Goal: Task Accomplishment & Management: Manage account settings

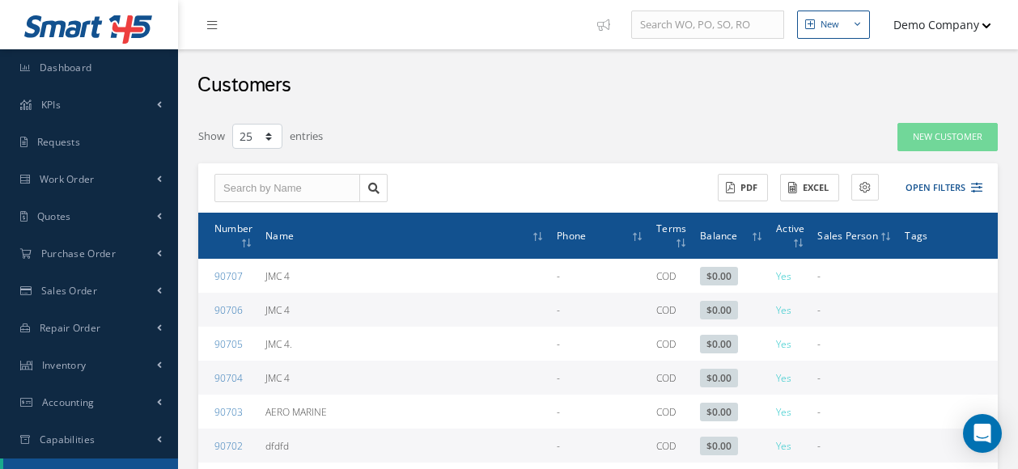
select select "25"
click at [815, 84] on div "Customers" at bounding box center [598, 81] width 840 height 65
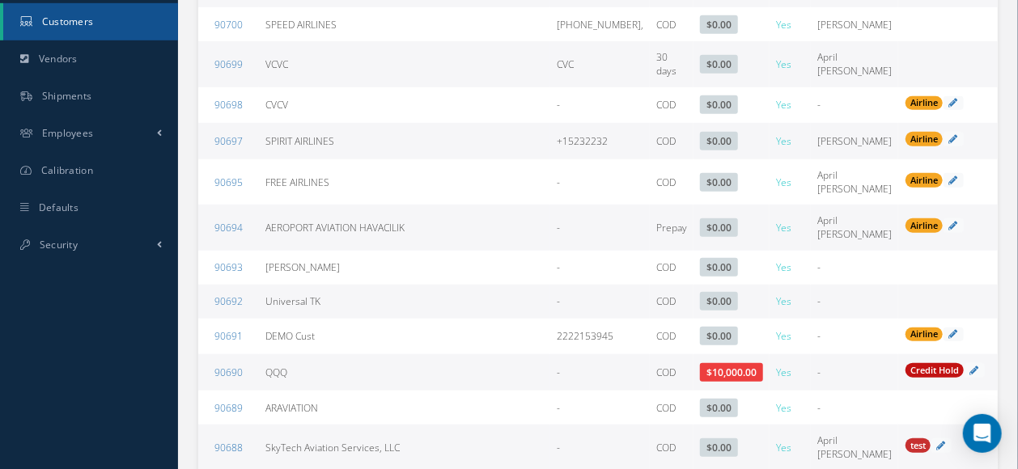
scroll to position [444, 0]
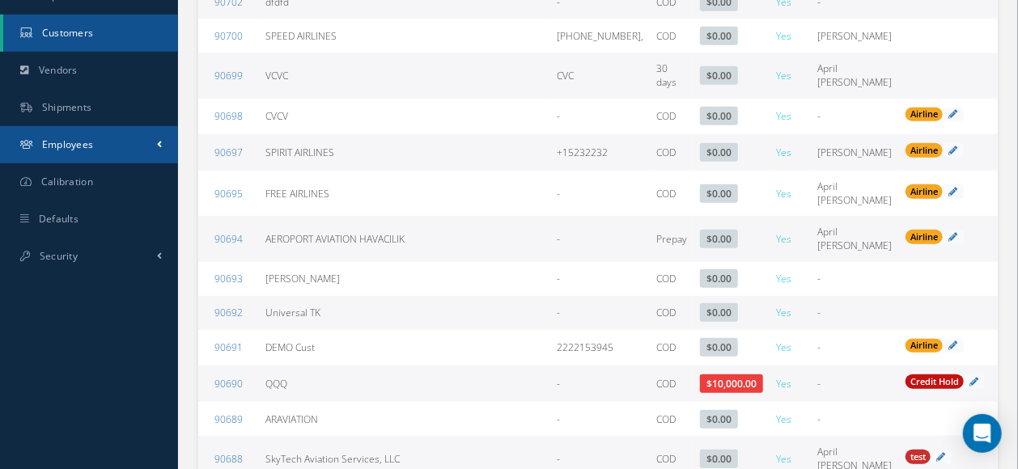
click at [145, 129] on link "Employees" at bounding box center [89, 144] width 178 height 37
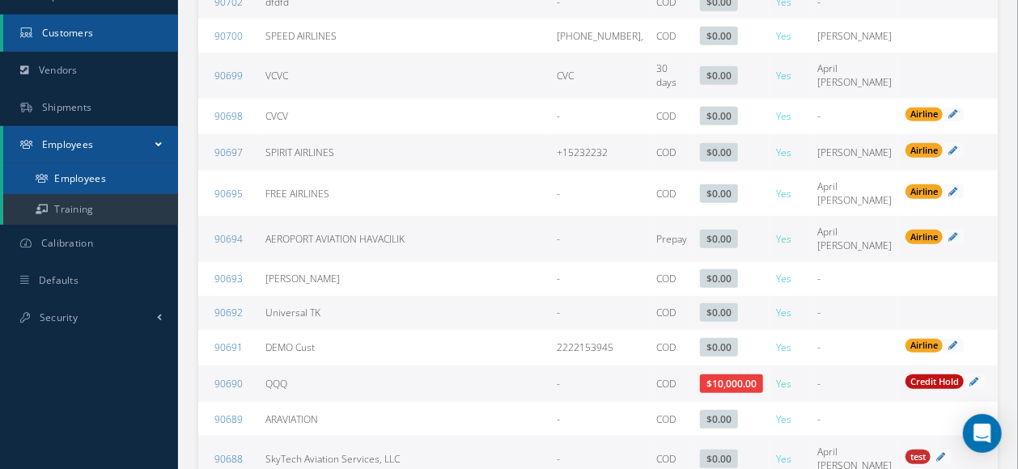
click at [87, 172] on link "Employees" at bounding box center [90, 178] width 175 height 31
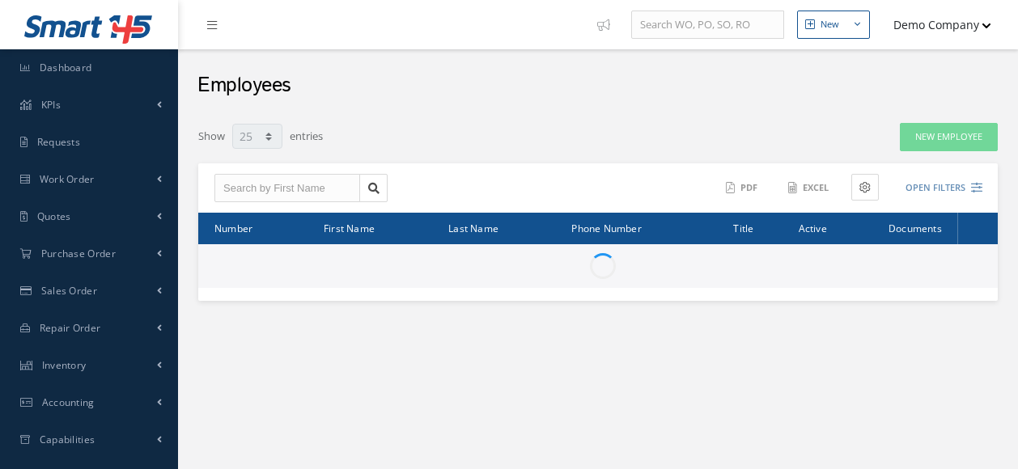
select select "25"
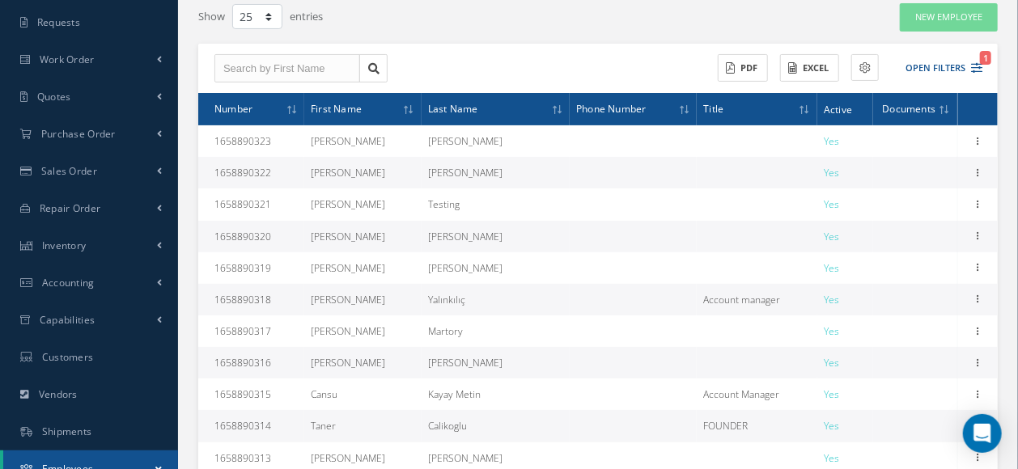
scroll to position [118, 0]
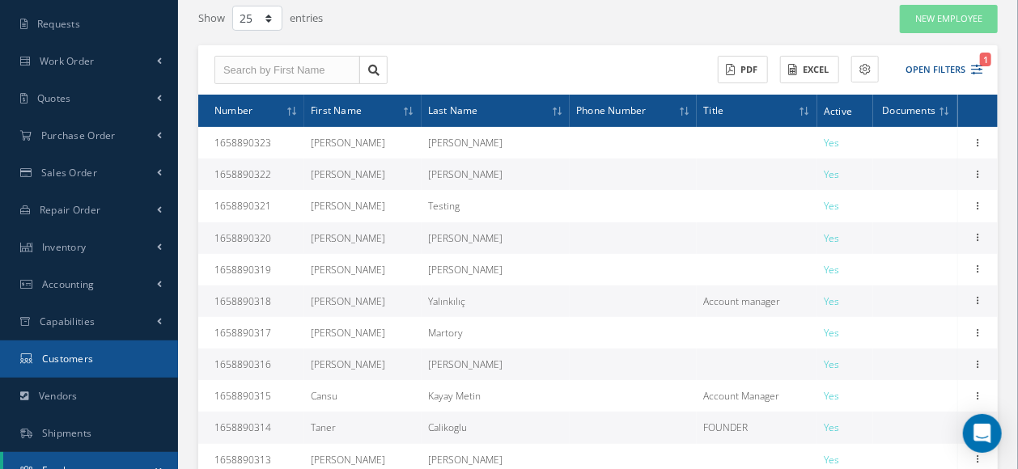
click at [128, 341] on link "Customers" at bounding box center [89, 359] width 178 height 37
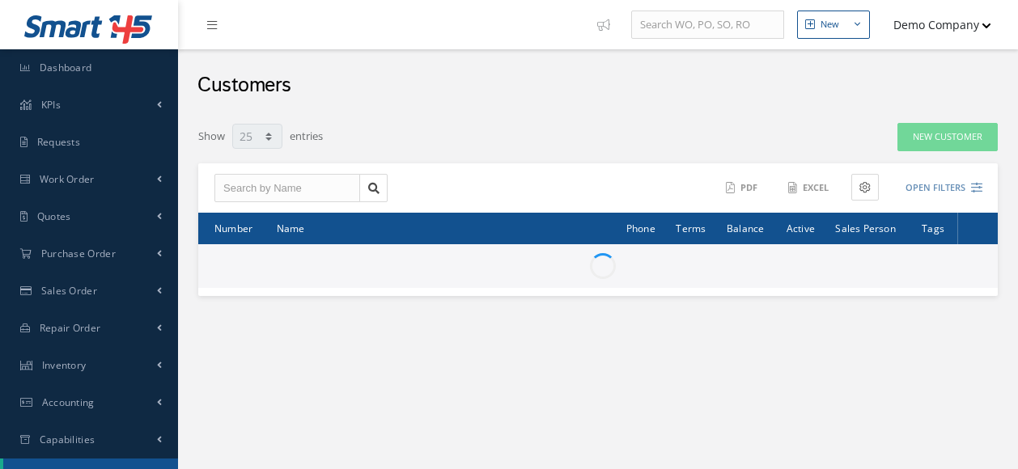
select select "25"
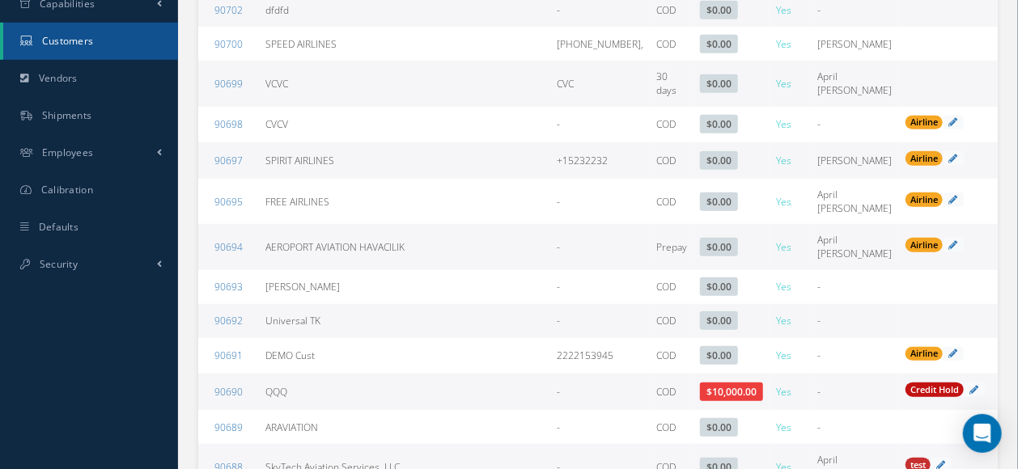
scroll to position [435, 0]
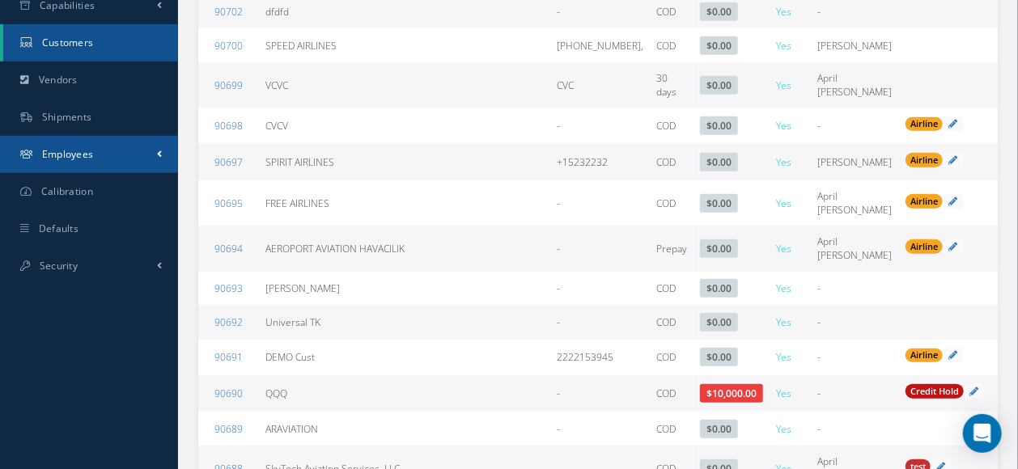
click at [151, 157] on link "Employees" at bounding box center [89, 154] width 178 height 37
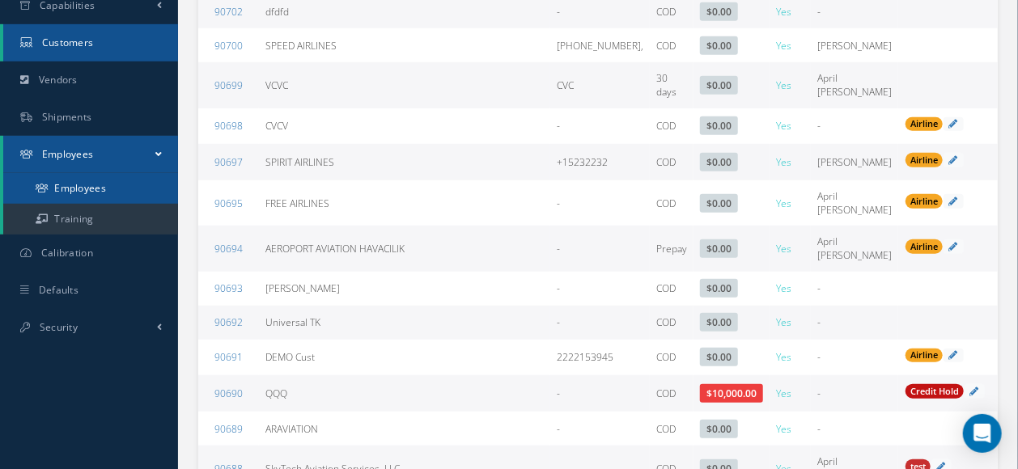
click at [111, 182] on link "Employees" at bounding box center [90, 188] width 175 height 31
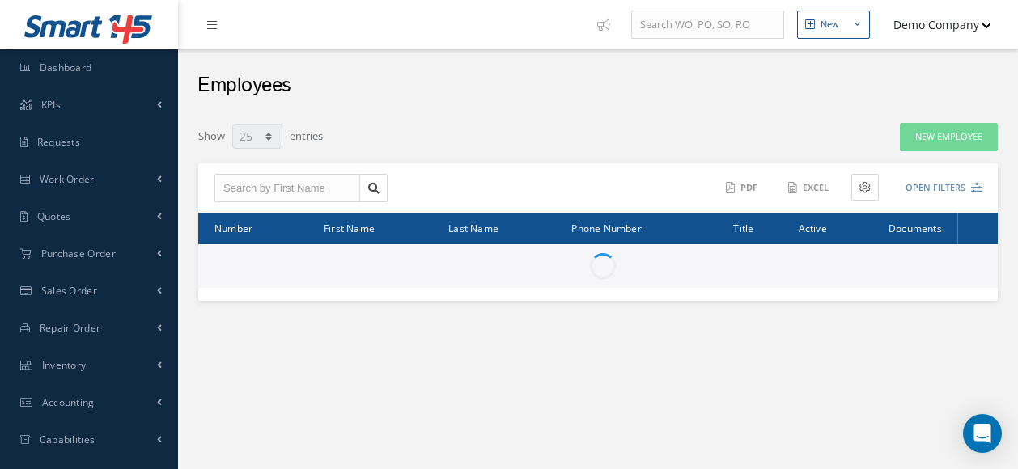
select select "25"
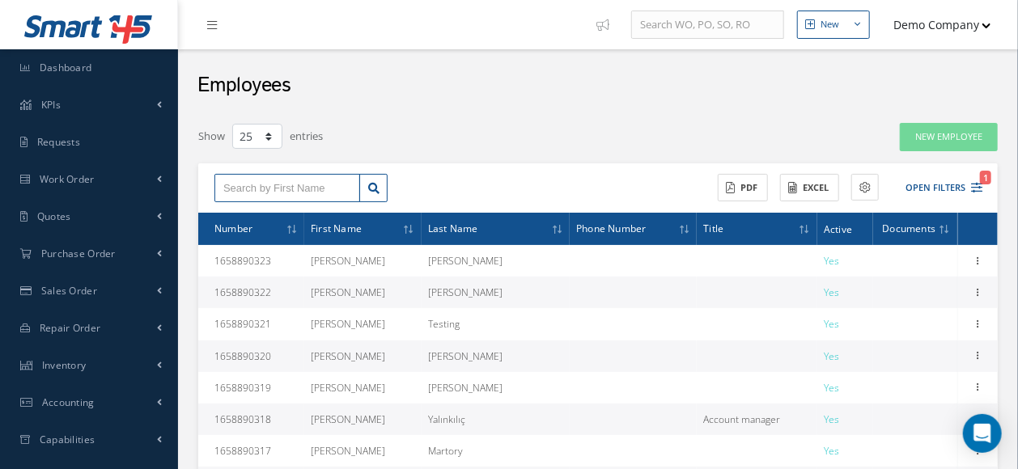
click at [257, 181] on input "text" at bounding box center [287, 188] width 146 height 29
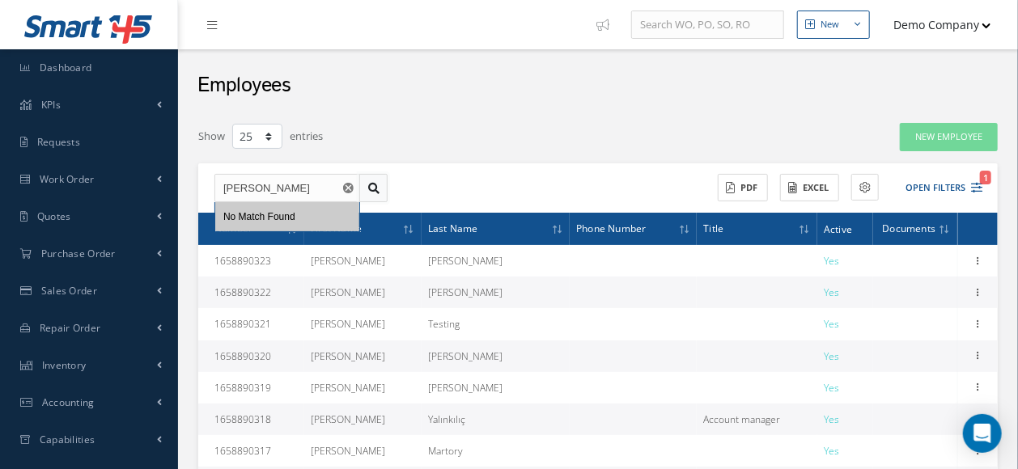
click at [373, 191] on icon at bounding box center [373, 188] width 11 height 11
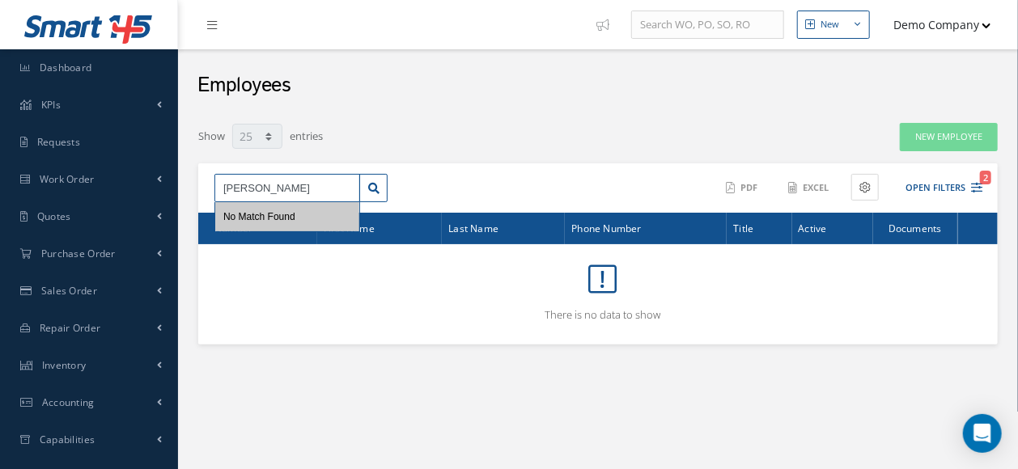
click at [291, 175] on input "smith" at bounding box center [287, 188] width 146 height 29
type input "s"
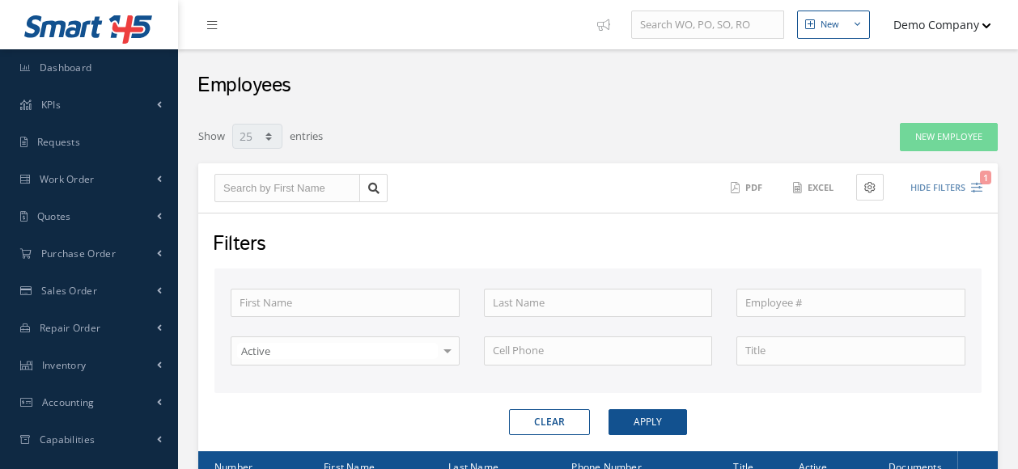
select select "25"
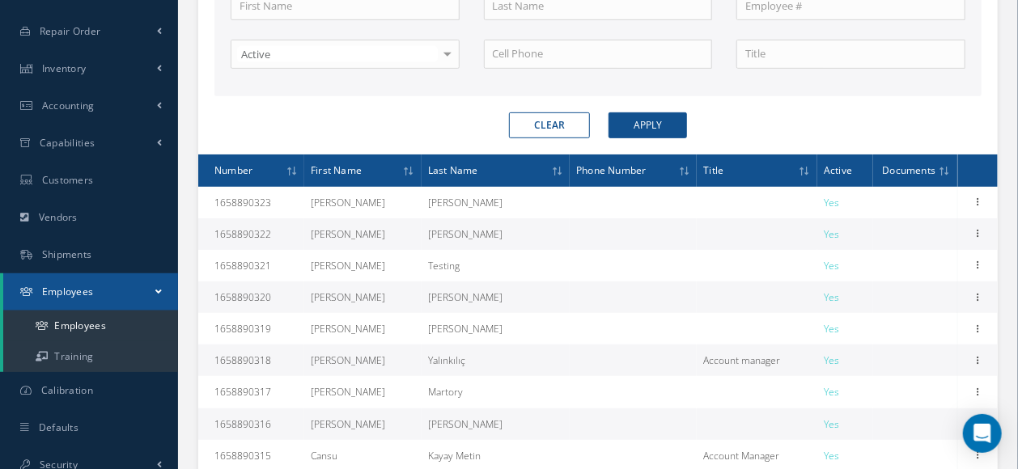
scroll to position [301, 0]
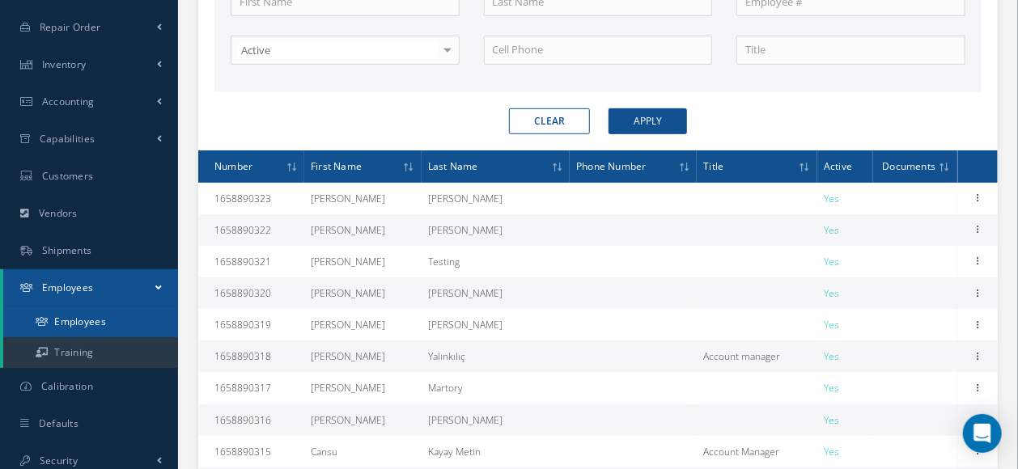
click at [74, 330] on link "Employees" at bounding box center [90, 322] width 175 height 31
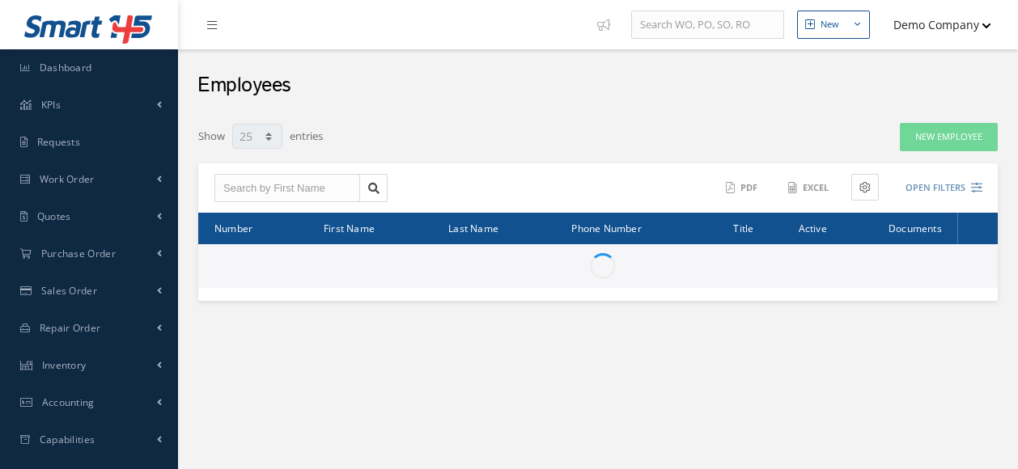
select select "25"
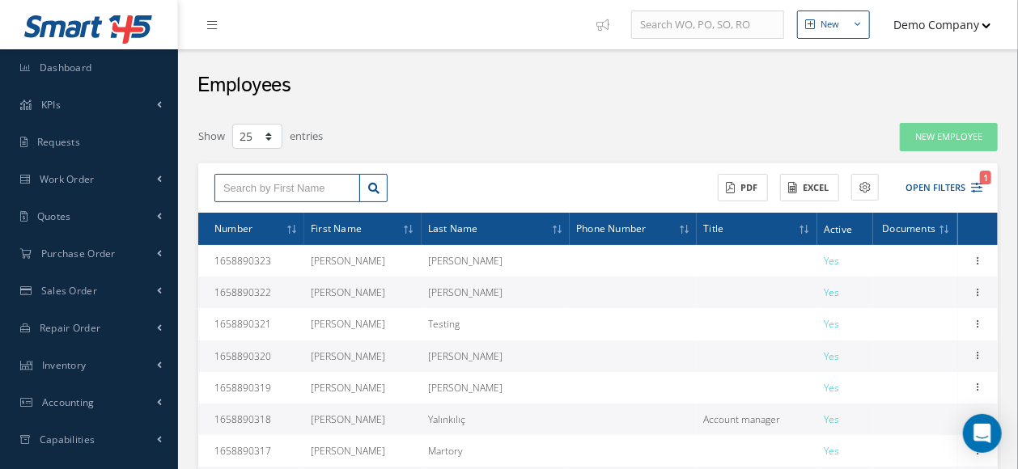
click at [286, 190] on input "text" at bounding box center [287, 188] width 146 height 29
type input "s"
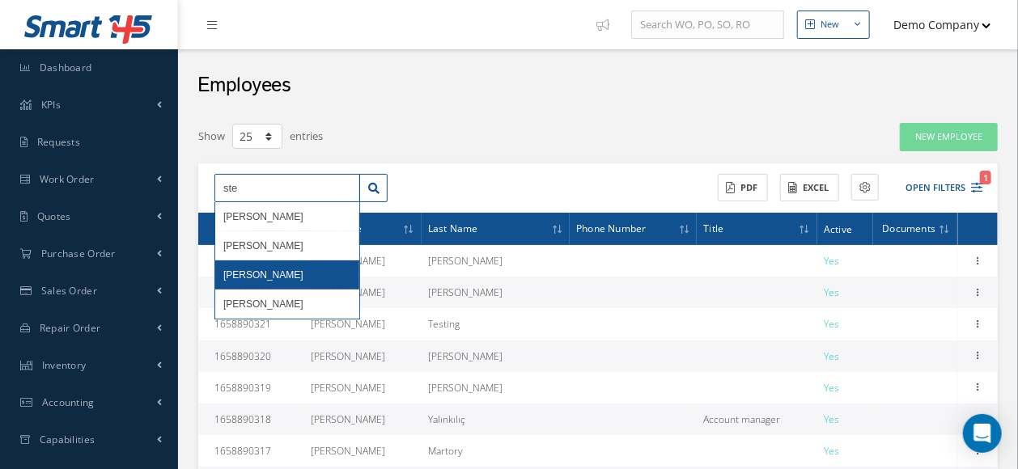
type input "ste"
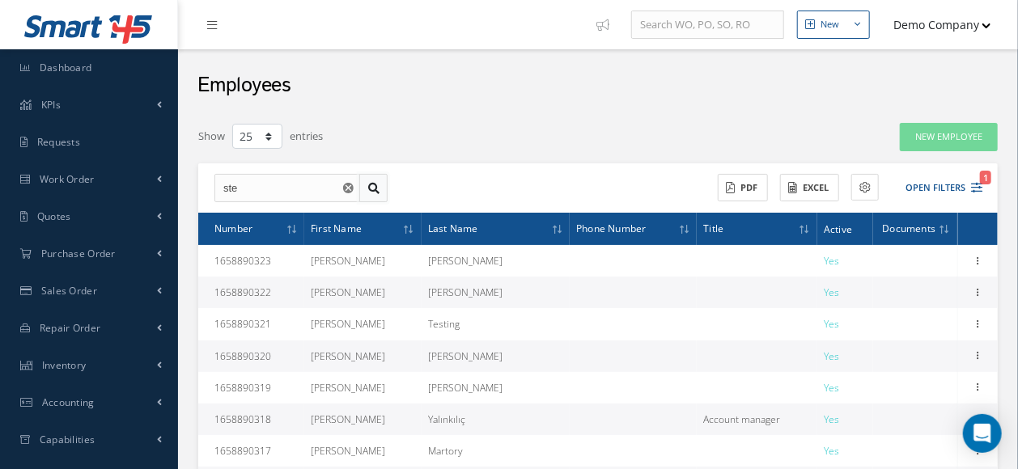
click at [382, 182] on link at bounding box center [373, 188] width 28 height 29
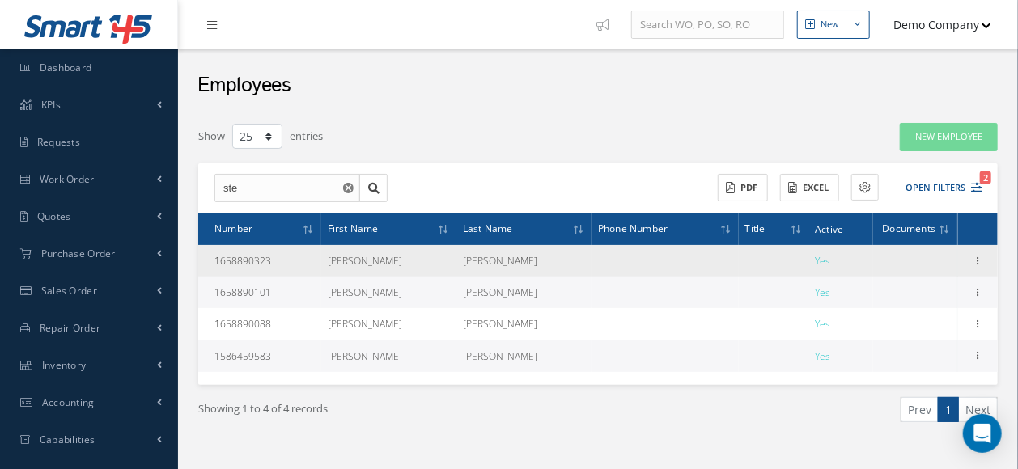
click at [819, 263] on span "Yes" at bounding box center [822, 261] width 15 height 14
click at [978, 258] on icon at bounding box center [978, 259] width 16 height 13
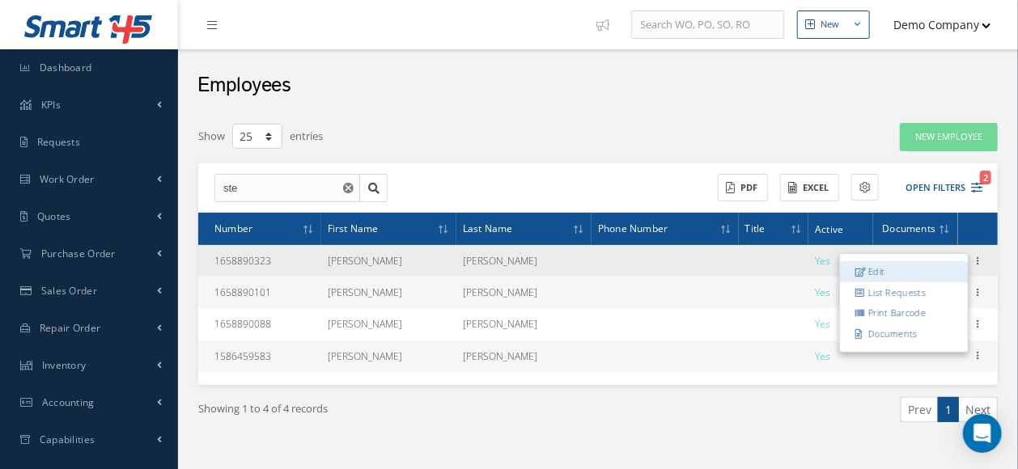
click at [913, 265] on link "Edit" at bounding box center [904, 271] width 128 height 21
type input "Stephanie"
type input "Smith"
type input "1658890323"
type input "Stephanie@anexample.com"
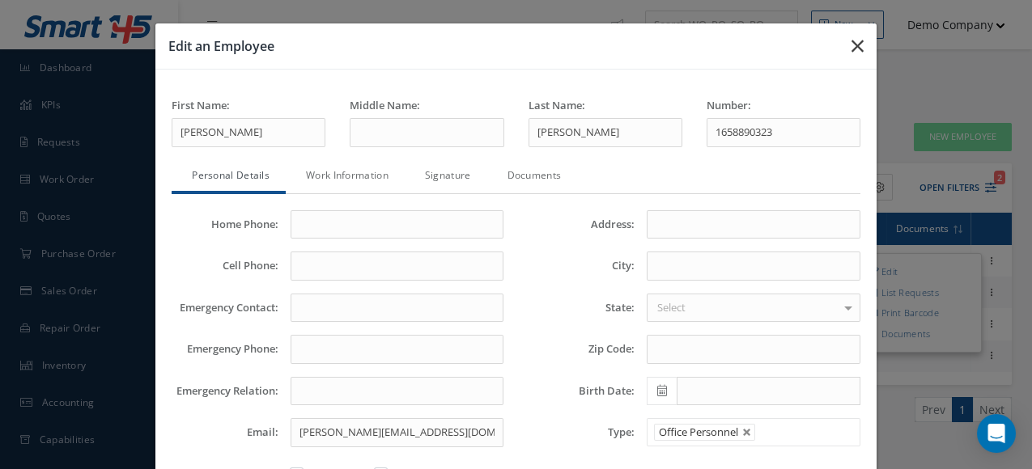
click at [838, 39] on button "button" at bounding box center [857, 45] width 38 height 45
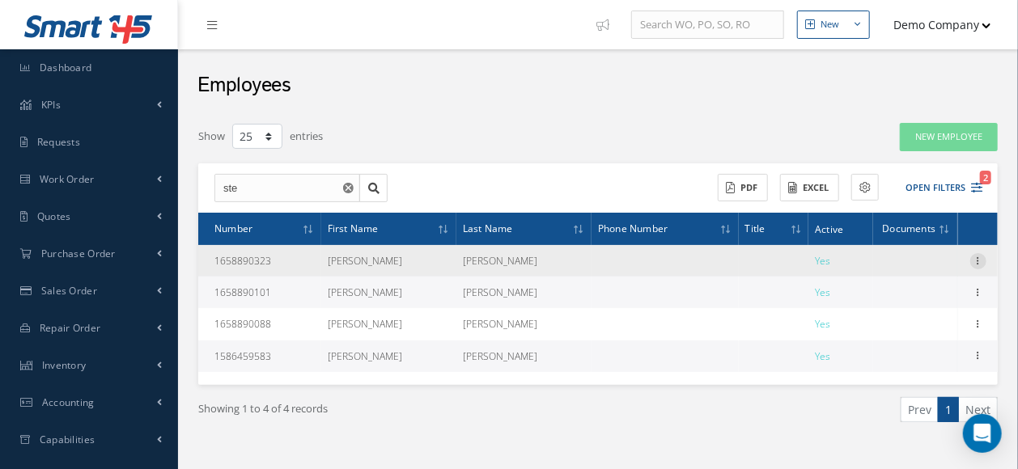
click at [978, 261] on icon at bounding box center [978, 259] width 16 height 13
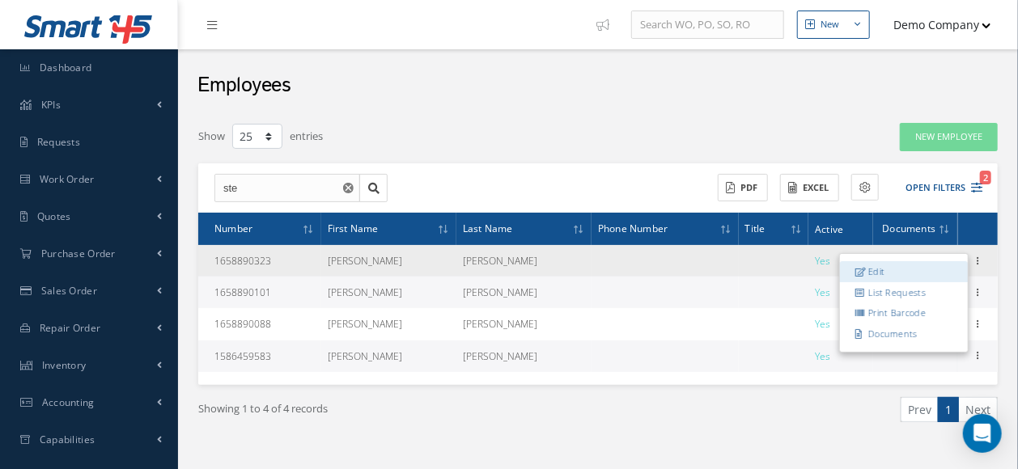
click at [893, 266] on link "Edit" at bounding box center [904, 271] width 128 height 21
type input "Stephanie"
type input "Smith"
type input "1658890323"
type input "Stephanie@anexample.com"
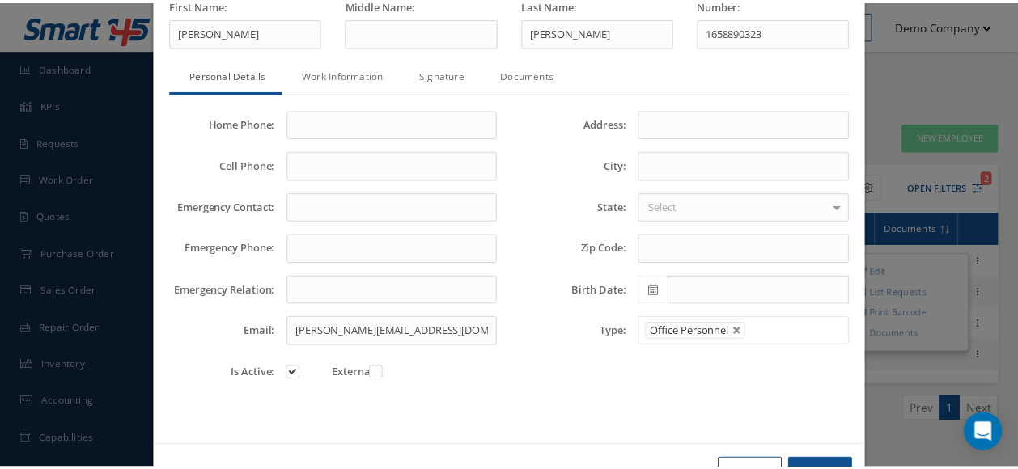
scroll to position [103, 0]
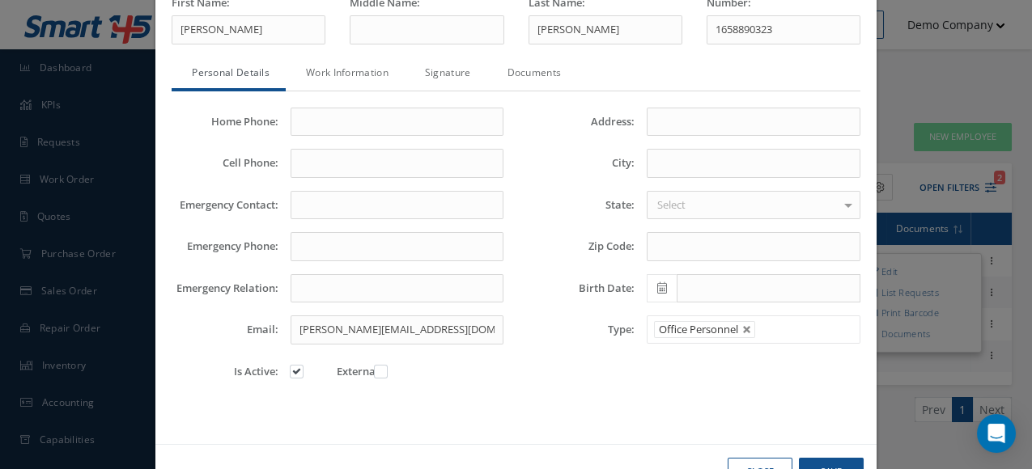
click at [303, 368] on label at bounding box center [305, 371] width 4 height 15
click at [294, 368] on input "checkbox" at bounding box center [297, 372] width 11 height 11
checkbox input "false"
click at [827, 460] on button "Save" at bounding box center [831, 472] width 65 height 28
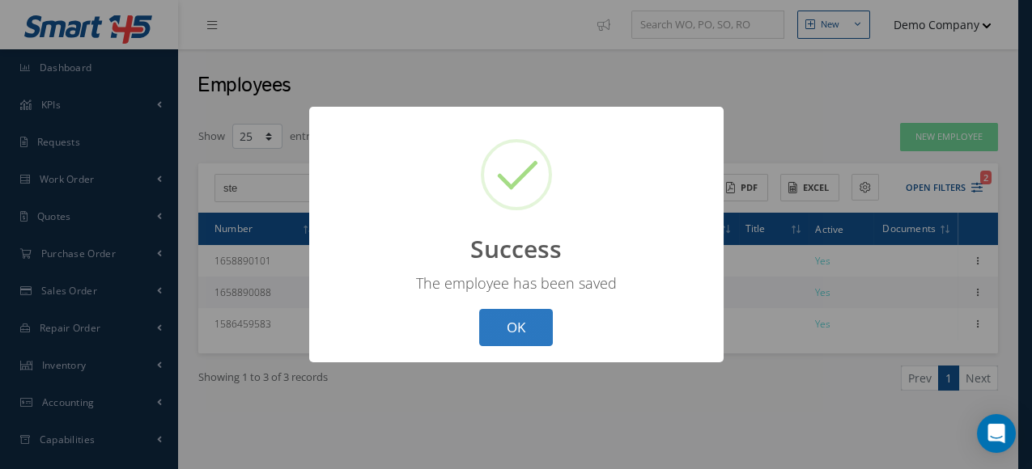
click at [517, 330] on button "OK" at bounding box center [516, 328] width 74 height 38
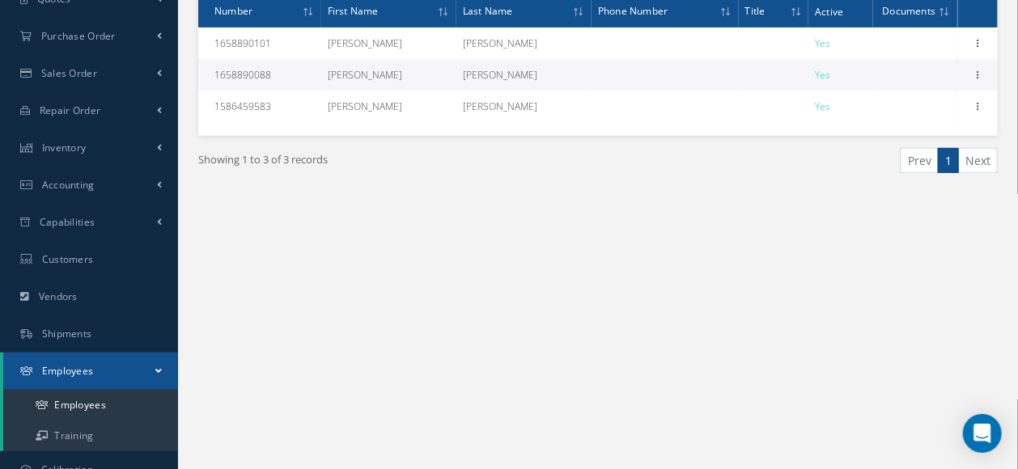
scroll to position [311, 0]
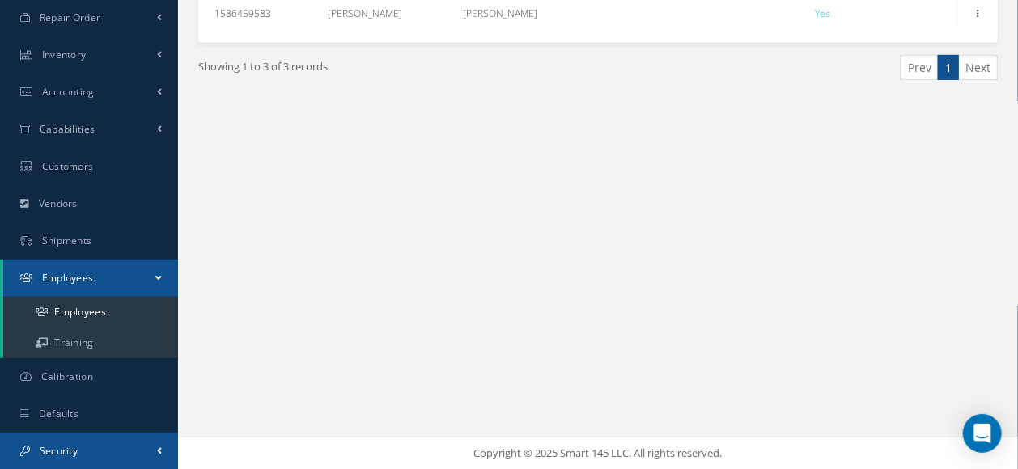
click at [50, 460] on link "Security" at bounding box center [89, 451] width 178 height 37
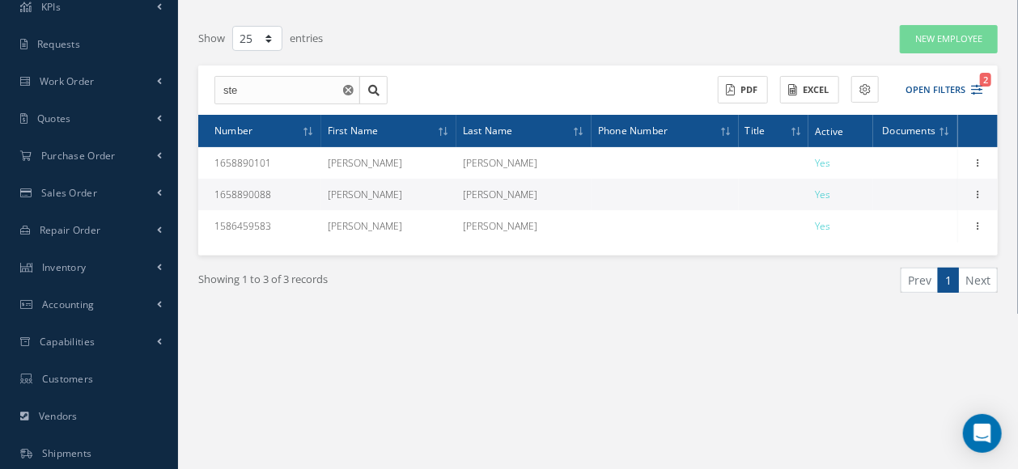
scroll to position [85, 0]
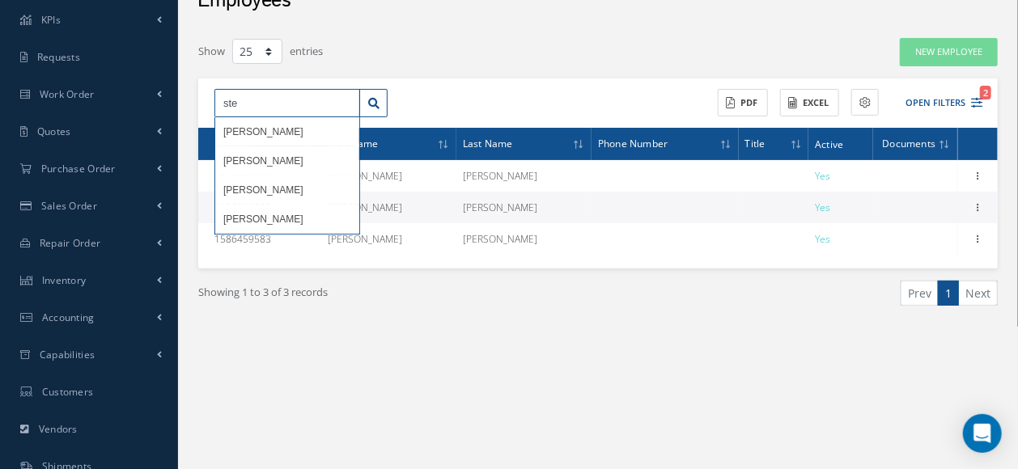
click at [254, 108] on input "ste" at bounding box center [287, 103] width 146 height 29
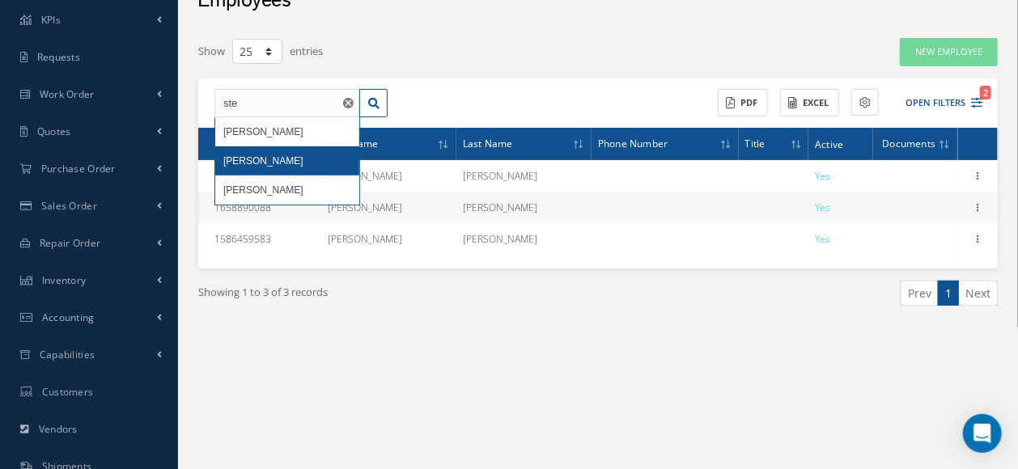
click at [259, 166] on div "ste Steve STEPHANIE Stevan ACTIONS Receive Payments Select Customer Demo Compan…" at bounding box center [597, 173] width 799 height 190
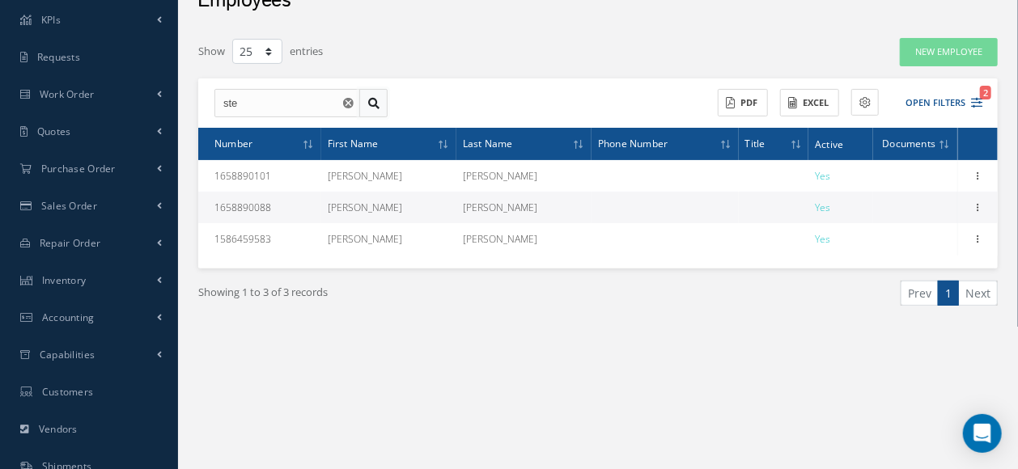
click at [374, 100] on icon at bounding box center [373, 103] width 11 height 11
click at [945, 99] on button "Open Filters 2" at bounding box center [936, 103] width 91 height 27
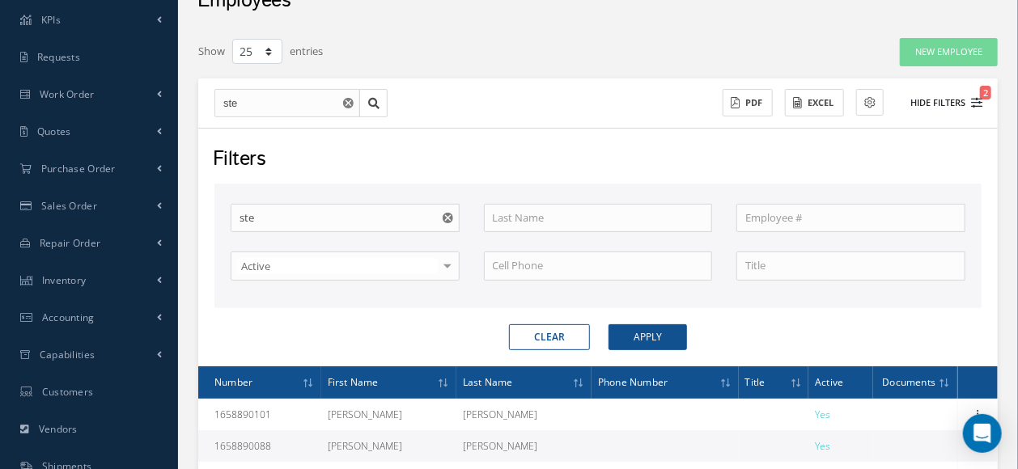
click at [945, 99] on button "Hide Filters 2" at bounding box center [939, 103] width 87 height 27
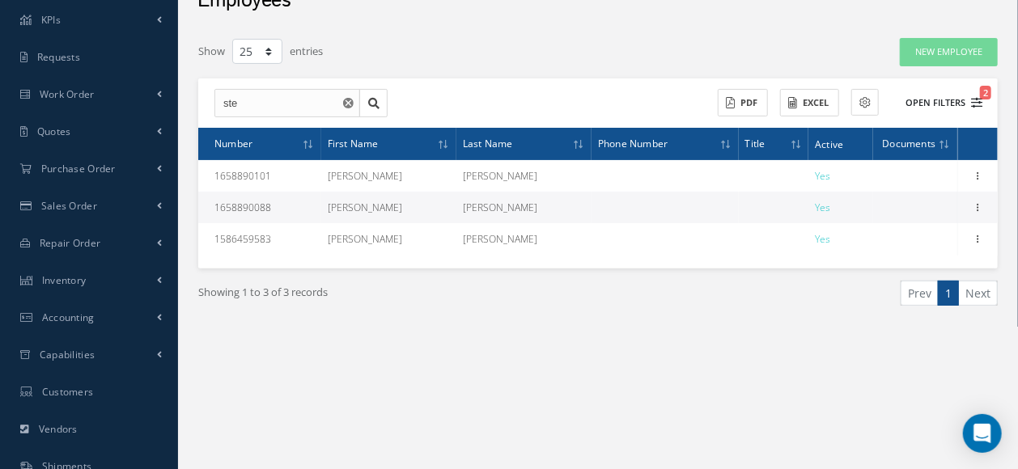
click at [981, 102] on icon "2" at bounding box center [976, 102] width 11 height 11
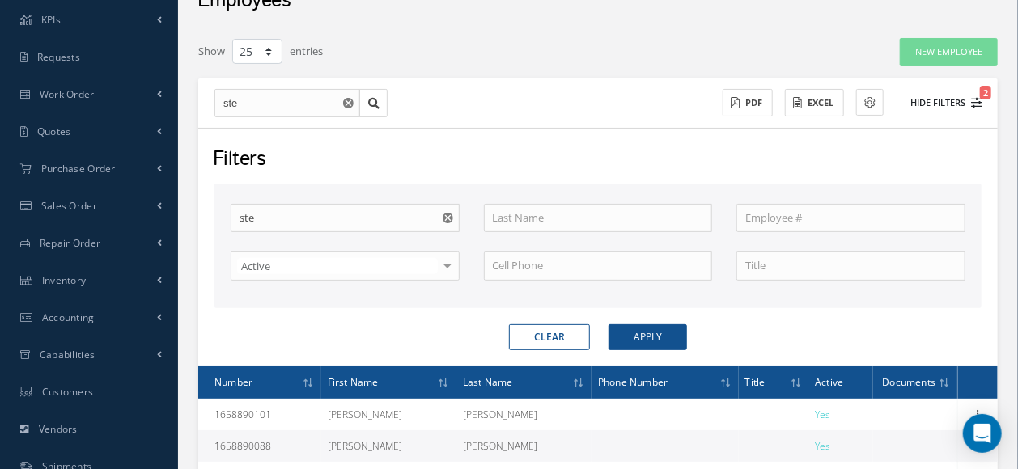
click at [983, 93] on span "2" at bounding box center [985, 93] width 11 height 14
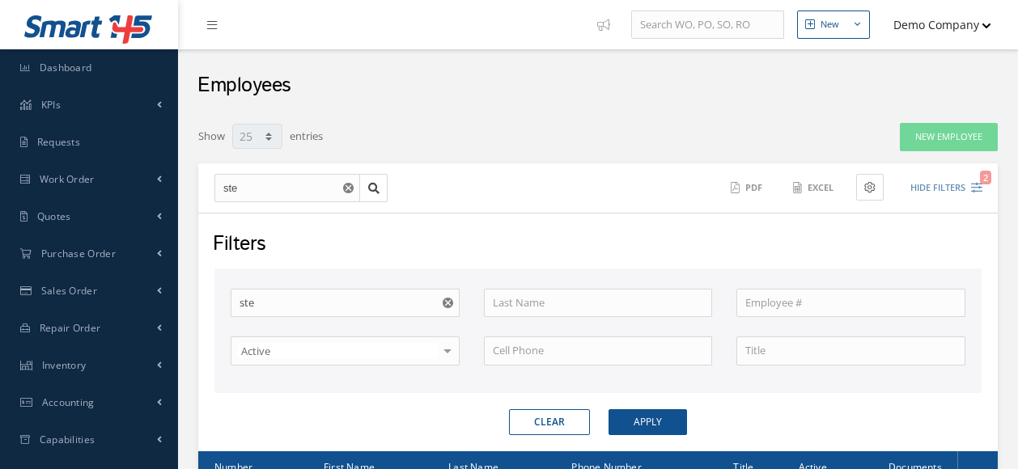
select select "25"
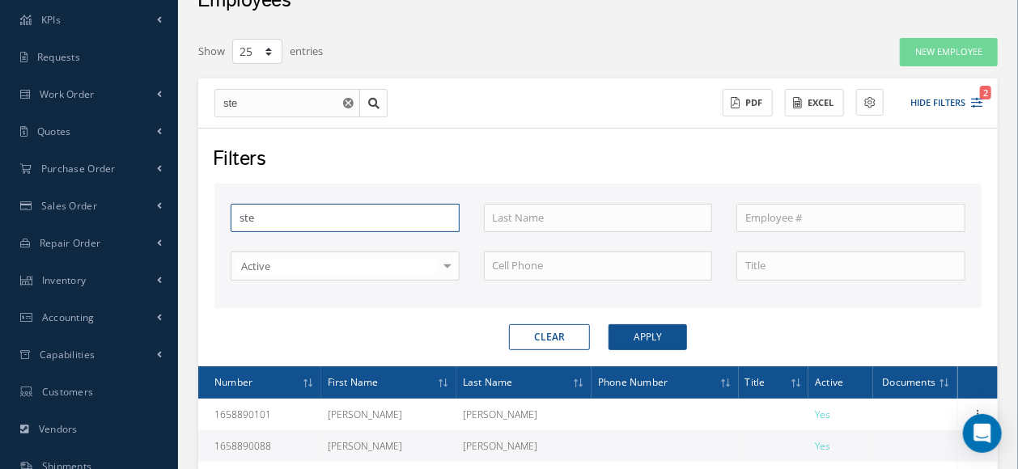
click at [303, 218] on input "ste" at bounding box center [345, 218] width 229 height 29
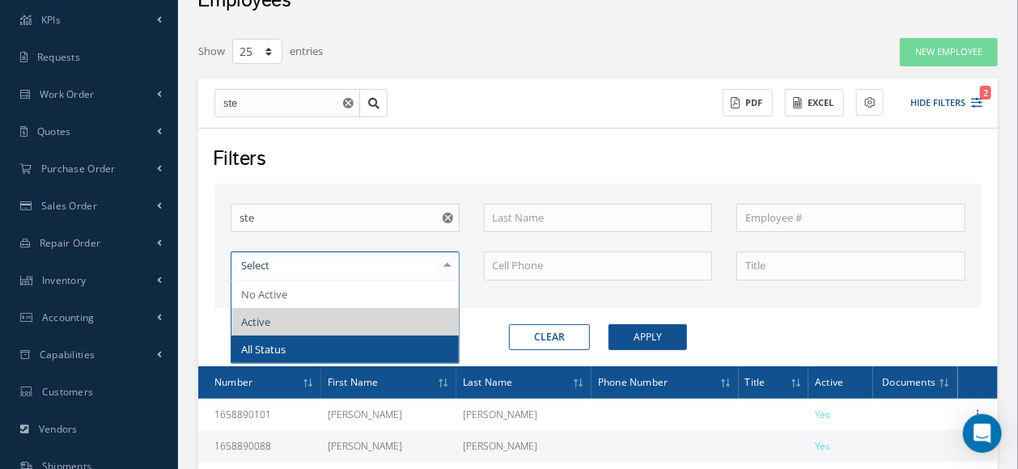
click at [271, 336] on span "All Status" at bounding box center [344, 350] width 227 height 28
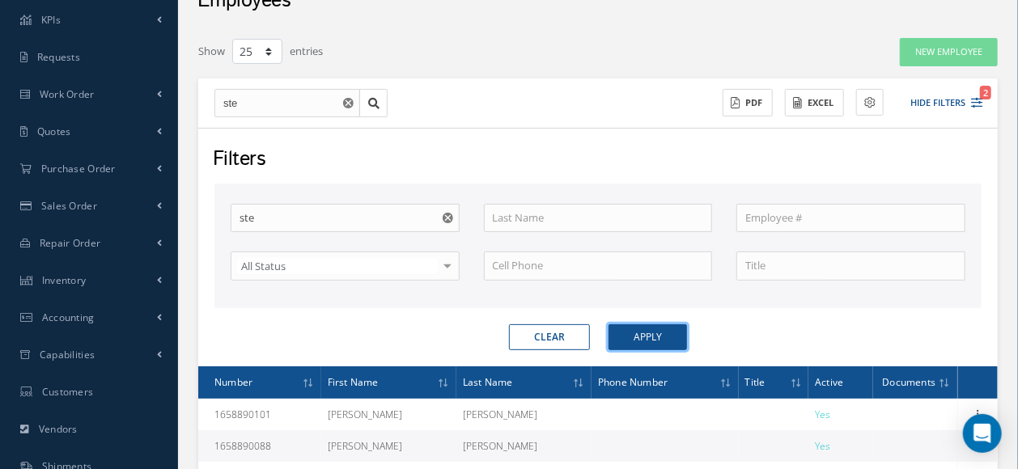
click at [655, 334] on button "Apply" at bounding box center [648, 337] width 78 height 26
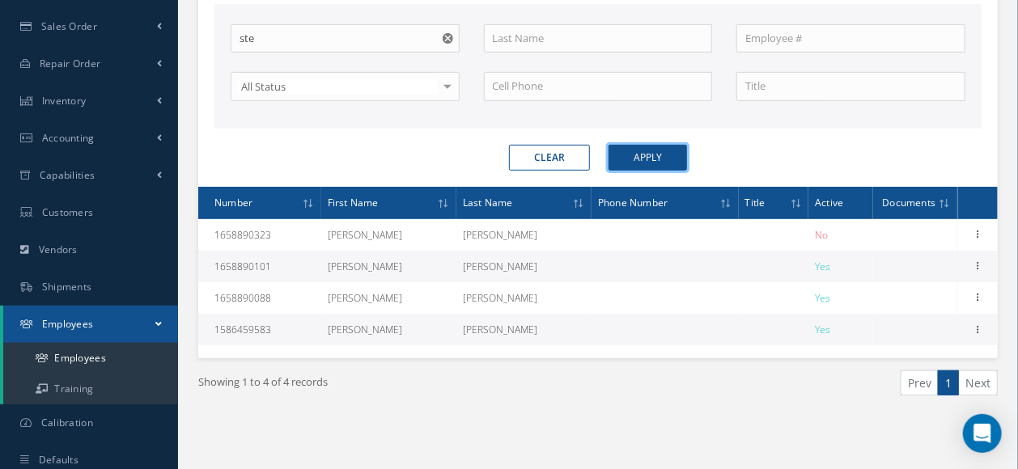
scroll to position [311, 0]
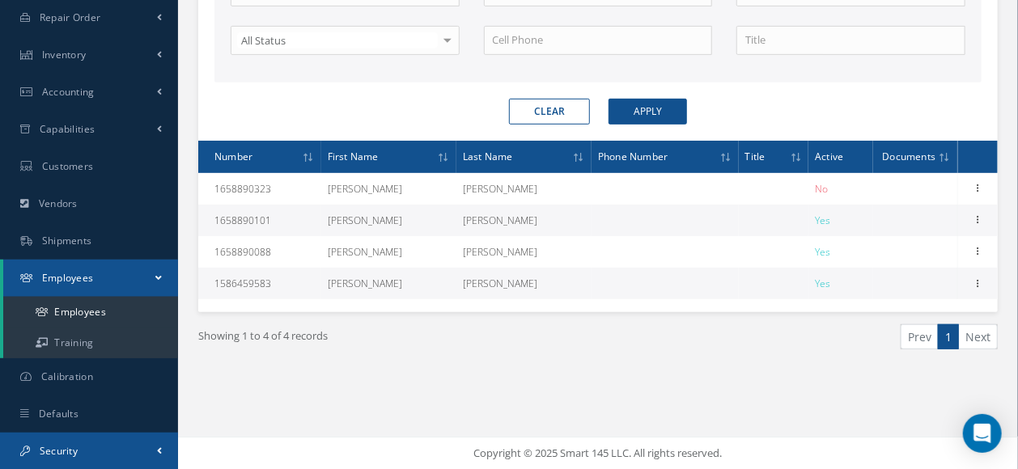
click at [60, 451] on span "Security" at bounding box center [59, 451] width 38 height 14
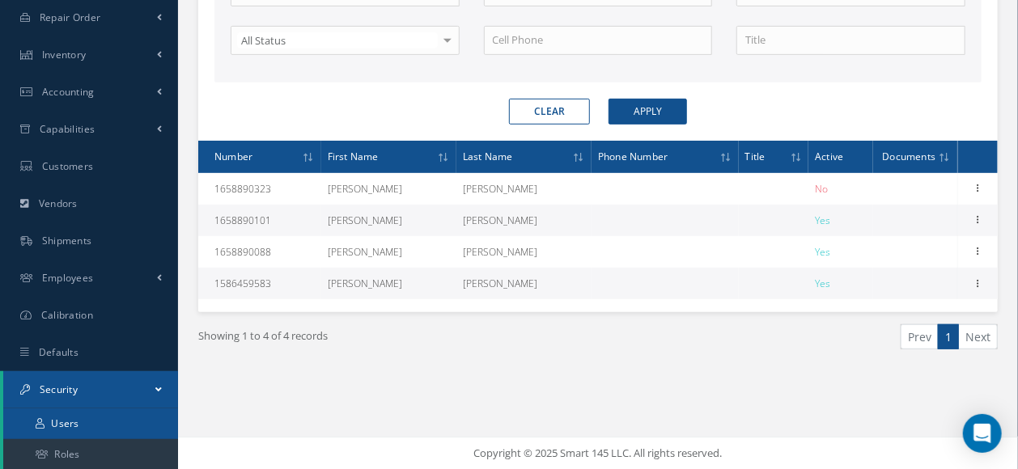
click at [91, 435] on link "Users" at bounding box center [90, 424] width 175 height 31
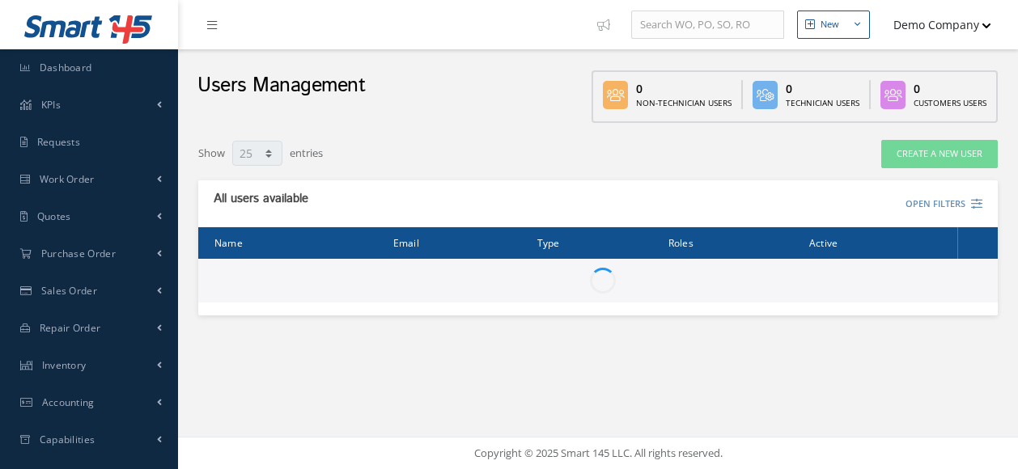
select select "25"
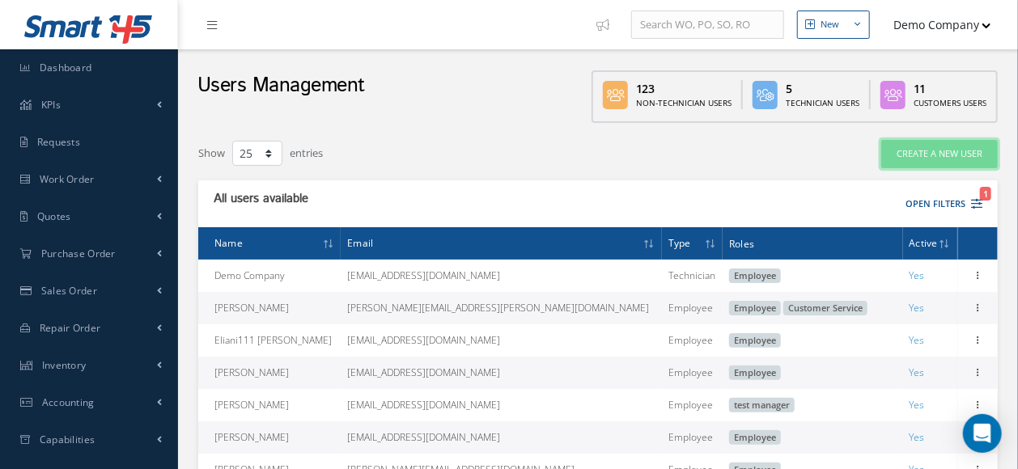
click at [921, 154] on link "Create a New User" at bounding box center [939, 154] width 117 height 28
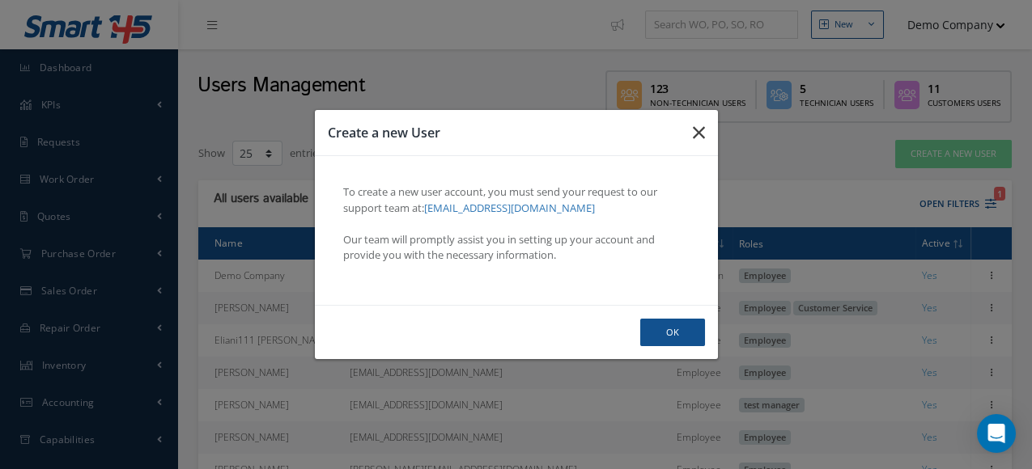
click at [702, 135] on icon "button" at bounding box center [699, 132] width 12 height 19
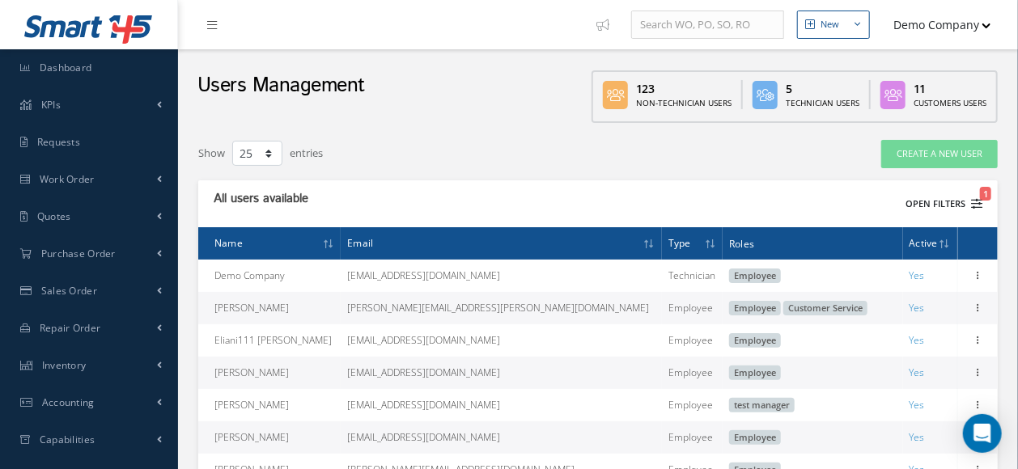
click at [960, 199] on button "Open Filters 1" at bounding box center [936, 204] width 91 height 27
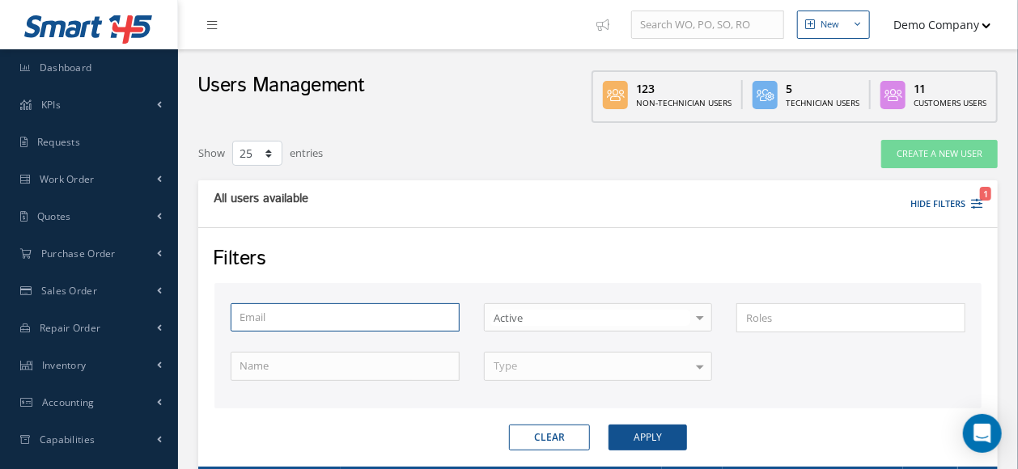
click at [376, 320] on input "text" at bounding box center [345, 317] width 229 height 29
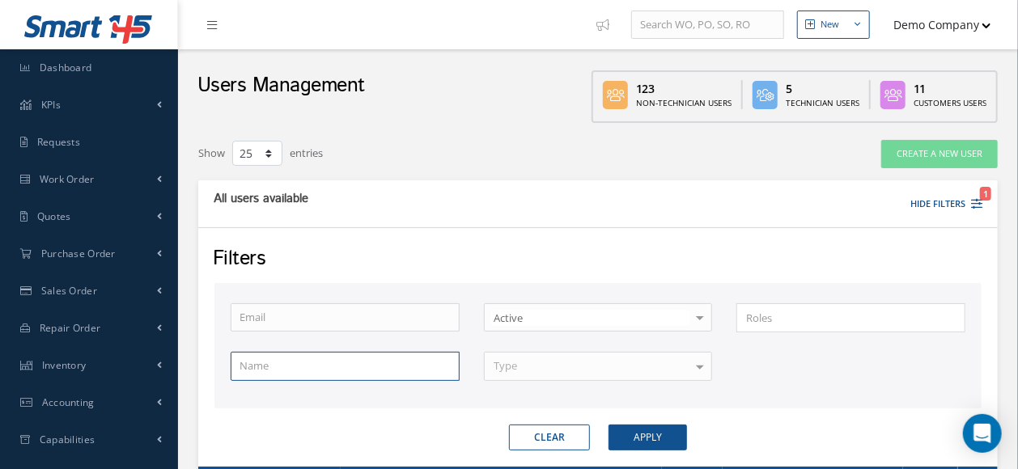
click at [301, 375] on input "text" at bounding box center [345, 366] width 229 height 29
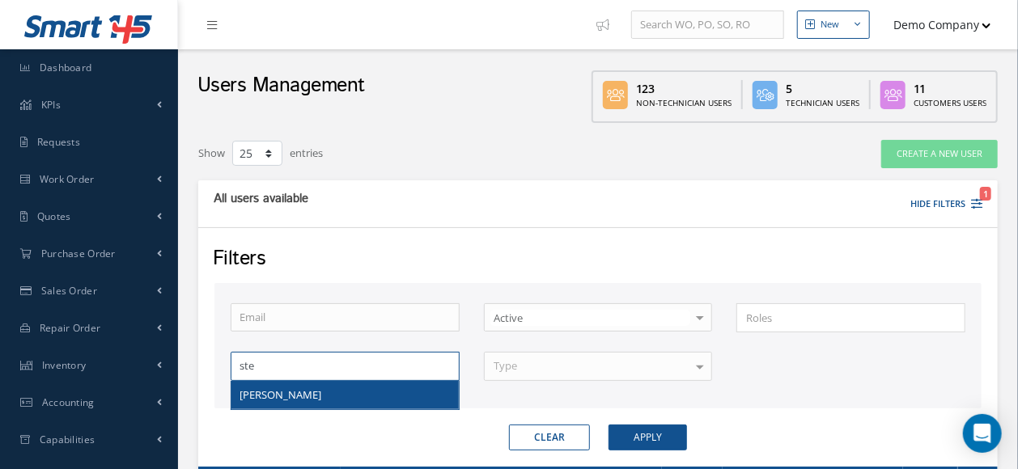
type input "ste"
click at [310, 391] on div "Email Active Inactive Active All Status No elements found. List is empty. × Loa…" at bounding box center [597, 351] width 759 height 97
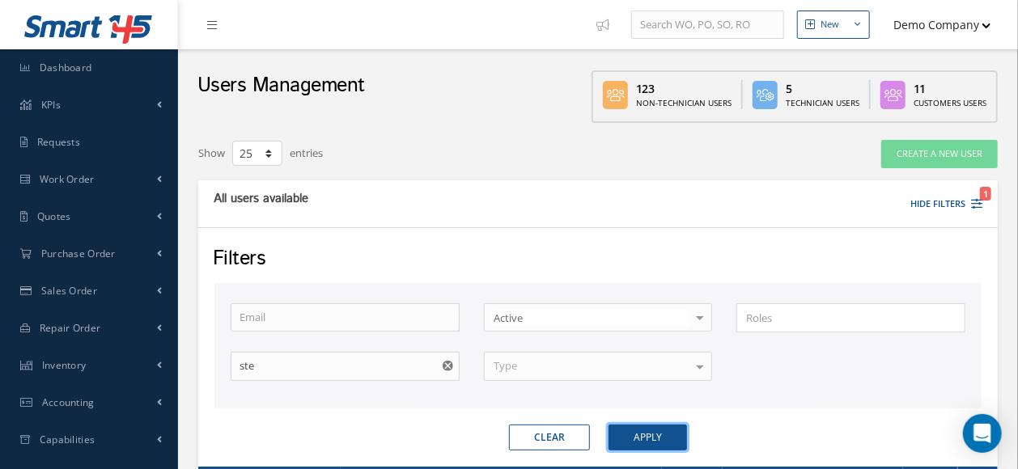
click at [651, 437] on button "Apply" at bounding box center [648, 438] width 78 height 26
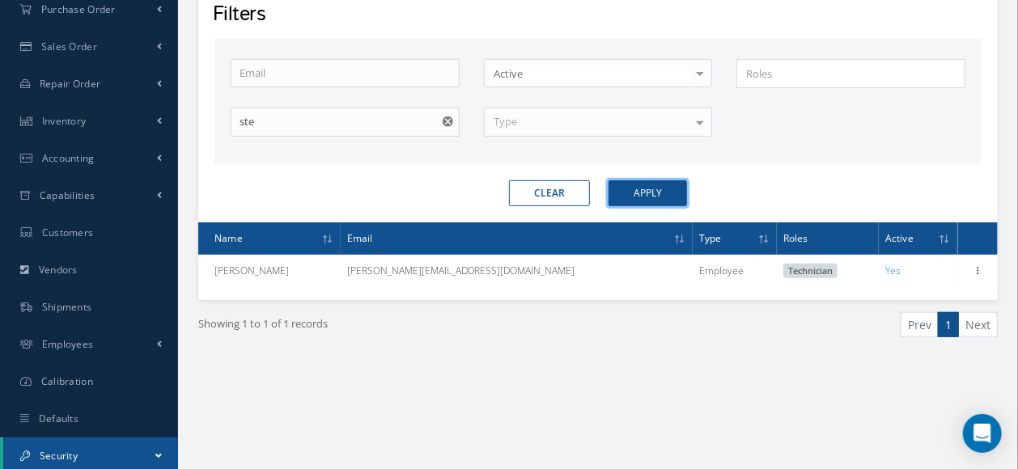
scroll to position [248, 0]
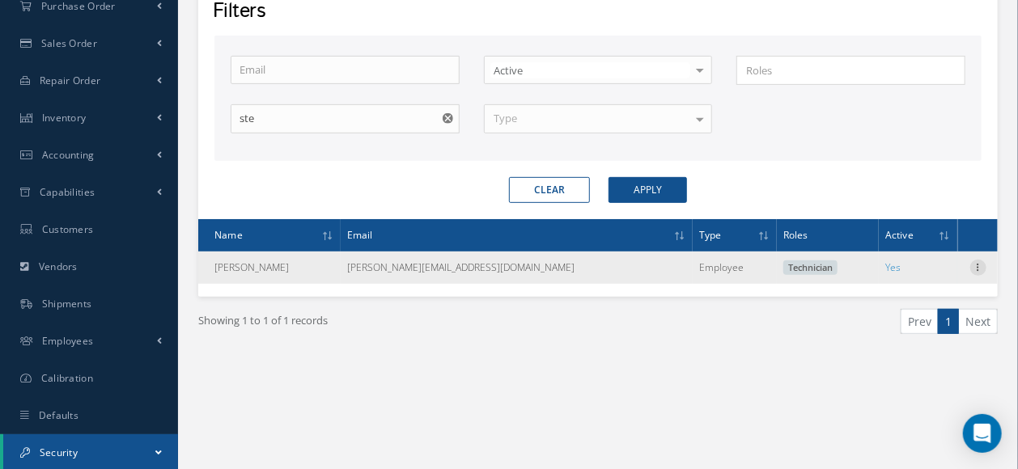
click at [975, 263] on icon at bounding box center [978, 266] width 16 height 13
click at [872, 274] on link "Edit" at bounding box center [904, 278] width 128 height 21
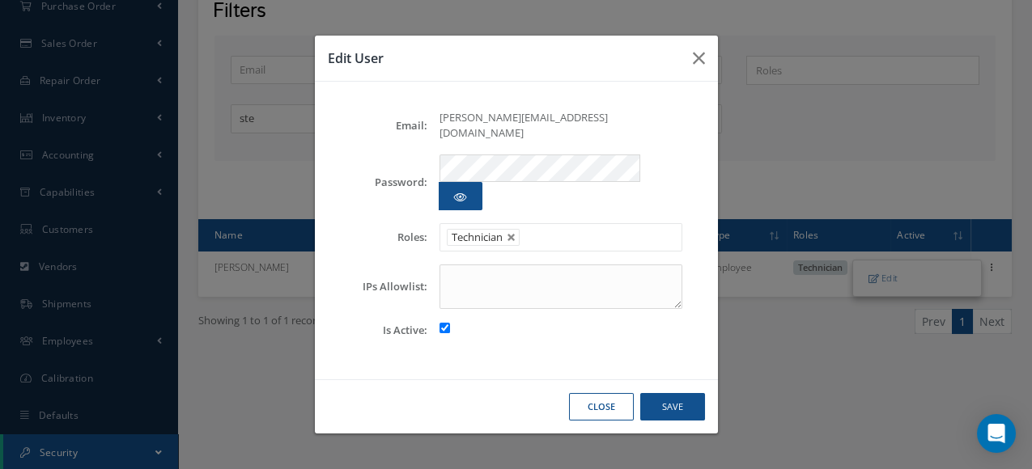
click at [444, 323] on input "checkbox" at bounding box center [444, 328] width 11 height 11
checkbox input "false"
click at [676, 393] on button "Save" at bounding box center [672, 407] width 65 height 28
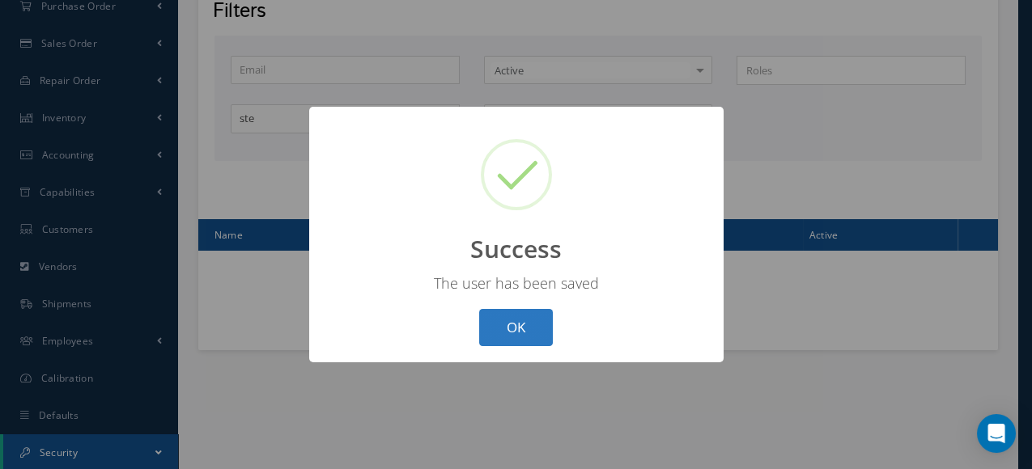
click at [521, 326] on button "OK" at bounding box center [516, 328] width 74 height 38
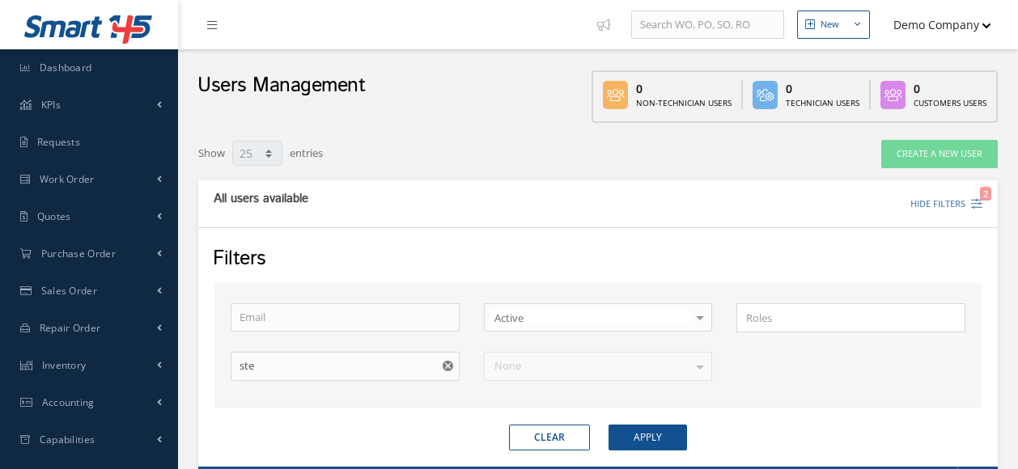
select select "25"
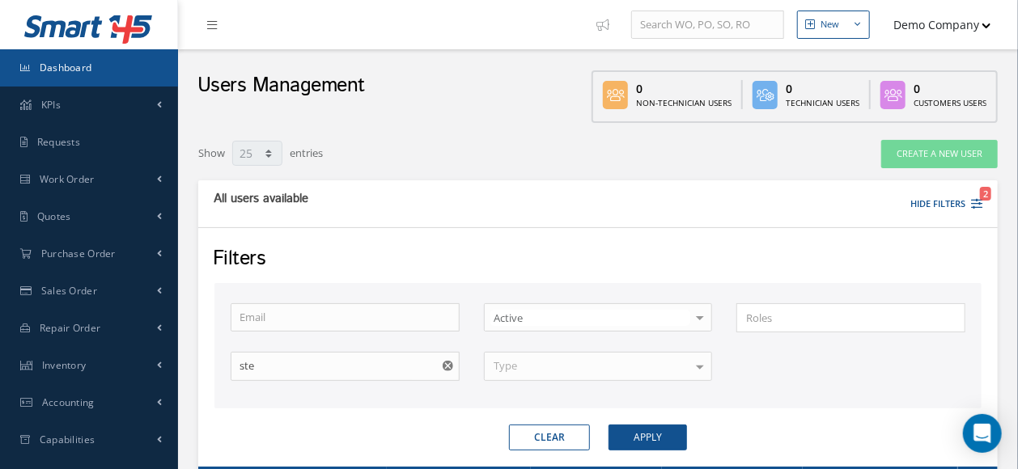
click at [108, 62] on link "Dashboard" at bounding box center [89, 67] width 178 height 37
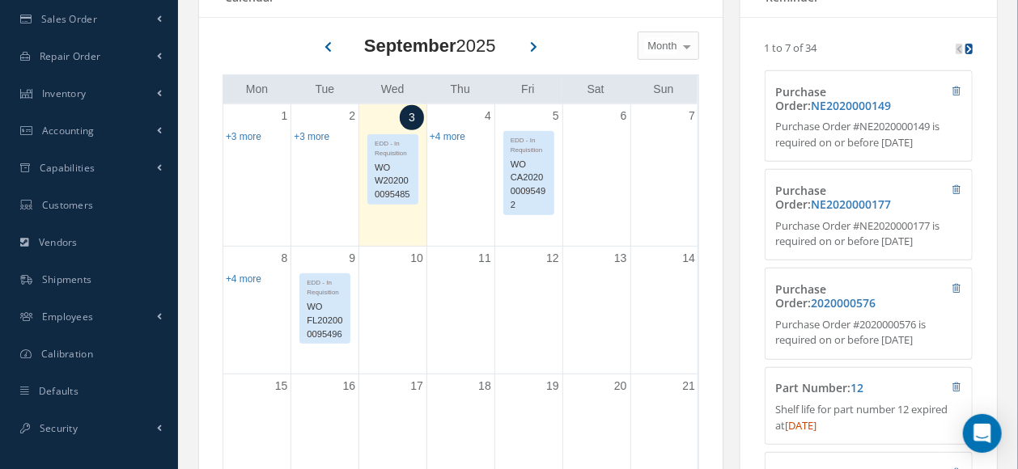
scroll to position [280, 0]
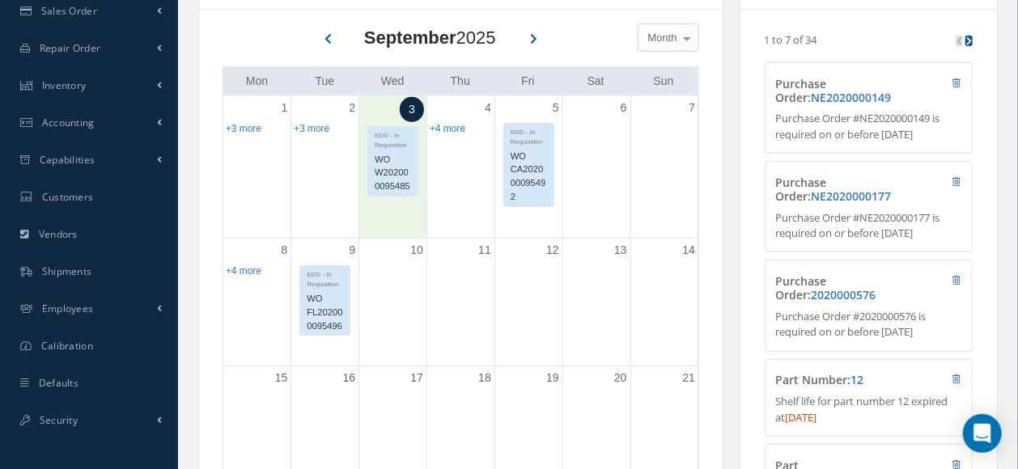
click at [388, 226] on div "3 EDD - In Requisition WO W202000095485" at bounding box center [392, 167] width 67 height 142
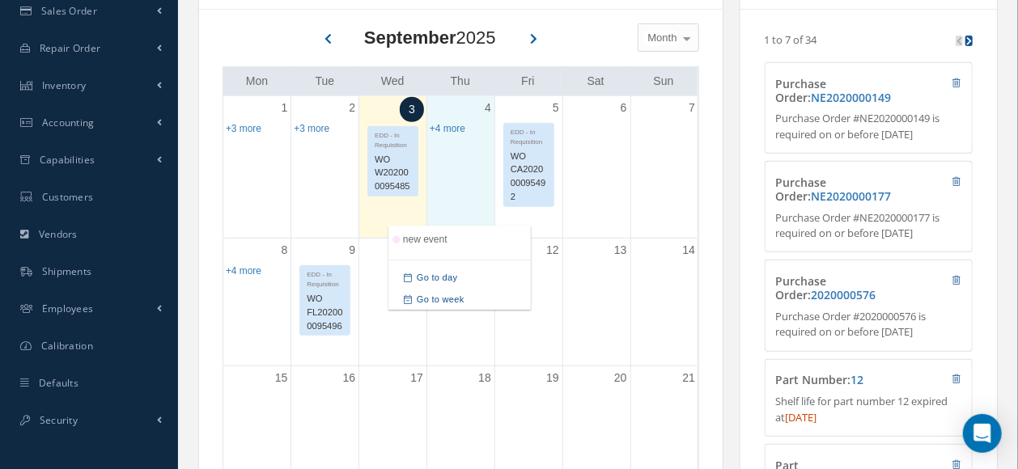
click at [469, 146] on div "4 EDD - In Requisition WO IW202000095488 EDD - In Requisition WO jb202000095489…" at bounding box center [460, 167] width 67 height 142
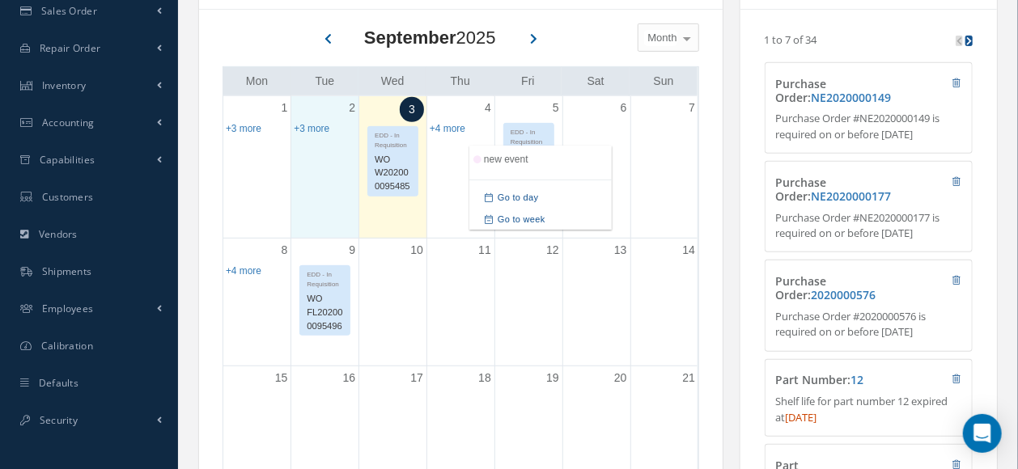
click at [306, 195] on div "2 EDD - In Requisition WO CA202000095478 EDD - In Requisition WO CA202000095479…" at bounding box center [324, 167] width 67 height 142
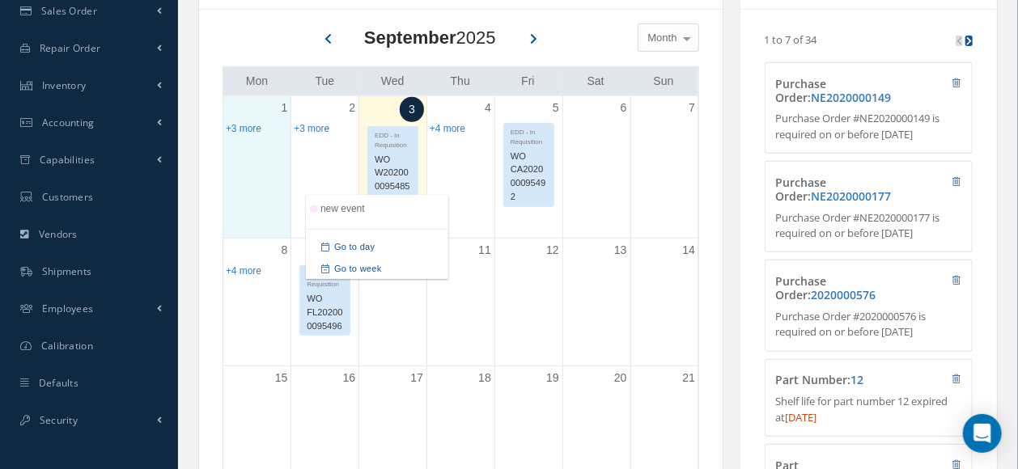
click at [257, 182] on div "1 EDD - In Requisition WO CA202000095474 EDD - In Requisition WO FL202000095475…" at bounding box center [256, 167] width 67 height 142
drag, startPoint x: 728, startPoint y: 95, endPoint x: 732, endPoint y: 273, distance: 177.2
click at [732, 273] on div "Calendar Loading… [DATE] Month Month Week Day [DATE] No elements found. List is…" at bounding box center [597, 456] width 799 height 1012
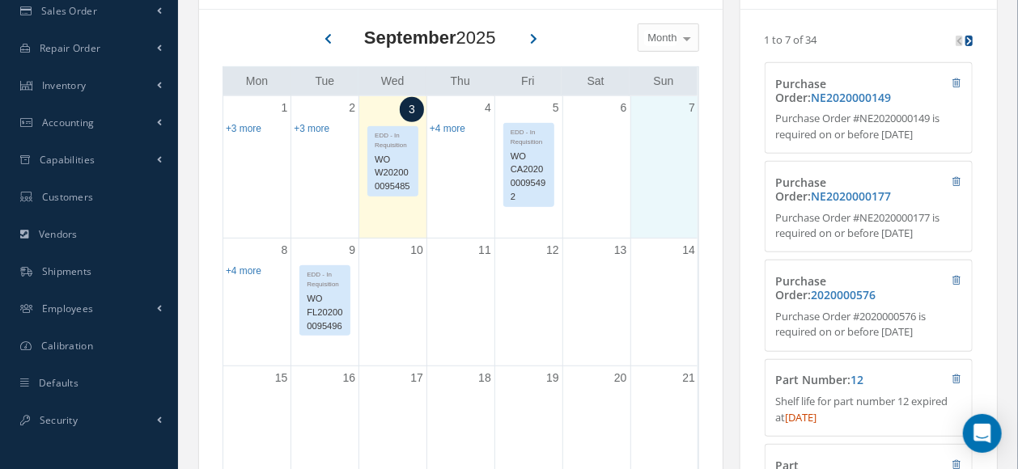
click at [671, 142] on div "7" at bounding box center [664, 167] width 67 height 142
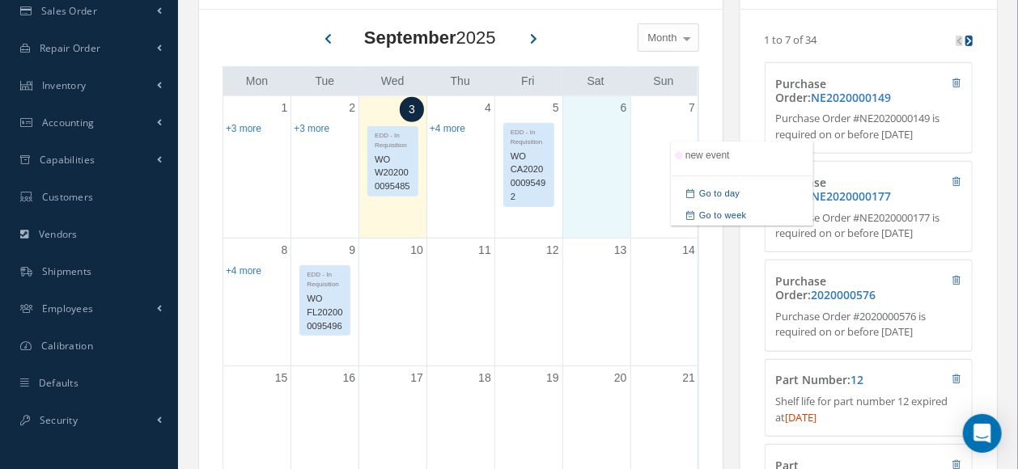
click at [613, 143] on div "6" at bounding box center [596, 167] width 67 height 142
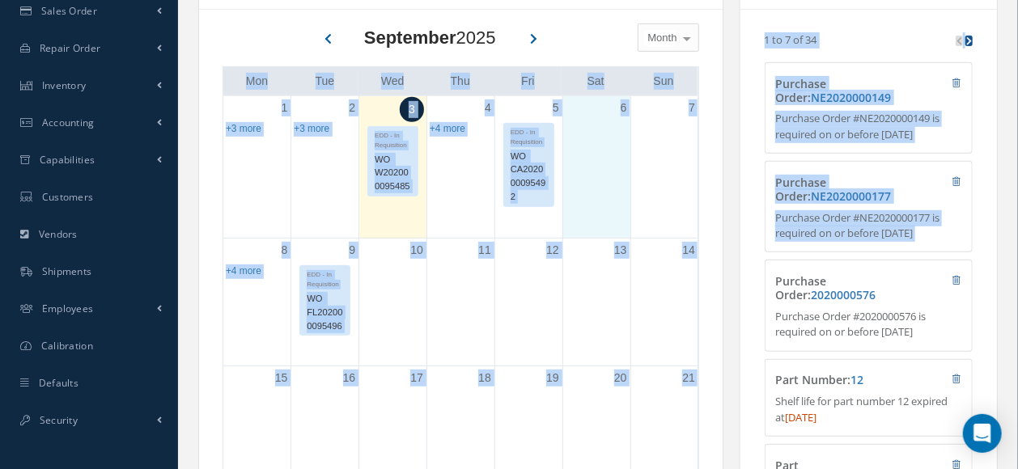
click at [611, 32] on div "[DATE] Month Month Week Day [DATE] No elements found. List is empty." at bounding box center [461, 38] width 477 height 40
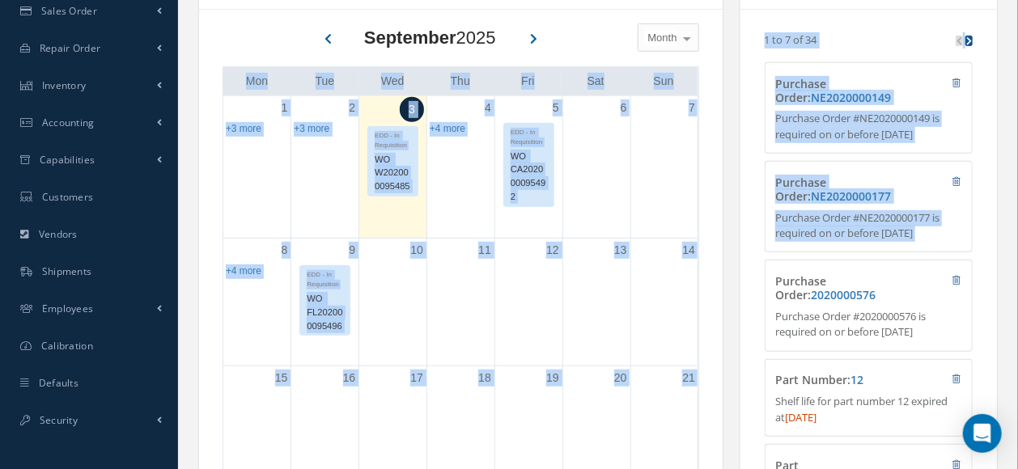
click at [611, 32] on div "[DATE] Month Month Week Day [DATE] No elements found. List is empty." at bounding box center [461, 38] width 477 height 40
click at [973, 83] on div "Loading… 1 to 7 of 34 Purchase Order : NE2020000149 Purchase Order #NE202000014…" at bounding box center [869, 375] width 232 height 706
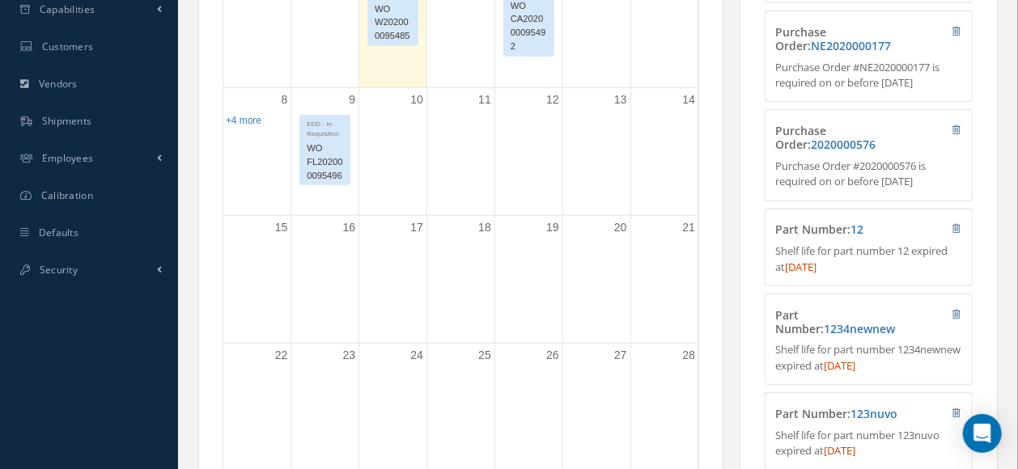
scroll to position [426, 0]
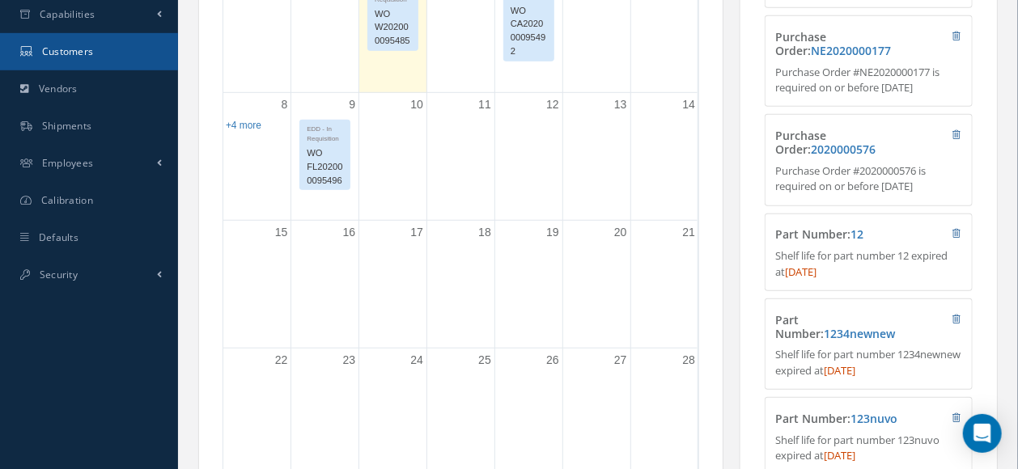
click at [100, 60] on link "Customers" at bounding box center [89, 51] width 178 height 37
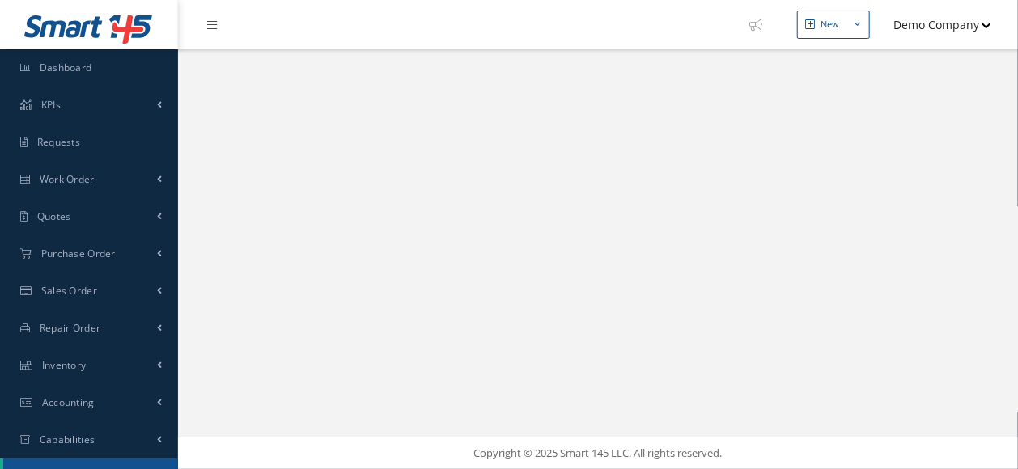
select select "25"
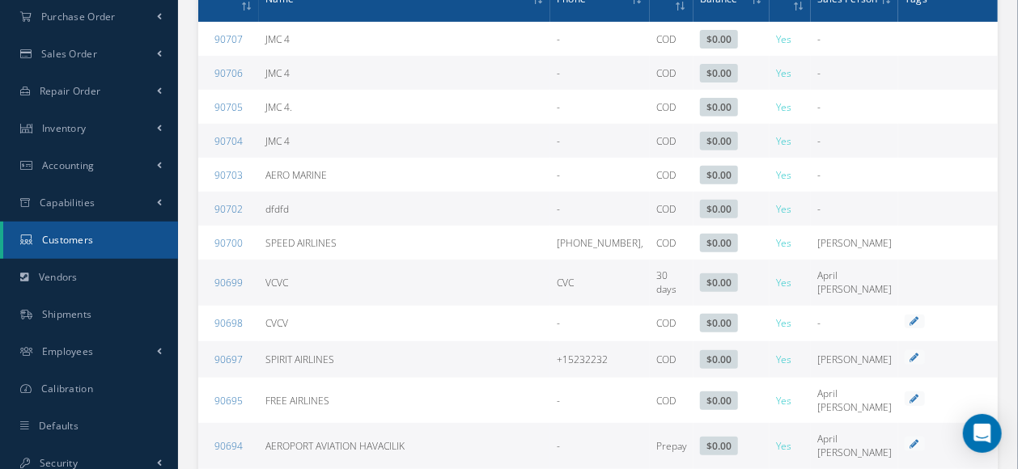
drag, startPoint x: 1020, startPoint y: 33, endPoint x: 1028, endPoint y: 114, distance: 81.2
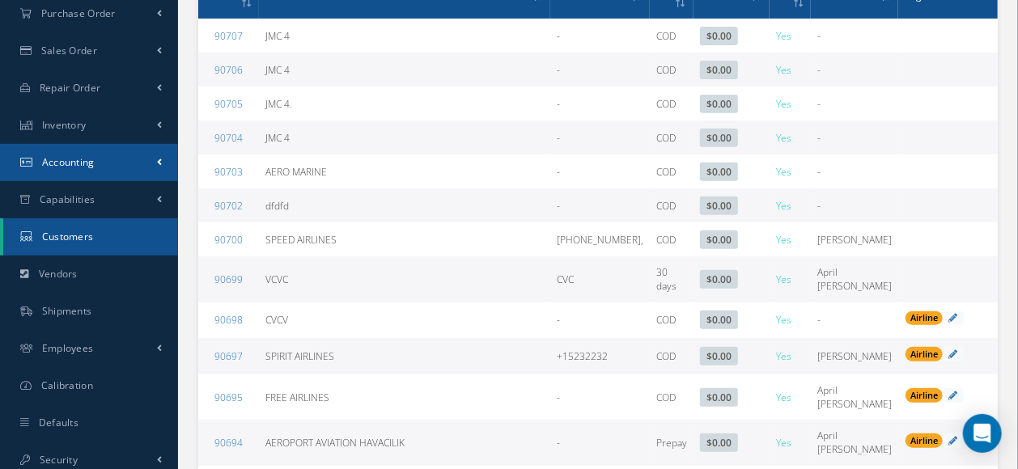
click at [100, 169] on link "Accounting" at bounding box center [89, 162] width 178 height 37
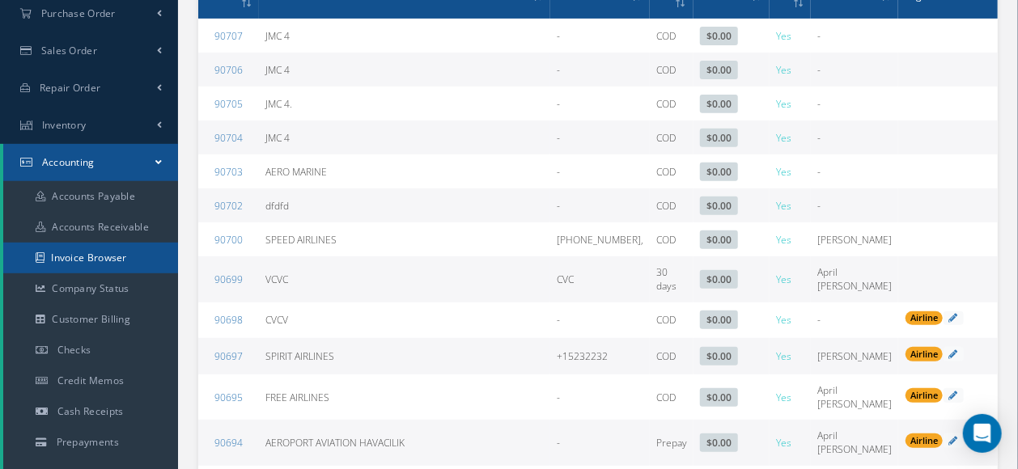
click at [104, 266] on link "Invoice Browser" at bounding box center [90, 258] width 175 height 31
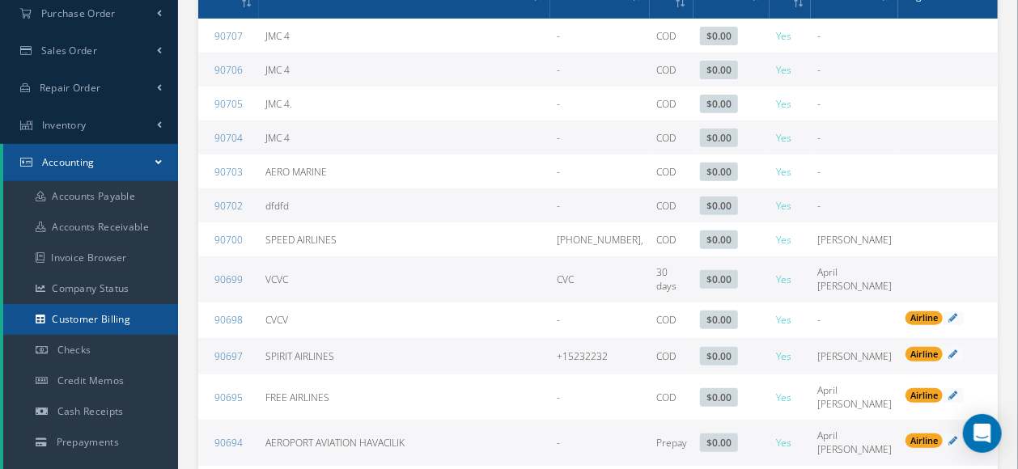
click at [100, 307] on link "Customer Billing" at bounding box center [90, 319] width 175 height 31
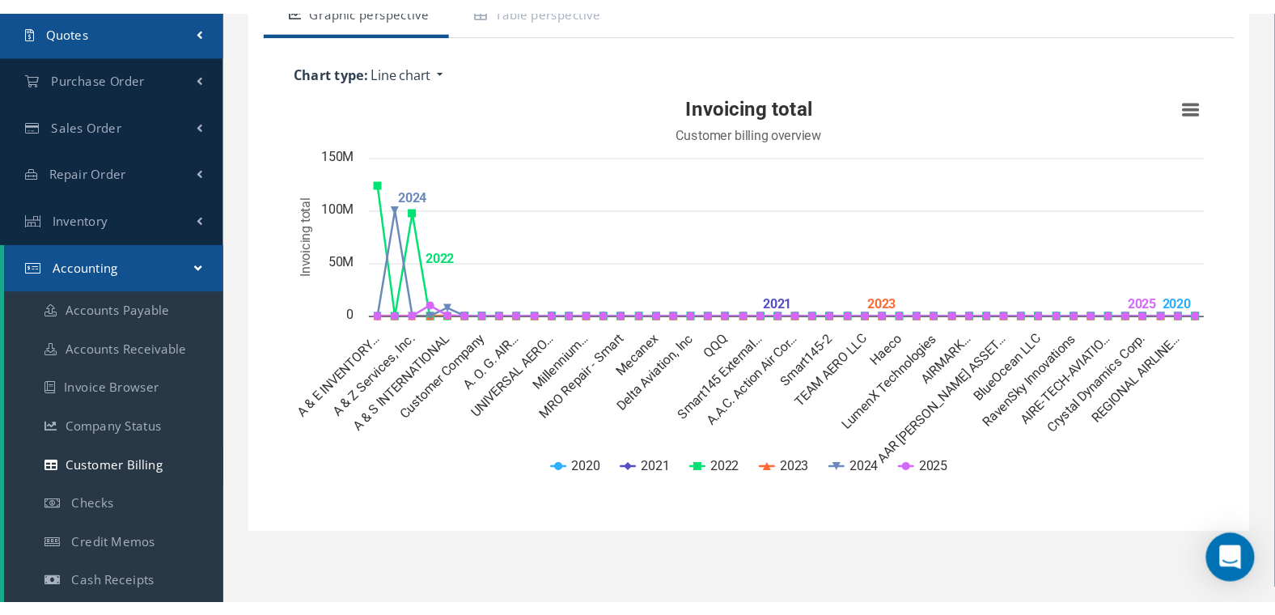
scroll to position [200, 0]
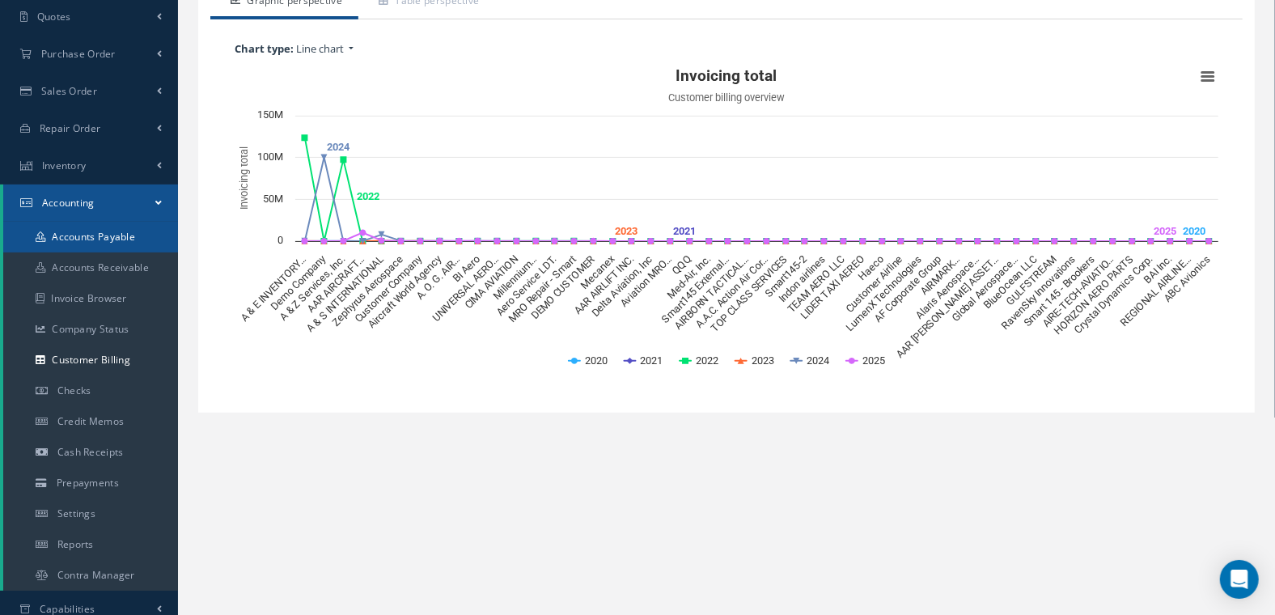
click at [82, 236] on link "Accounts Payable" at bounding box center [90, 237] width 175 height 31
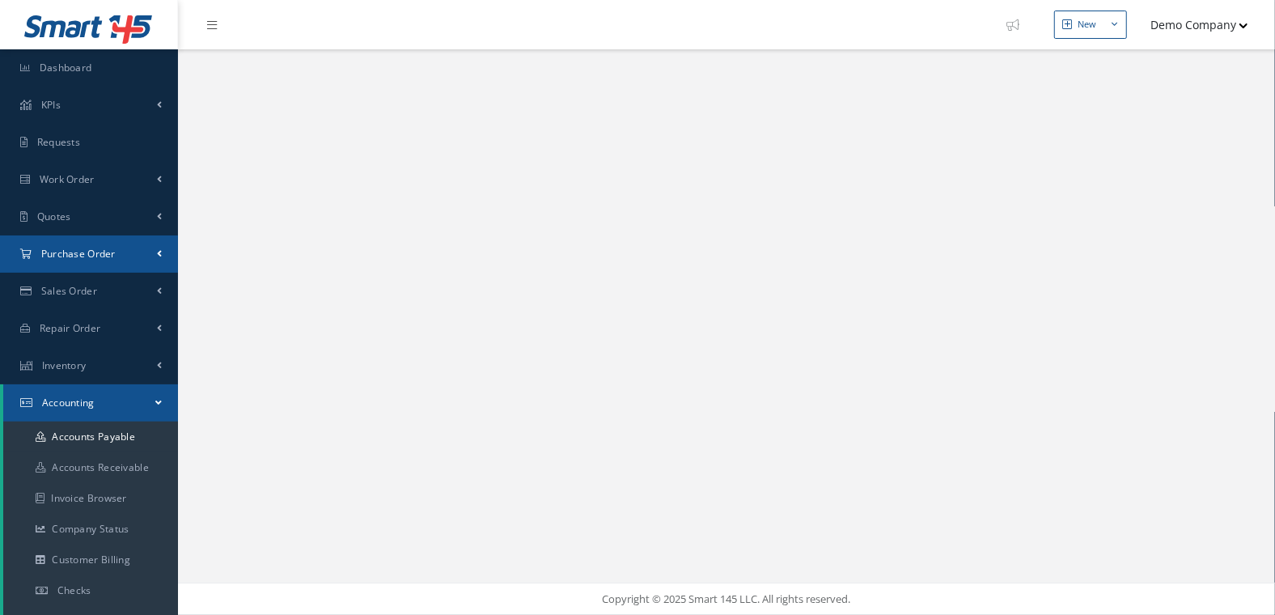
select select "25"
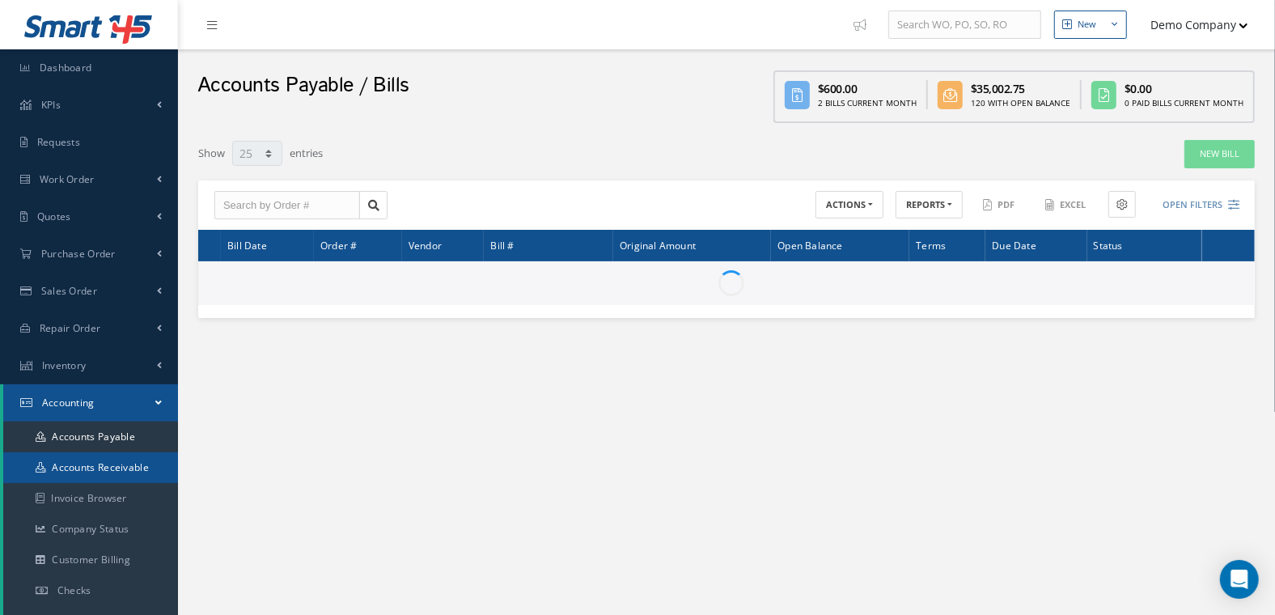
click at [113, 460] on link "Accounts Receivable" at bounding box center [90, 467] width 175 height 31
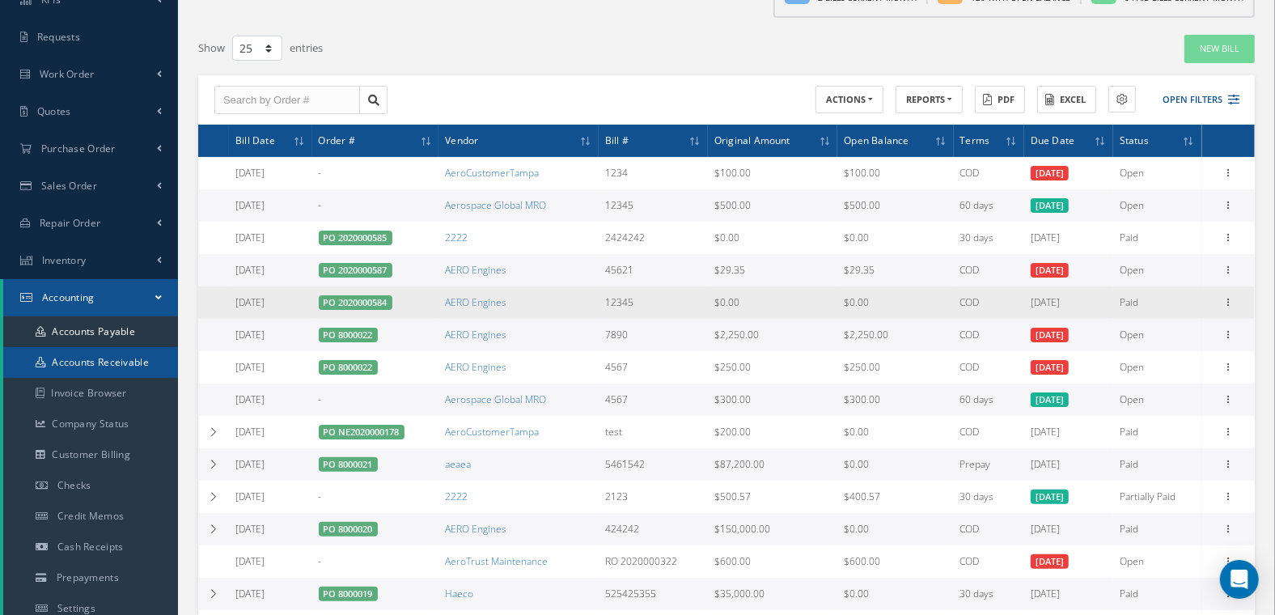
scroll to position [106, 0]
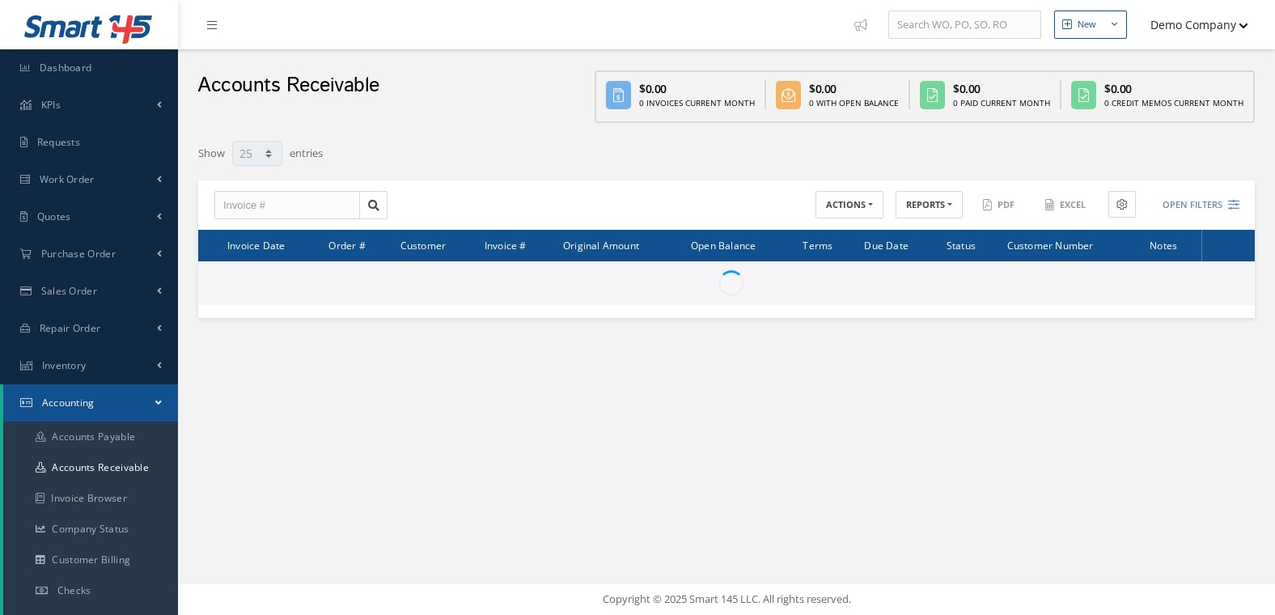
select select "25"
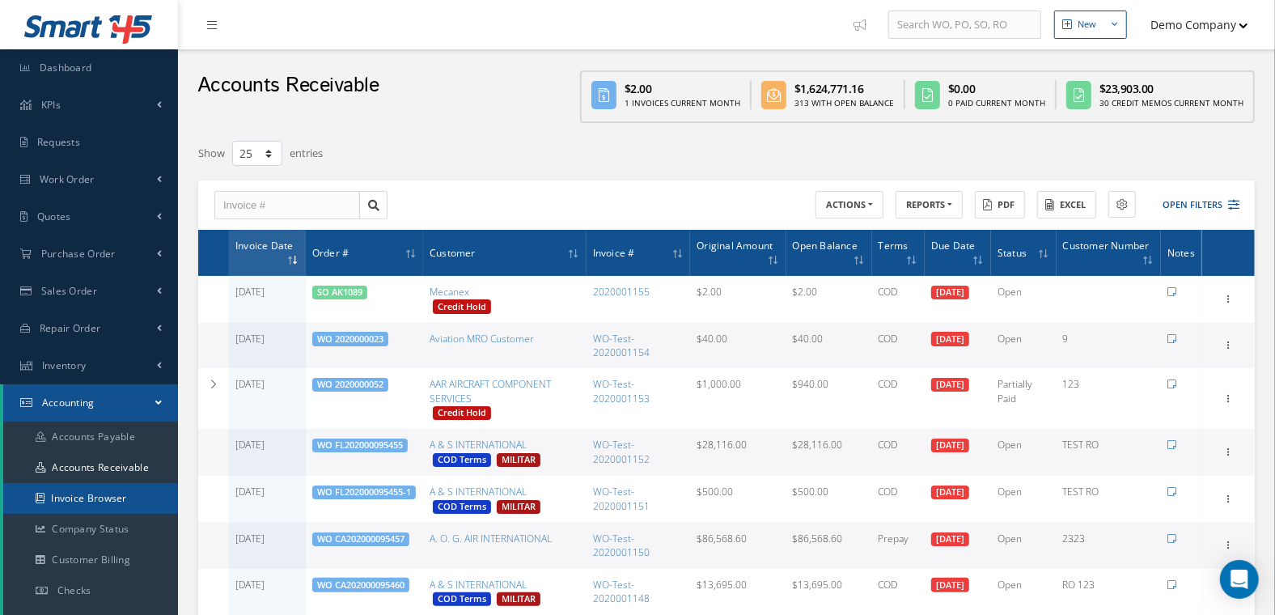
click at [108, 500] on link "Invoice Browser" at bounding box center [90, 498] width 175 height 31
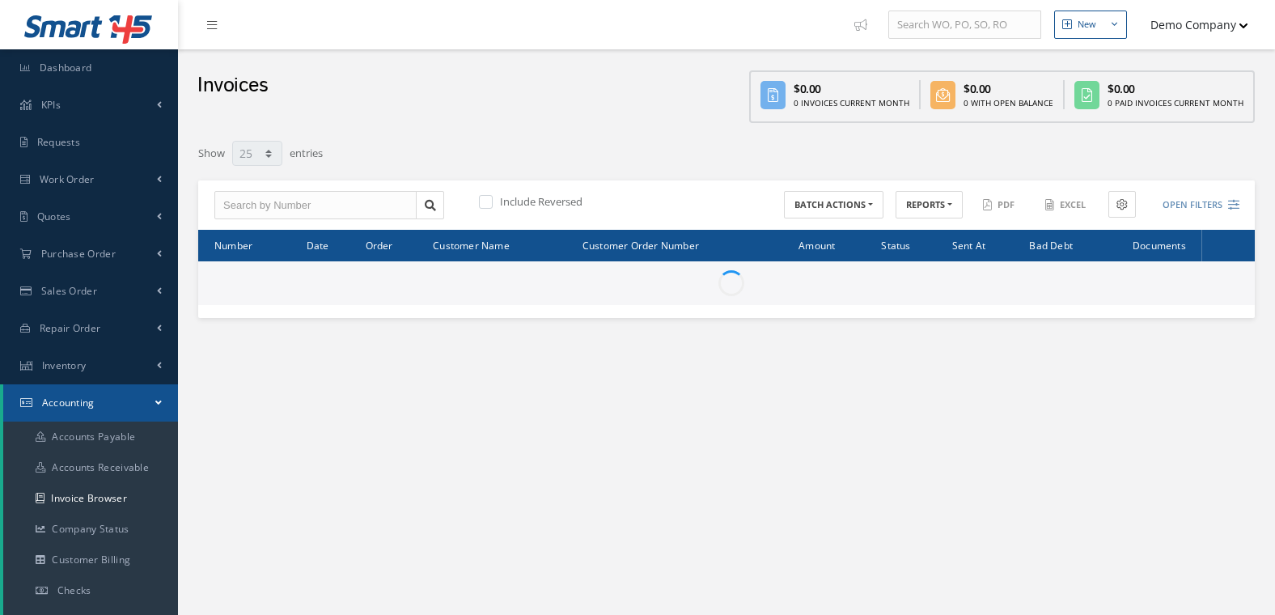
select select "25"
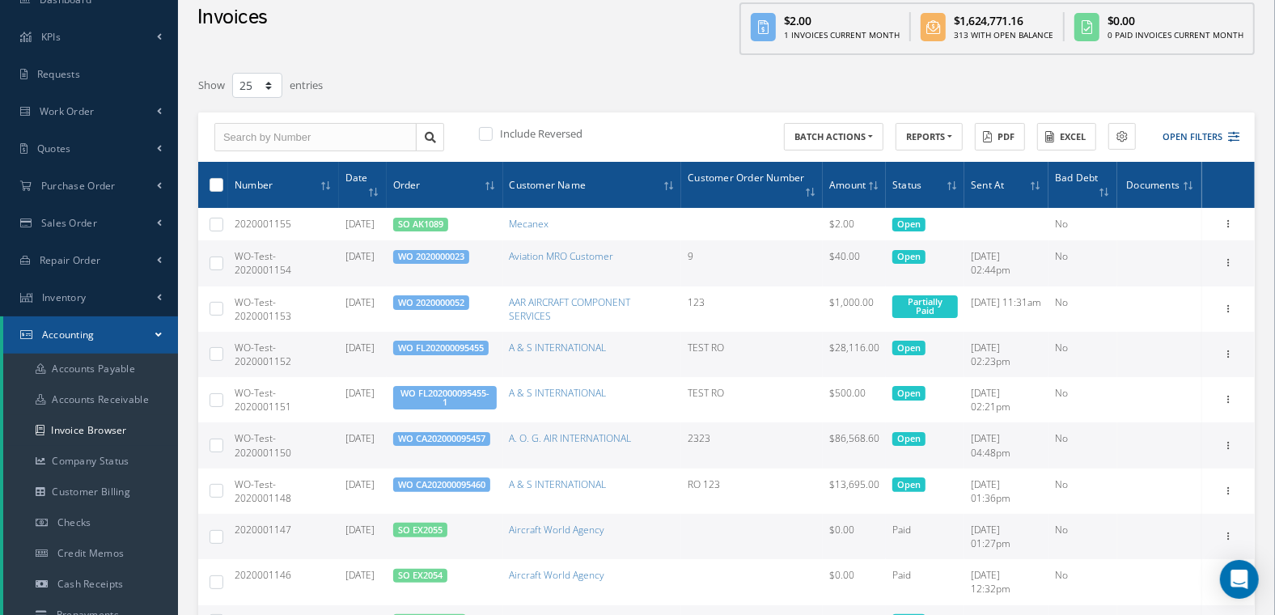
scroll to position [69, 0]
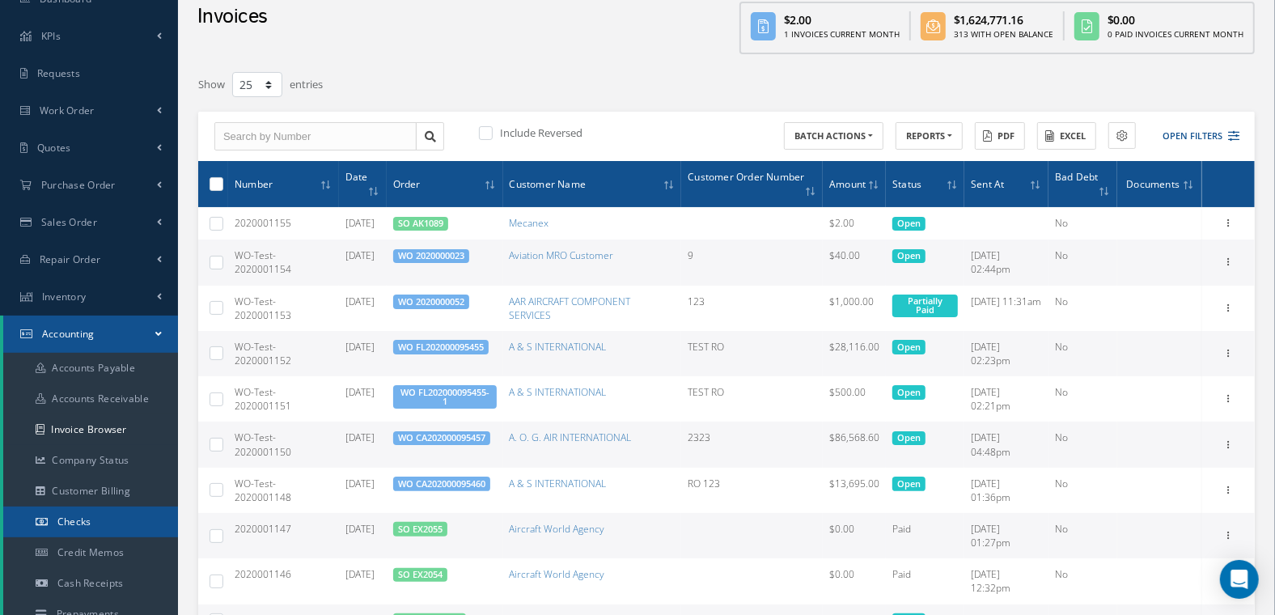
click at [98, 523] on link "Checks" at bounding box center [90, 522] width 175 height 31
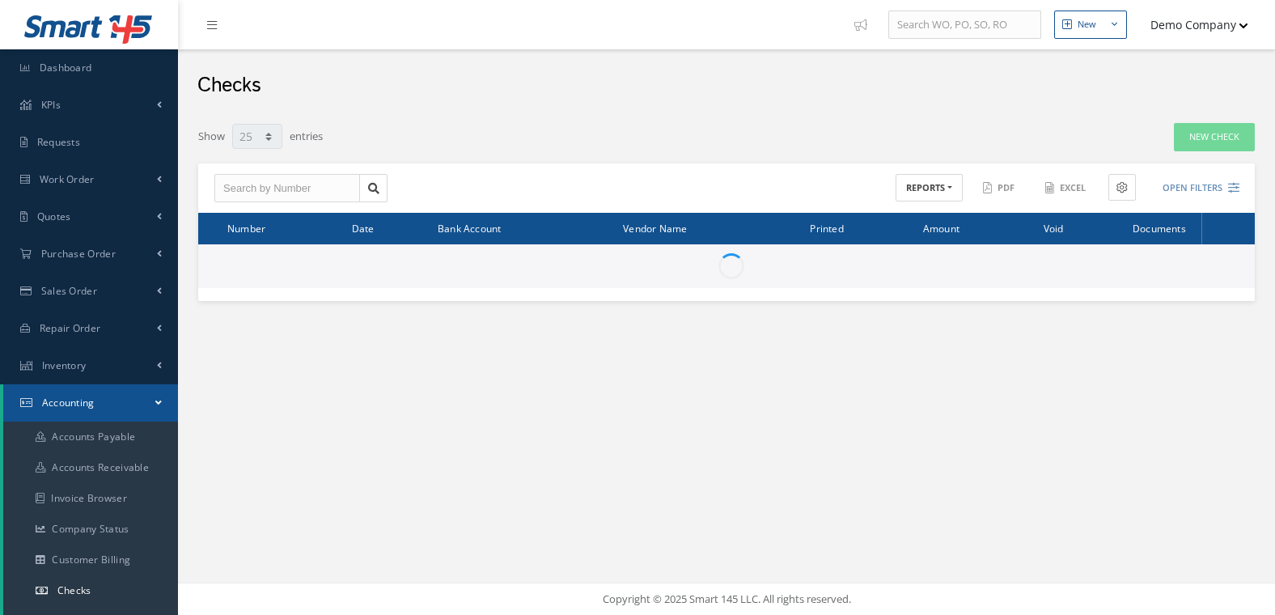
select select "25"
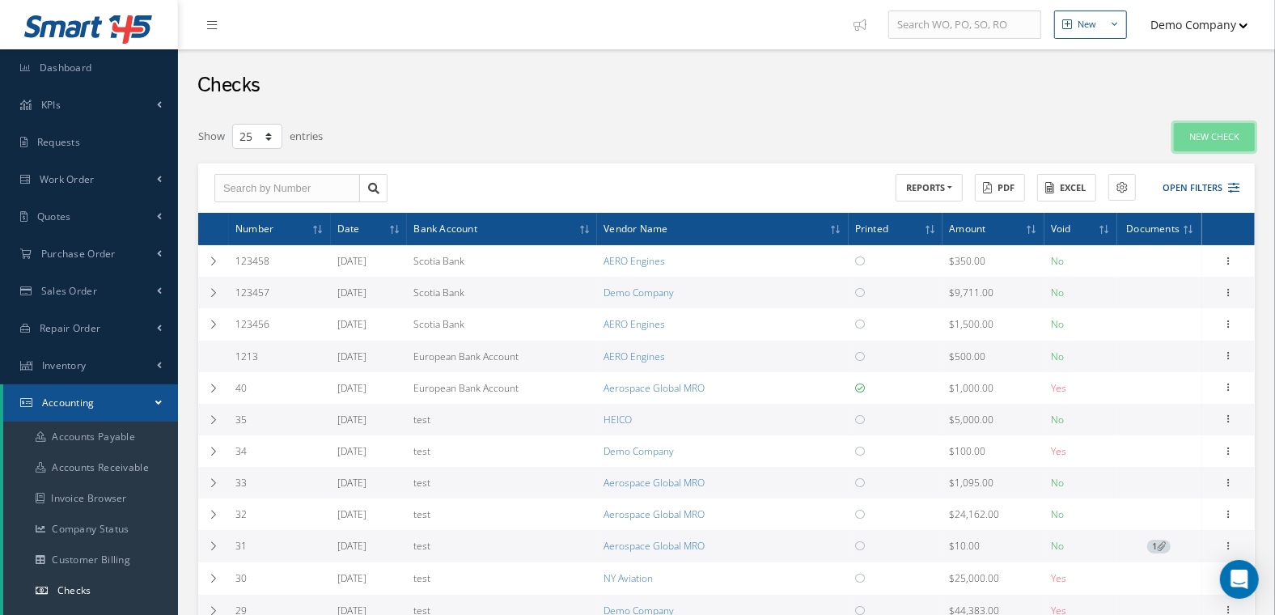
click at [1202, 136] on link "New Check" at bounding box center [1214, 137] width 81 height 28
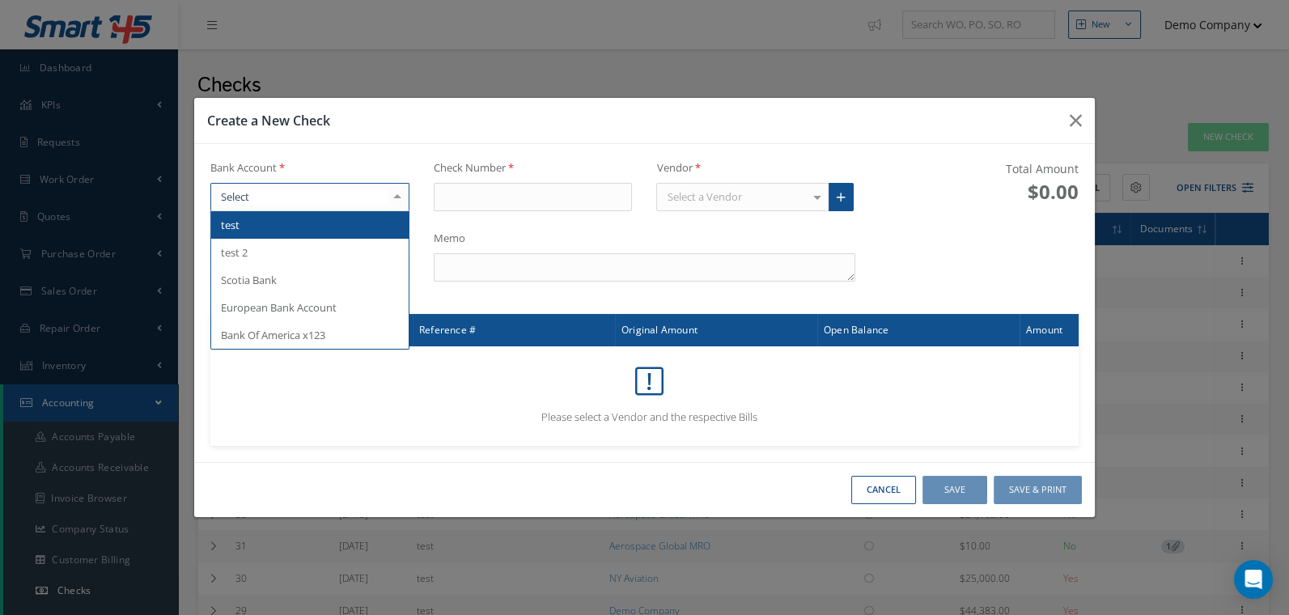
click at [387, 191] on div at bounding box center [397, 197] width 23 height 27
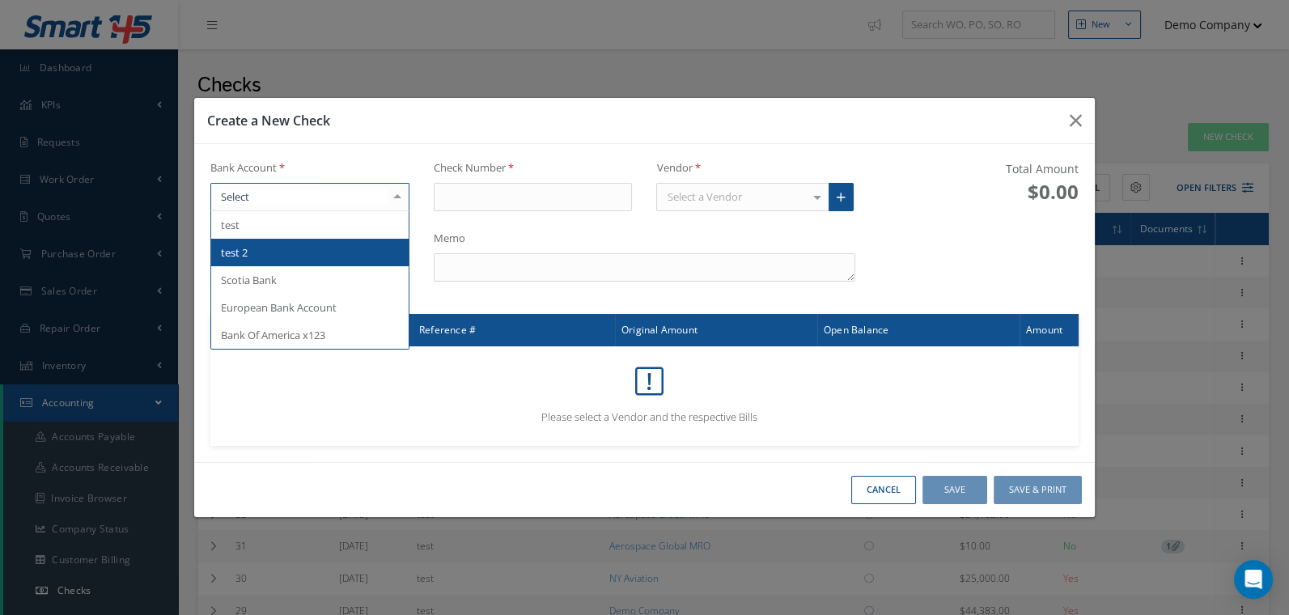
click at [332, 265] on span "test 2" at bounding box center [309, 253] width 197 height 28
type input "12"
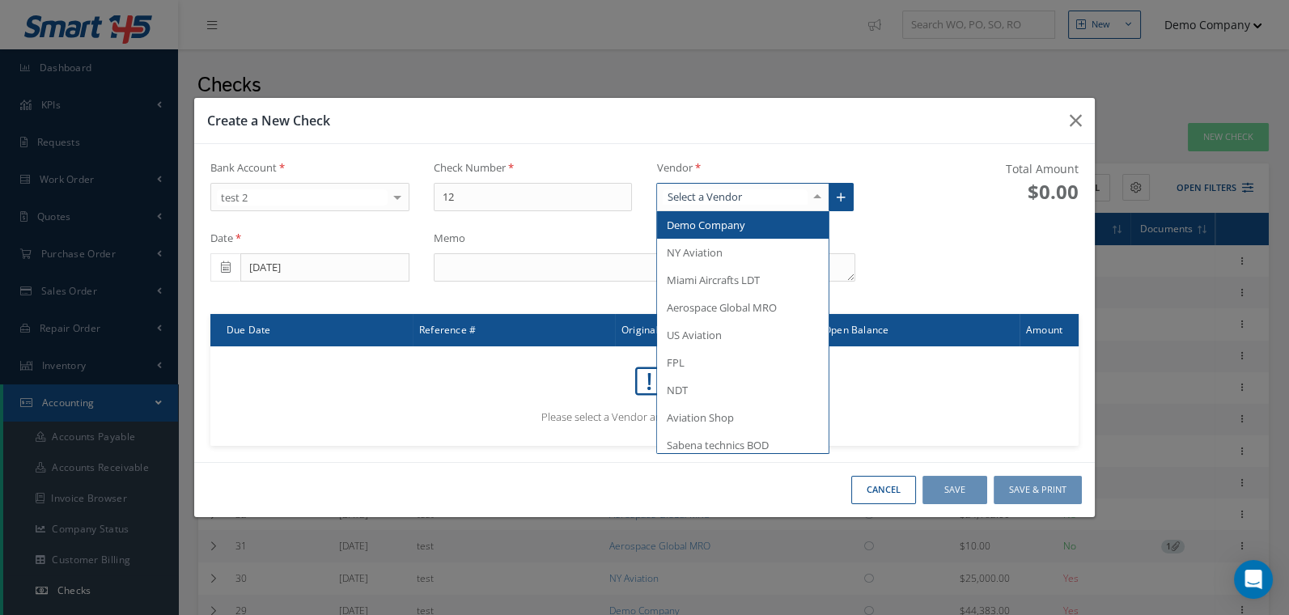
click at [782, 201] on div at bounding box center [742, 197] width 173 height 29
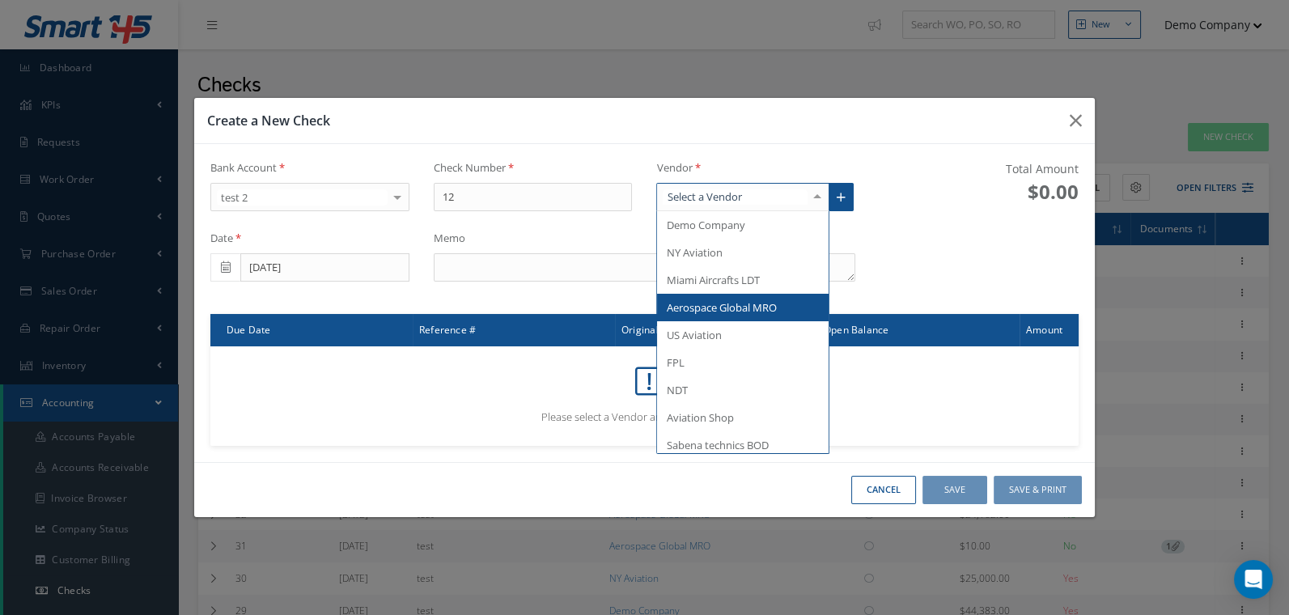
click at [758, 307] on span "Aerospace Global MRO" at bounding box center [722, 307] width 110 height 15
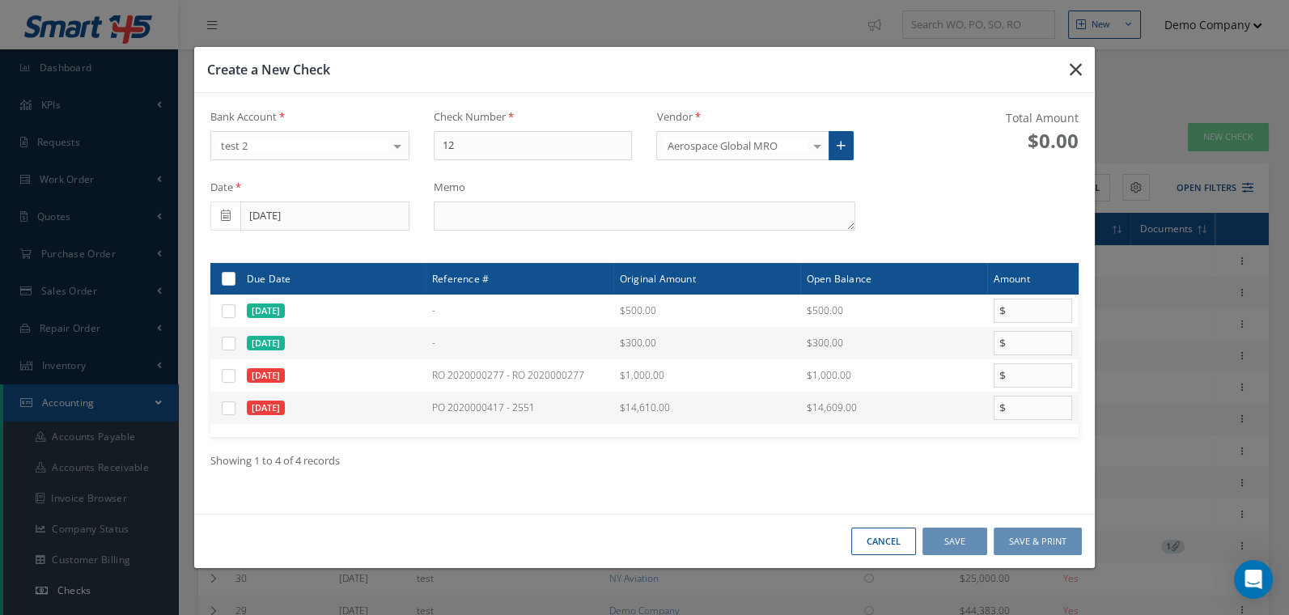
click at [1088, 65] on button "button" at bounding box center [1076, 69] width 38 height 45
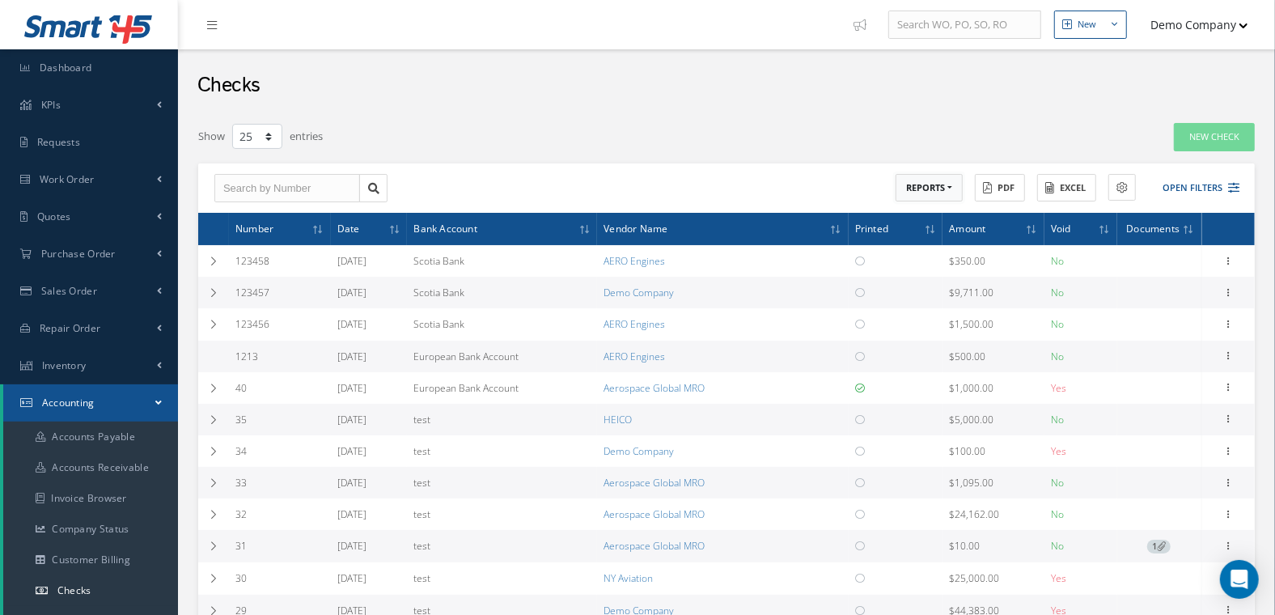
click at [950, 192] on button "REPORTS" at bounding box center [929, 188] width 67 height 28
click at [1018, 184] on button "PDF" at bounding box center [1000, 188] width 50 height 28
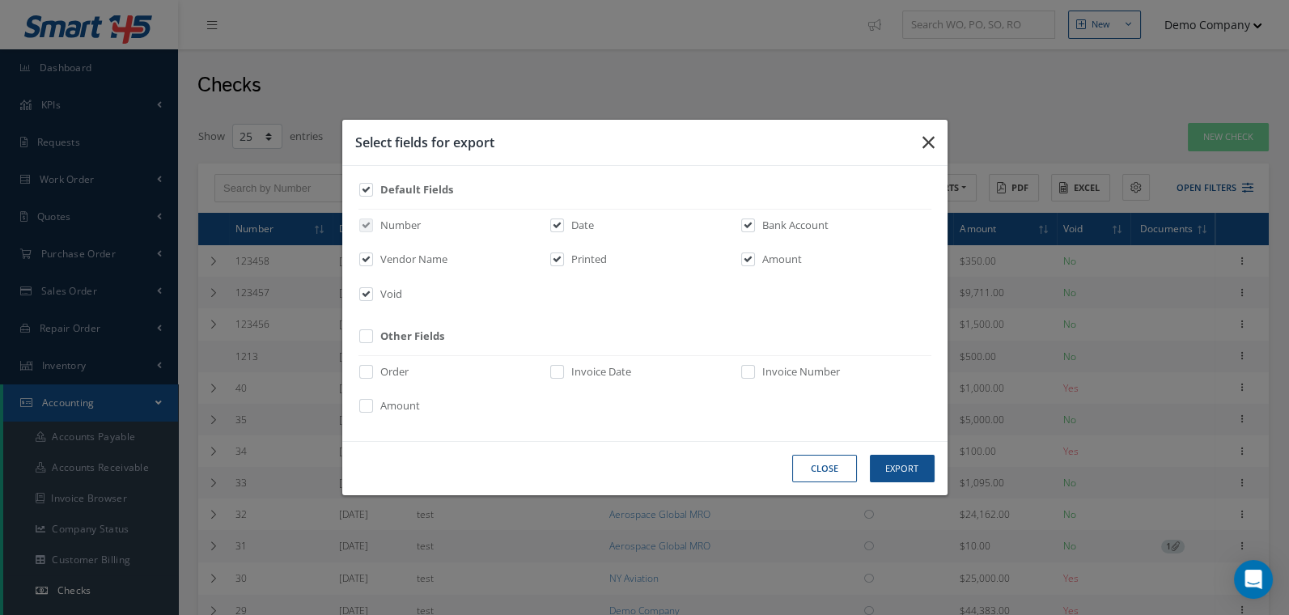
click at [932, 143] on icon "button" at bounding box center [928, 142] width 12 height 19
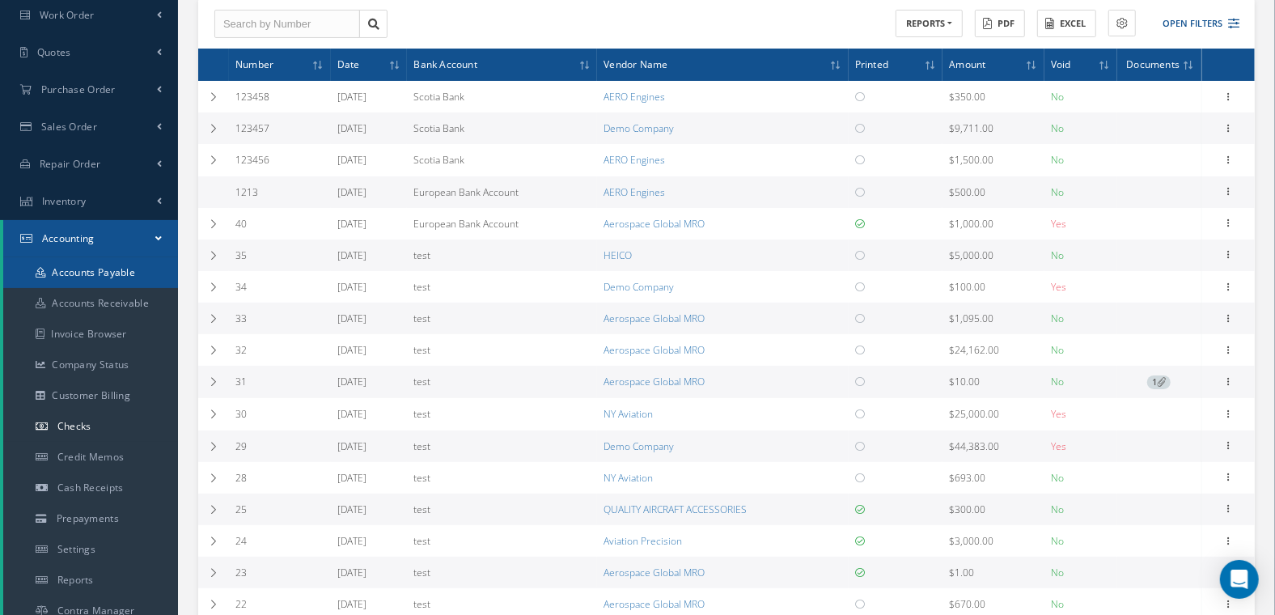
scroll to position [165, 0]
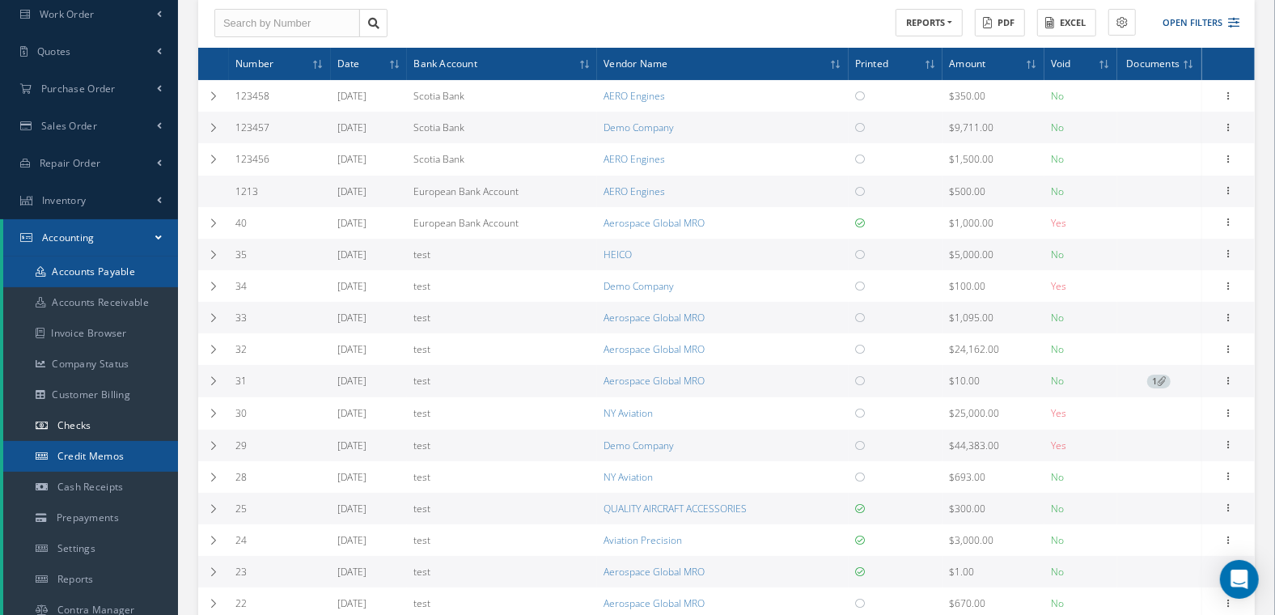
click at [133, 450] on link "Credit Memos" at bounding box center [90, 456] width 175 height 31
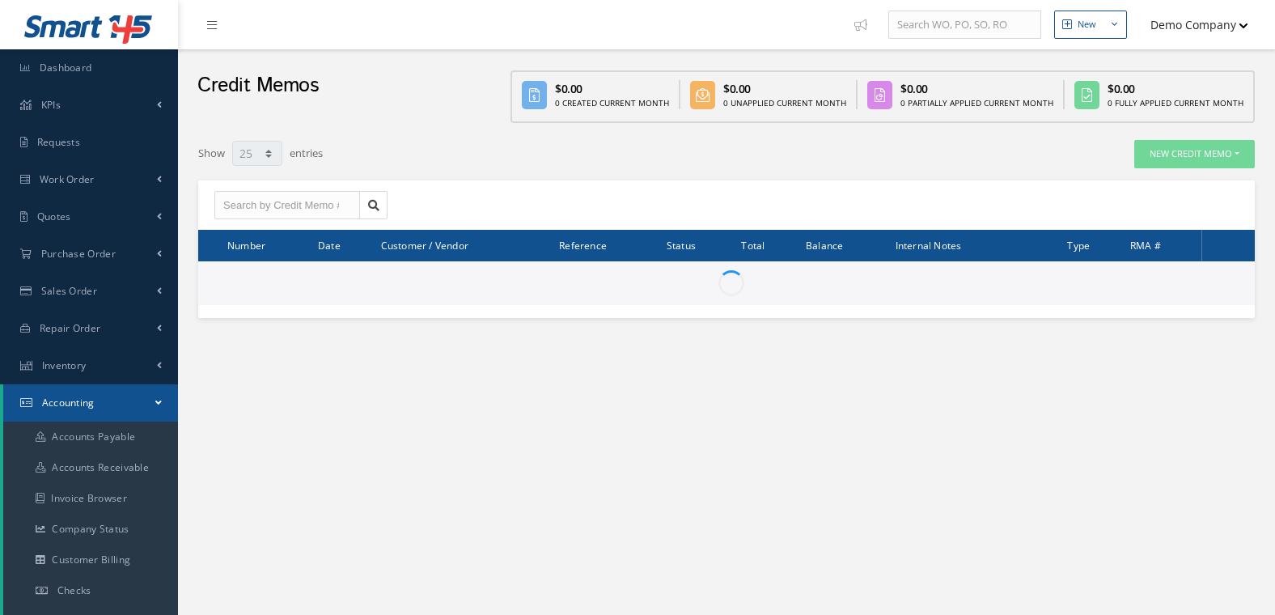
select select "25"
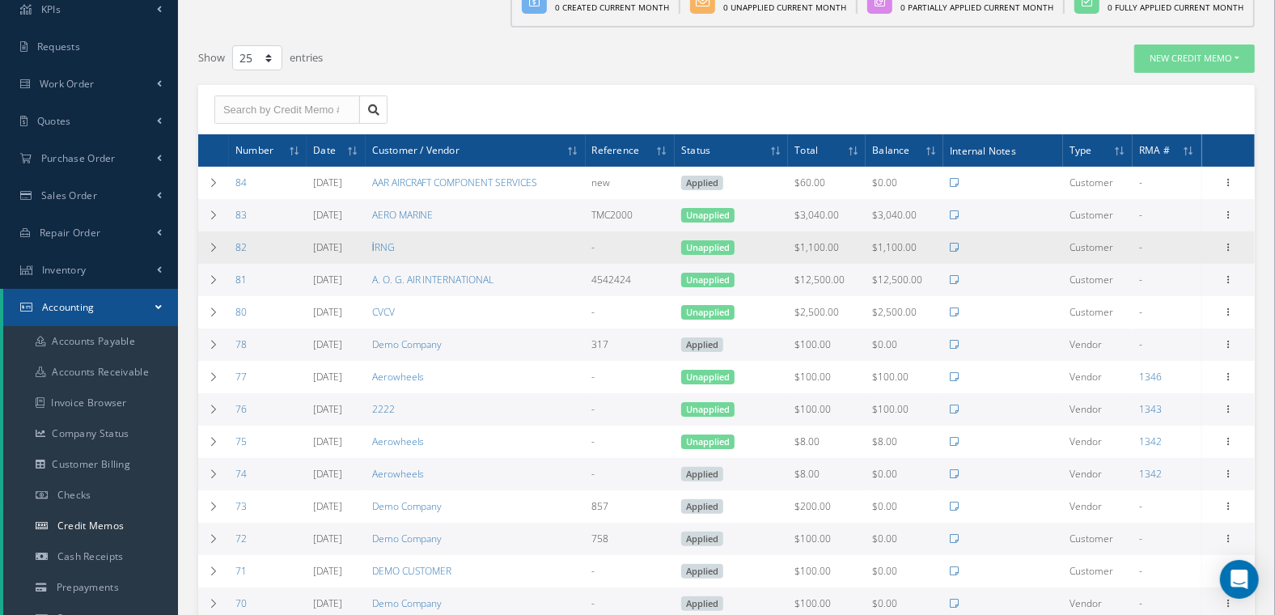
scroll to position [97, 0]
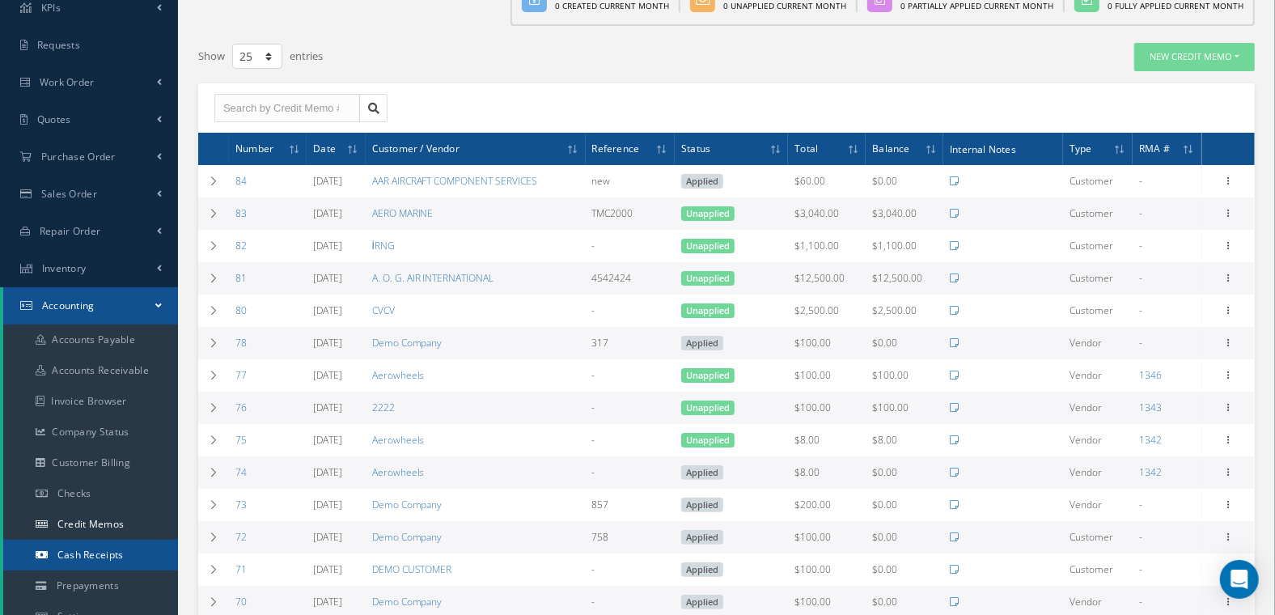
click at [141, 549] on link "Cash Receipts" at bounding box center [90, 555] width 175 height 31
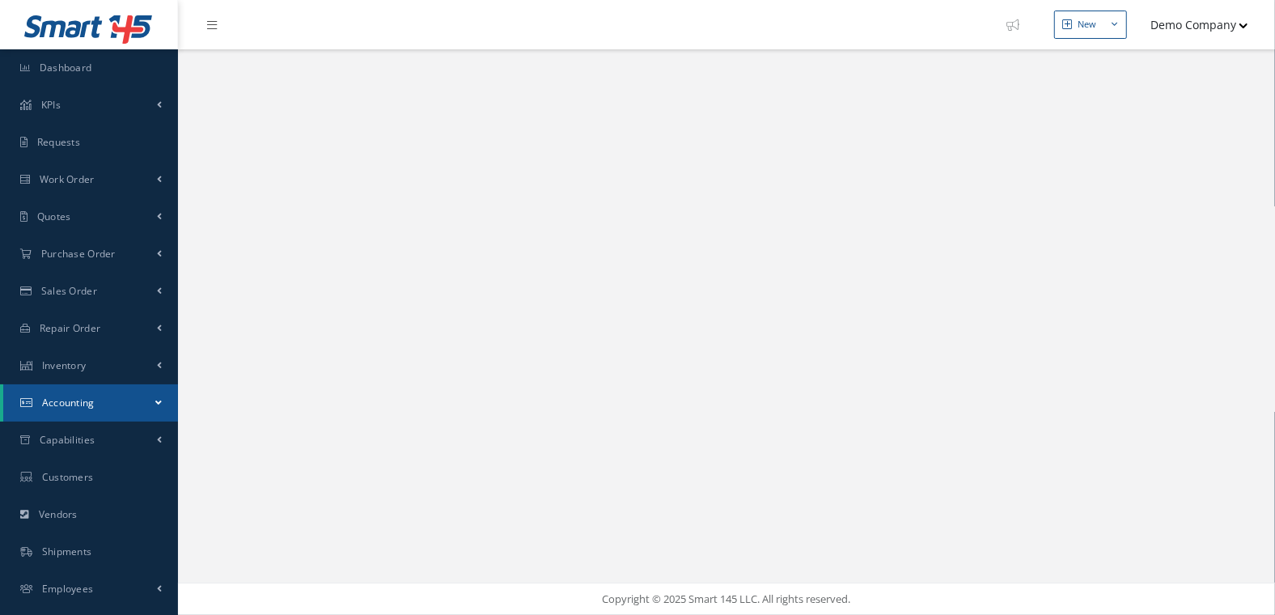
select select "25"
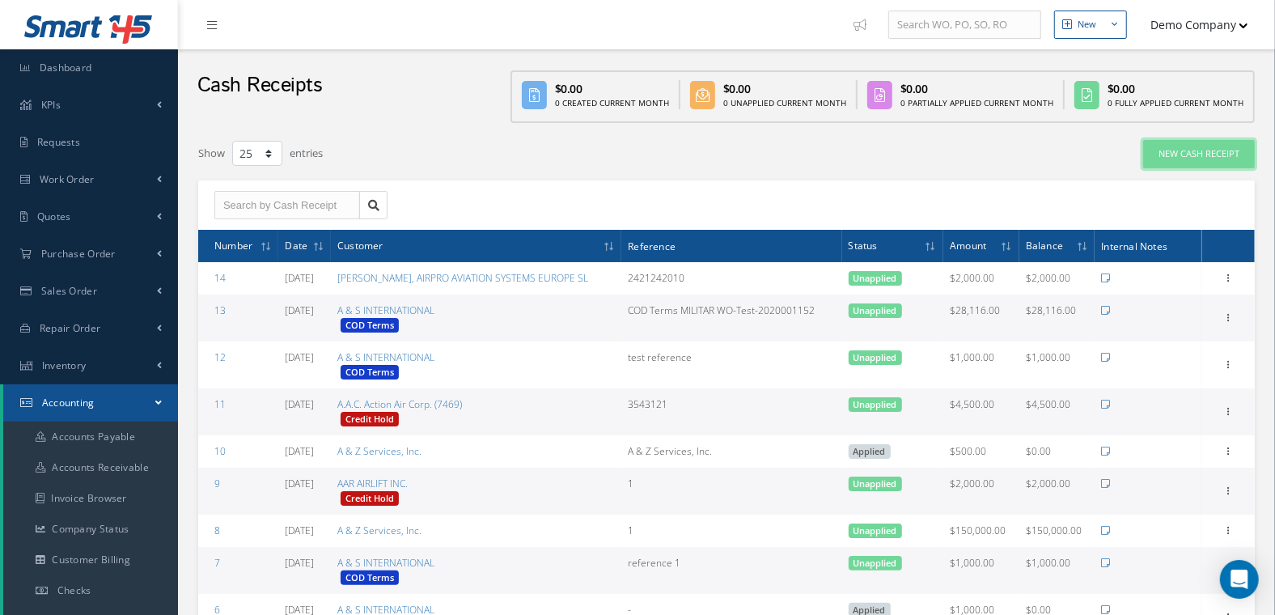
click at [1200, 155] on button "New Cash Receipt" at bounding box center [1199, 154] width 112 height 28
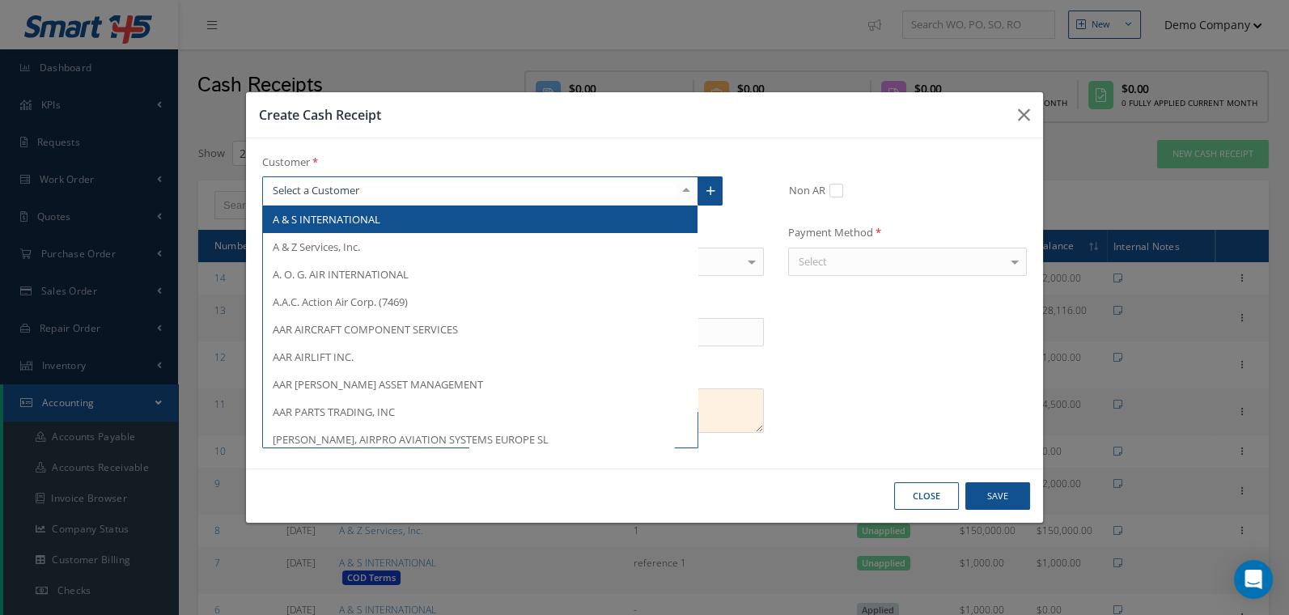
click at [675, 191] on div "A & S INTERNATIONAL A & Z Services, Inc. A. O. G. AIR INTERNATIONAL A.A.C. Acti…" at bounding box center [480, 190] width 437 height 29
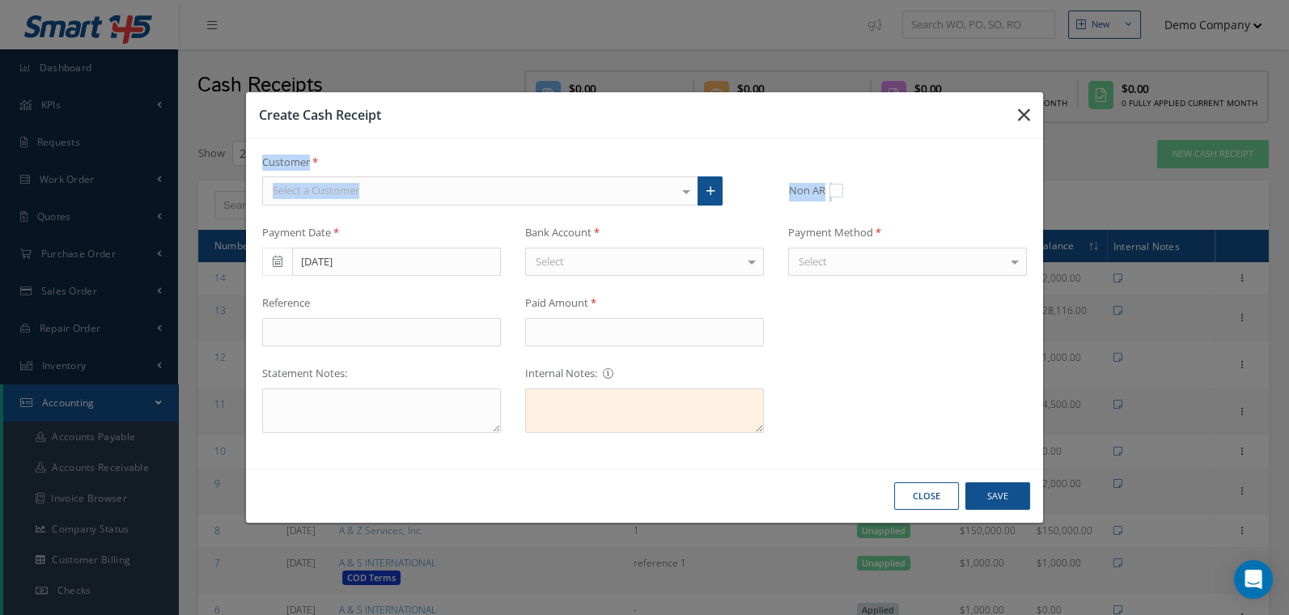
drag, startPoint x: 1001, startPoint y: 160, endPoint x: 1031, endPoint y: 121, distance: 49.7
click at [1031, 121] on div "Create Cash Receipt Customer Select a Customer A & S INTERNATIONAL A & Z Servic…" at bounding box center [644, 307] width 799 height 432
click at [1031, 121] on button "button" at bounding box center [1024, 114] width 38 height 45
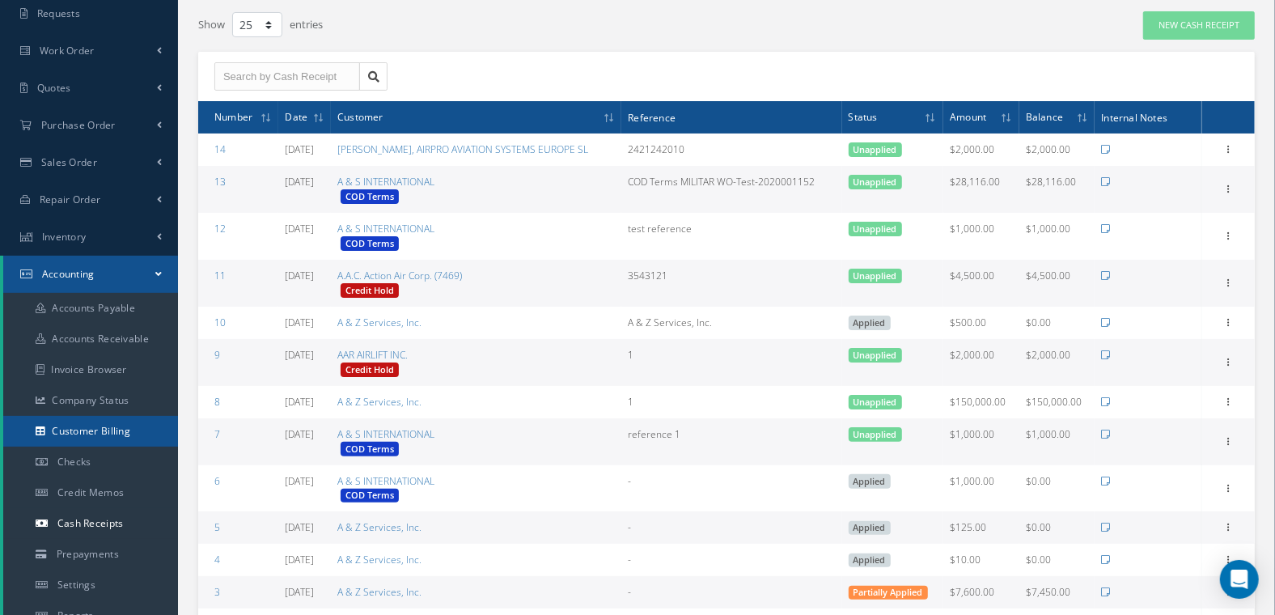
scroll to position [141, 0]
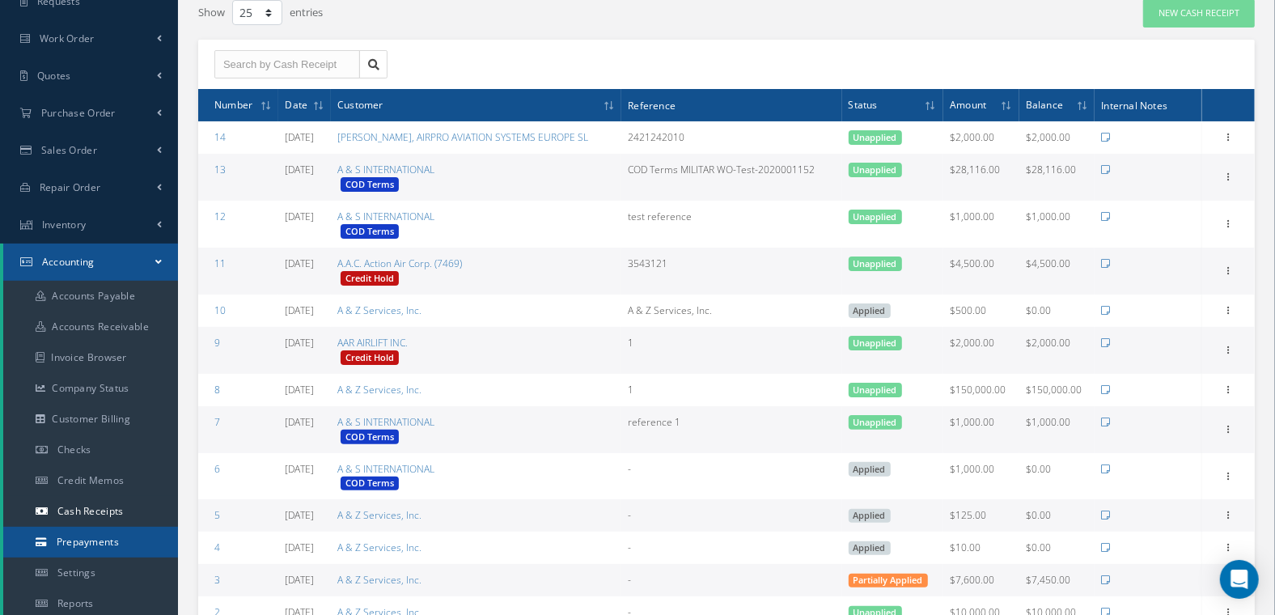
click at [93, 541] on span "Prepayments" at bounding box center [88, 542] width 62 height 14
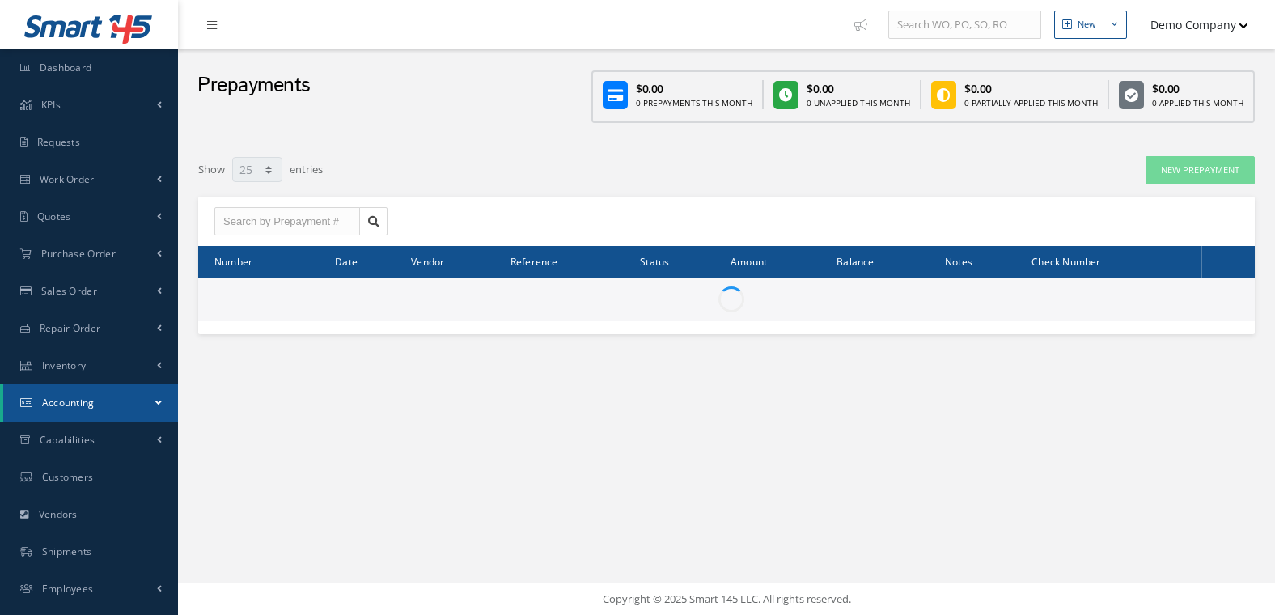
select select "25"
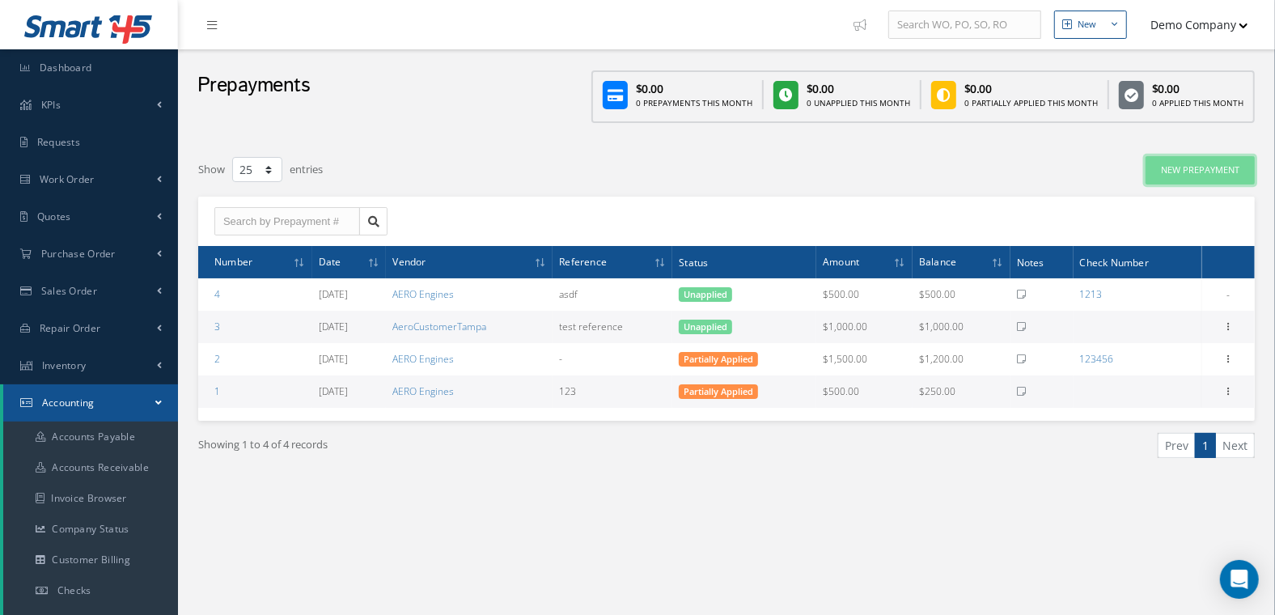
click at [1219, 174] on button "New Prepayment" at bounding box center [1200, 170] width 109 height 28
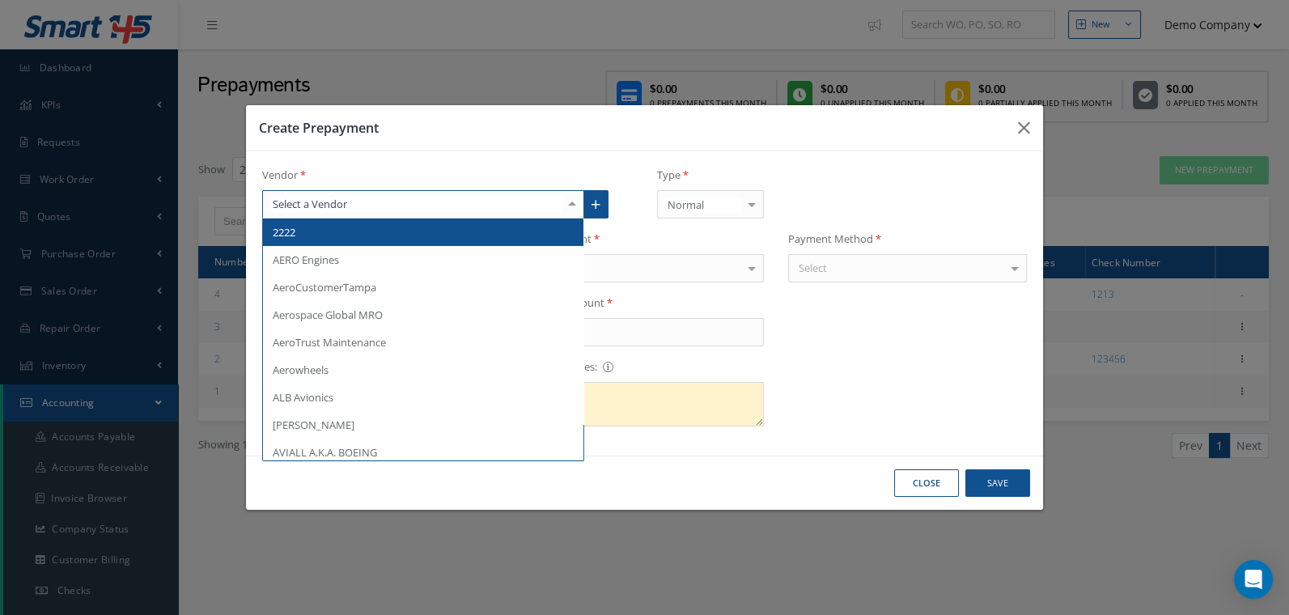
click at [578, 214] on div at bounding box center [572, 204] width 23 height 27
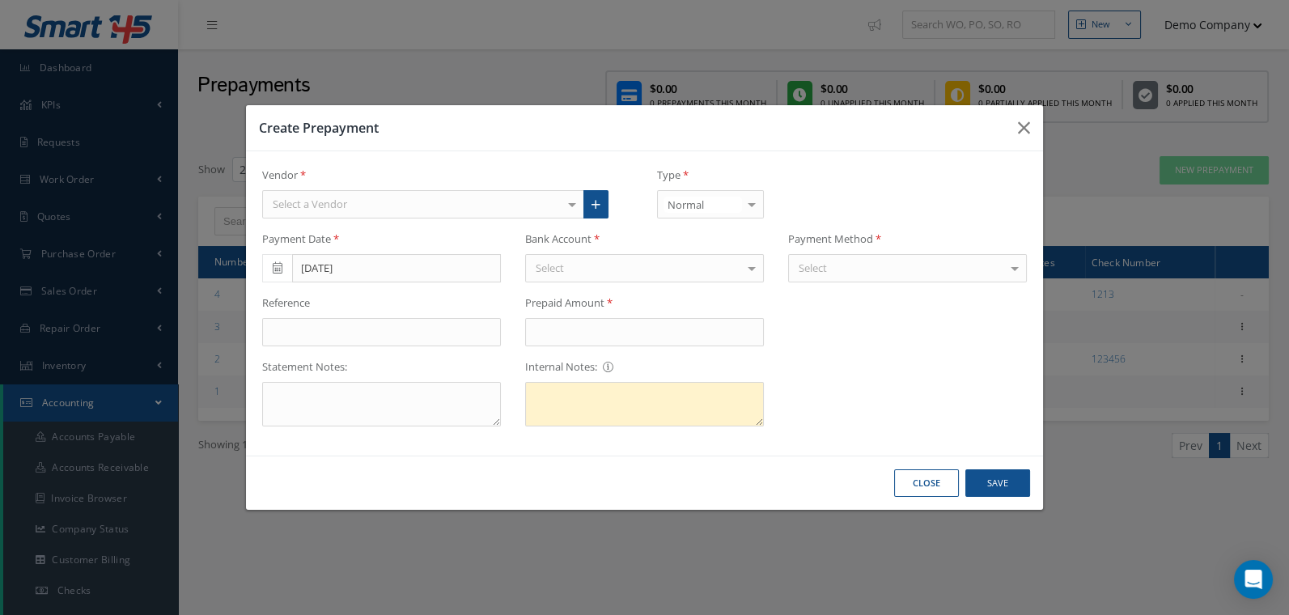
click at [816, 181] on div "Vendor Select a Vendor 2222 AERO Engines AeroCustomerTampa Aerospace Global MRO…" at bounding box center [645, 193] width 790 height 51
click at [1024, 136] on icon "button" at bounding box center [1024, 127] width 12 height 19
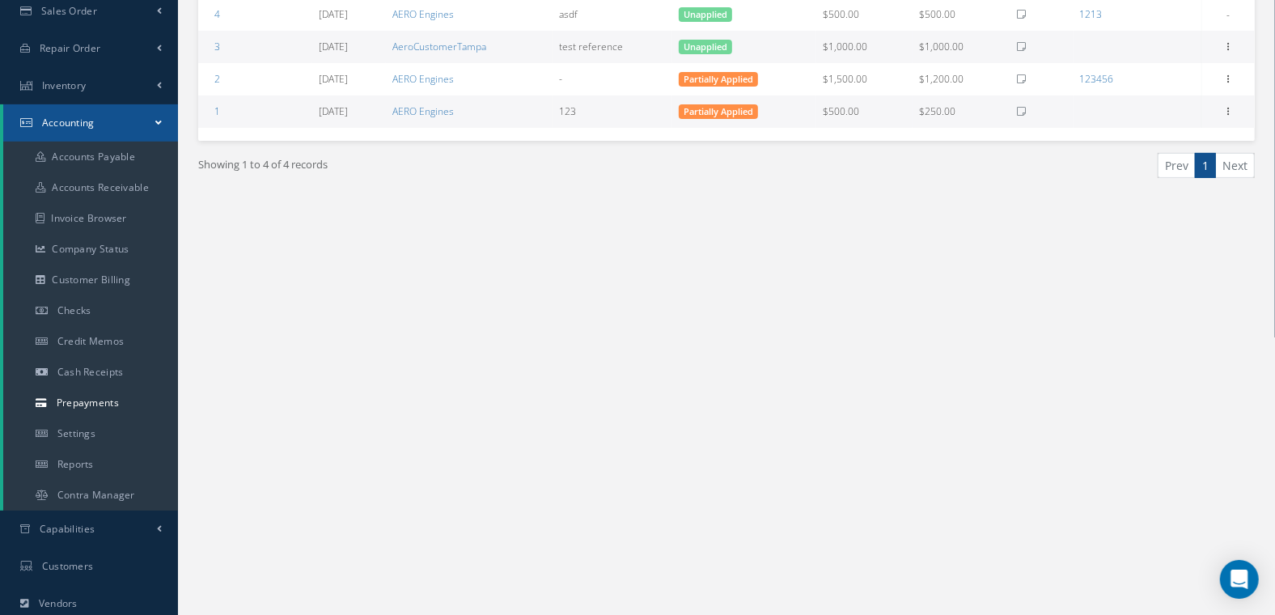
scroll to position [283, 0]
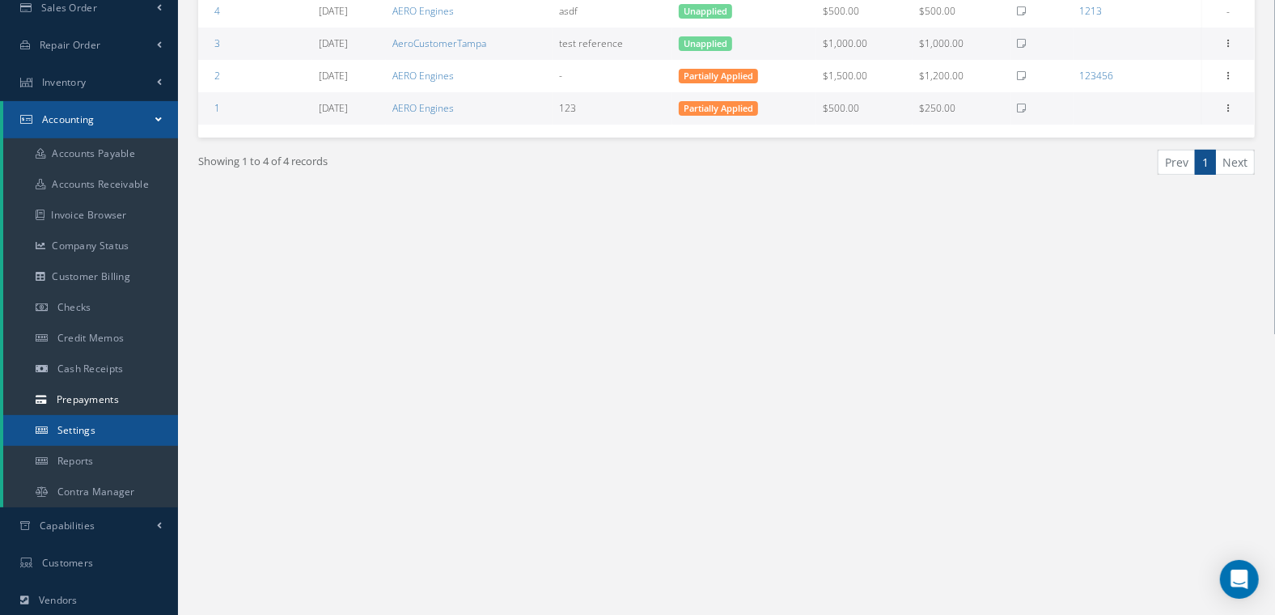
click at [110, 435] on link "Settings" at bounding box center [90, 430] width 175 height 31
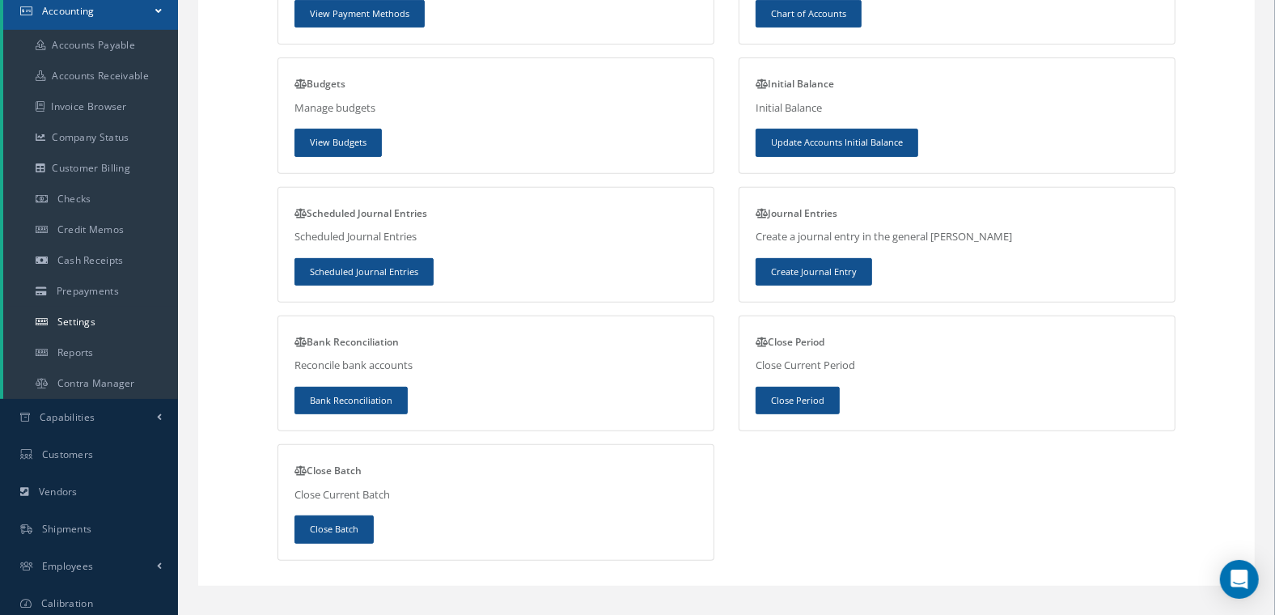
scroll to position [392, 0]
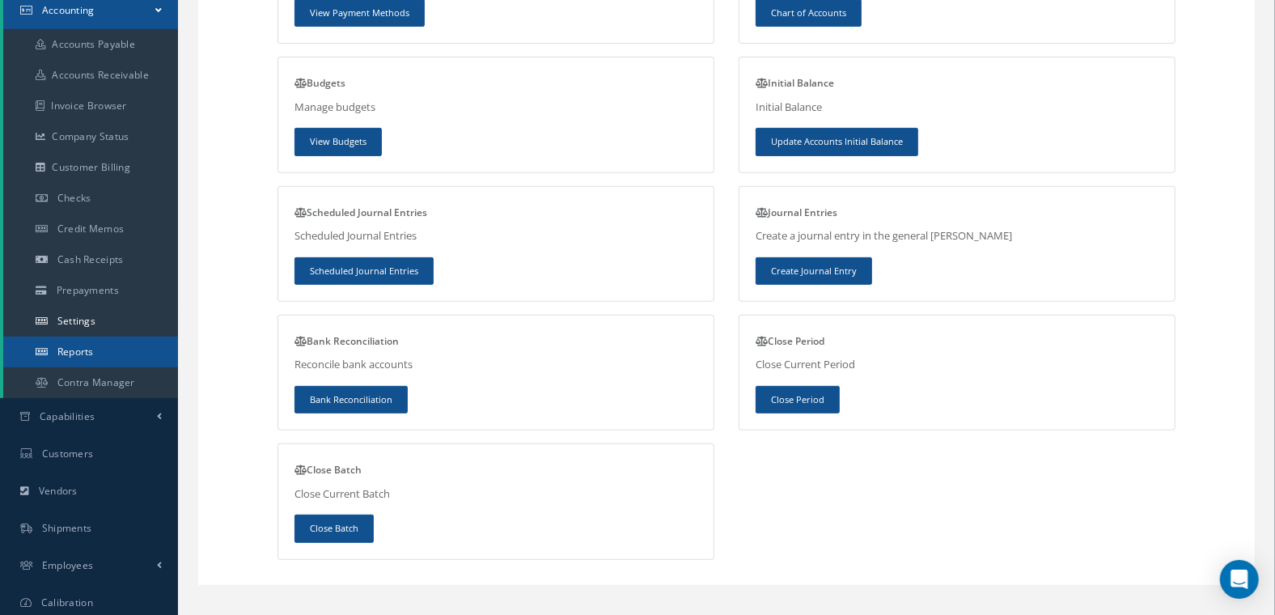
click at [93, 347] on span "Reports" at bounding box center [75, 352] width 36 height 14
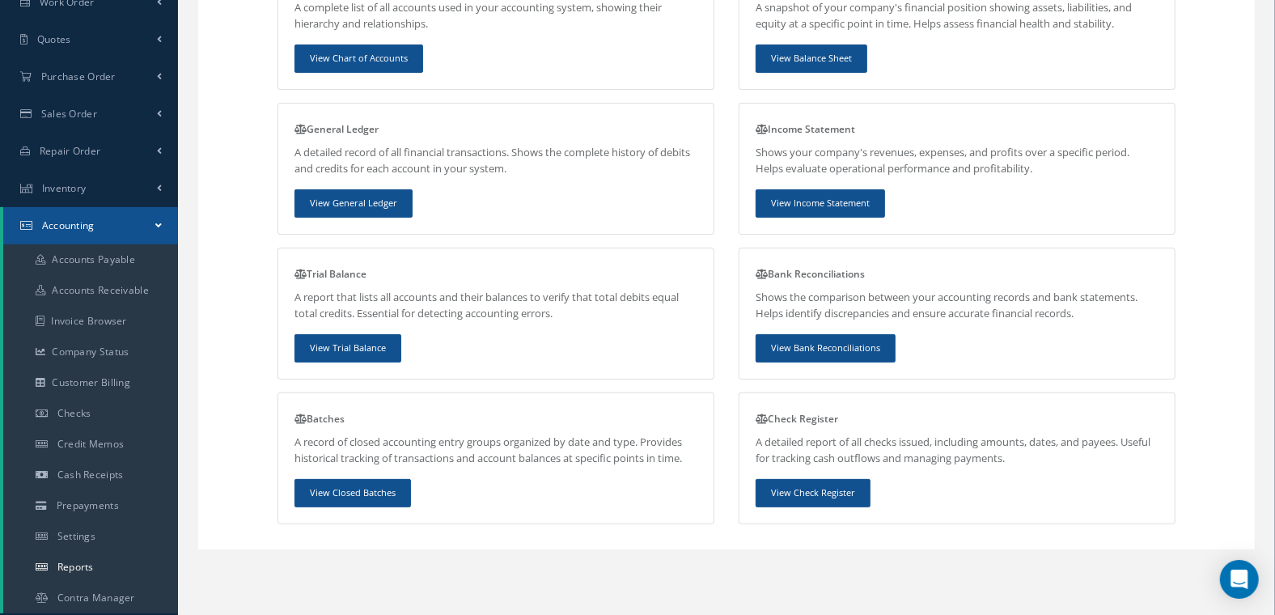
scroll to position [241, 0]
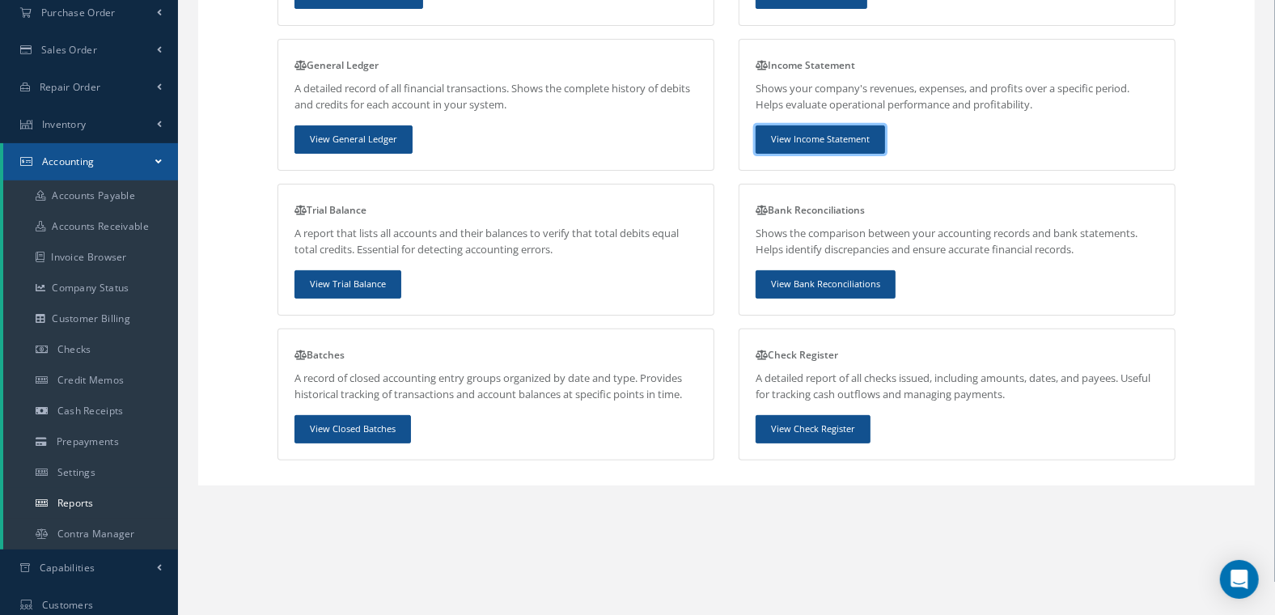
click at [826, 135] on link "View Income Statement" at bounding box center [820, 139] width 129 height 28
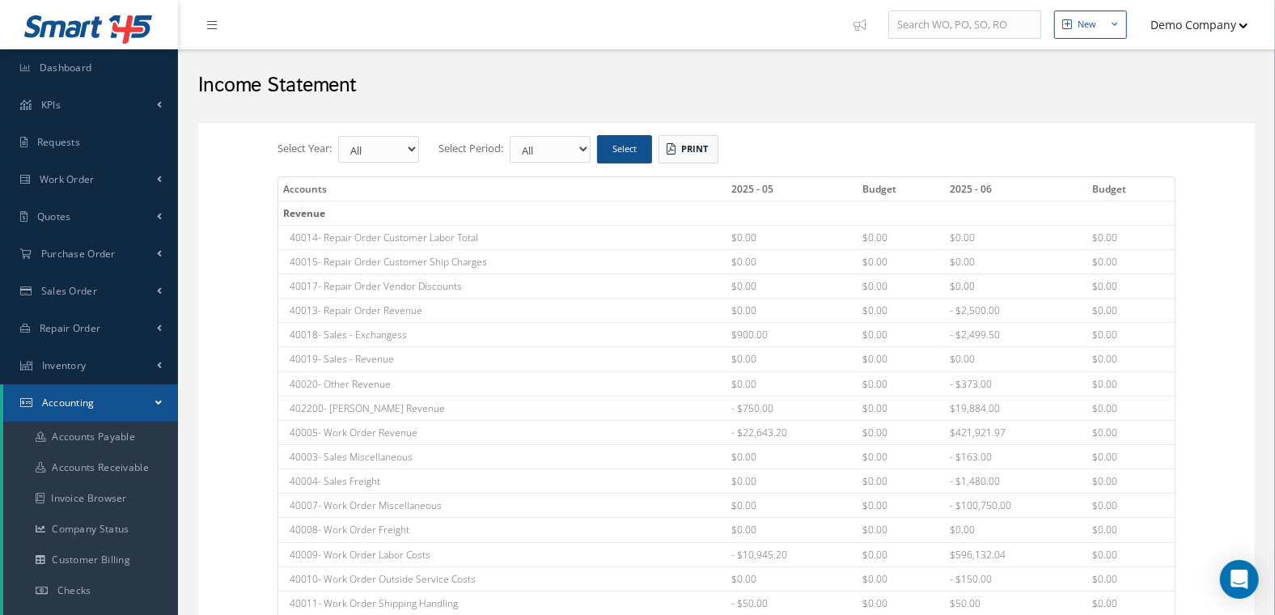
drag, startPoint x: 844, startPoint y: 353, endPoint x: 706, endPoint y: 155, distance: 241.8
click at [706, 155] on button "PRINT" at bounding box center [689, 149] width 60 height 28
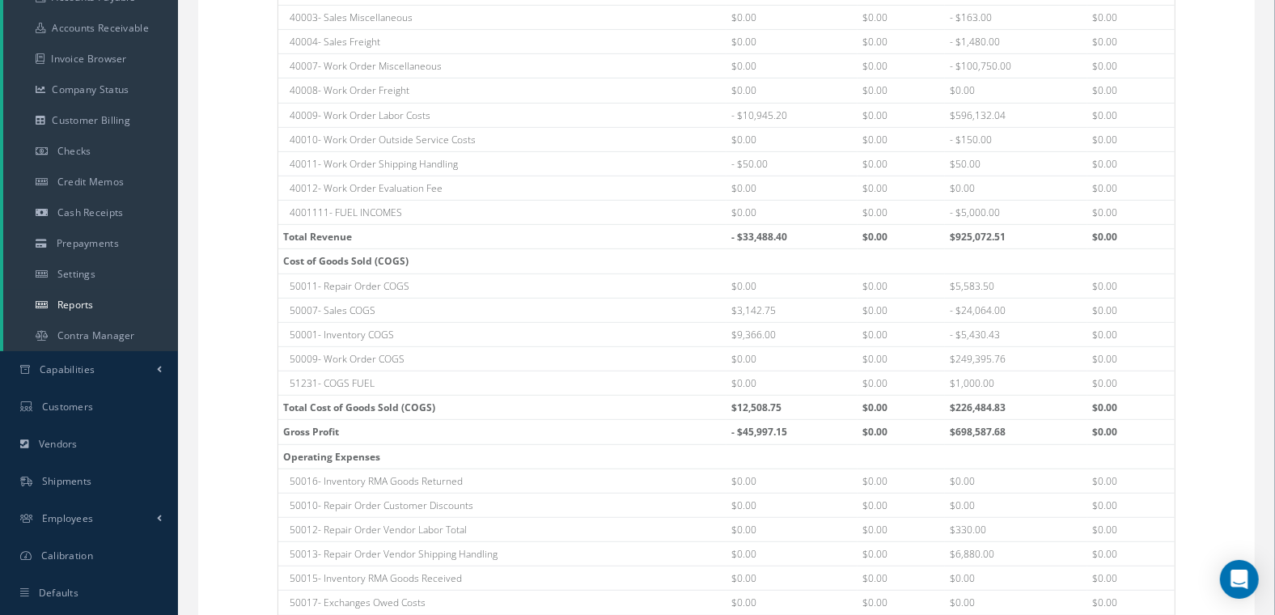
scroll to position [441, 0]
click at [90, 338] on span "Contra Manager" at bounding box center [96, 334] width 78 height 14
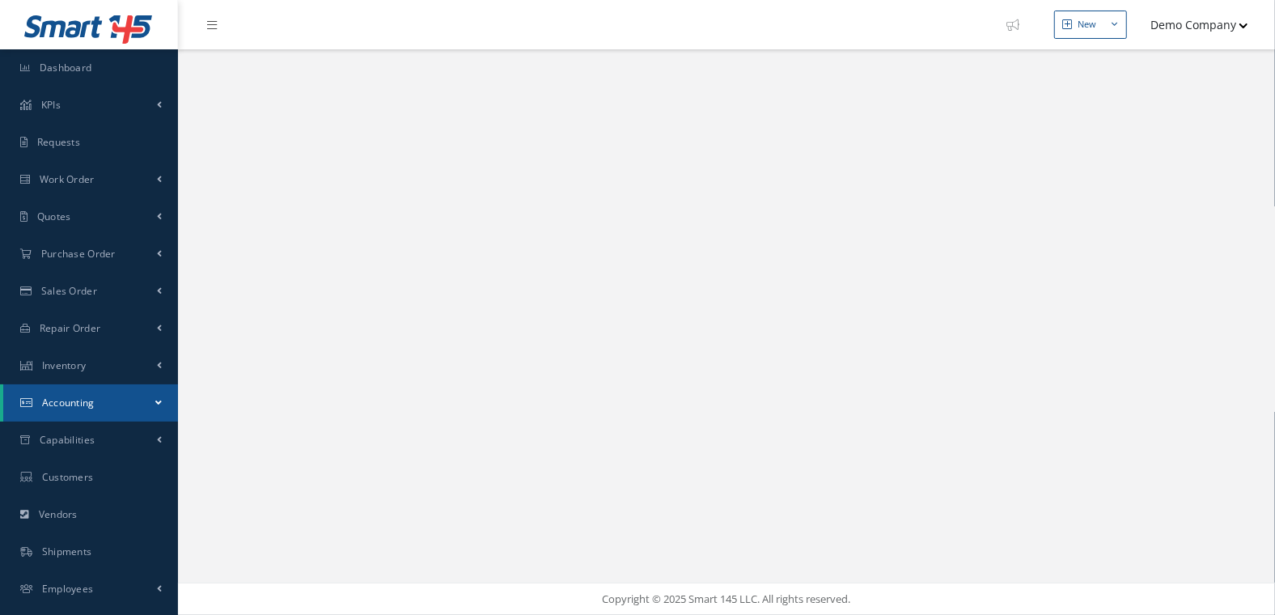
select select "25"
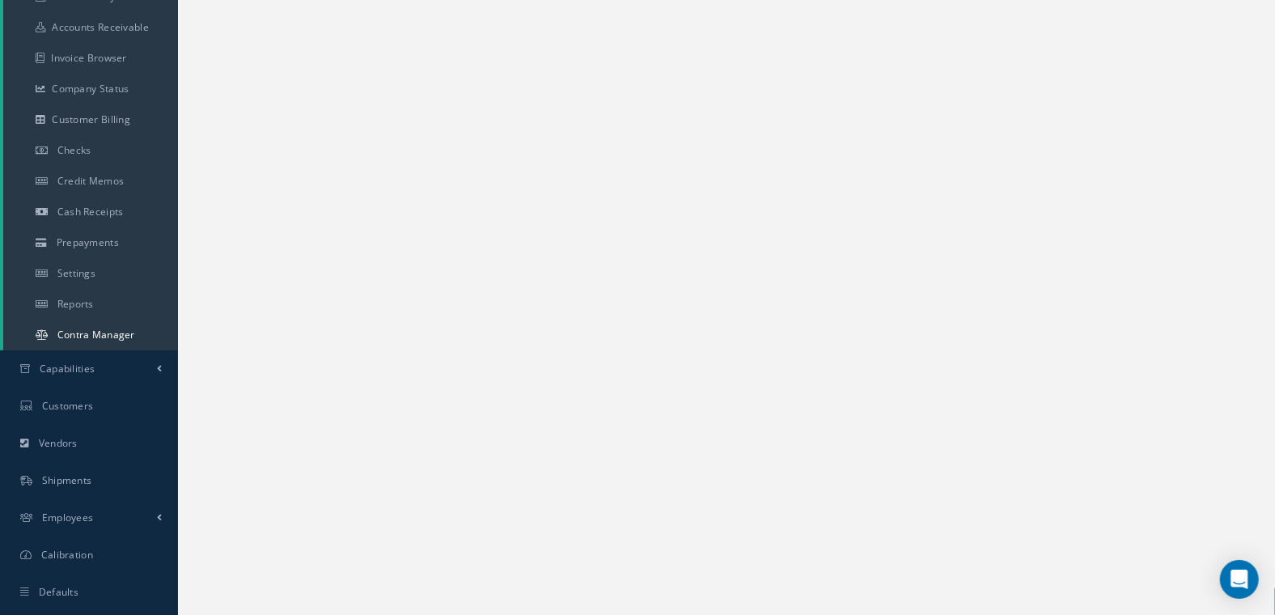
scroll to position [472, 0]
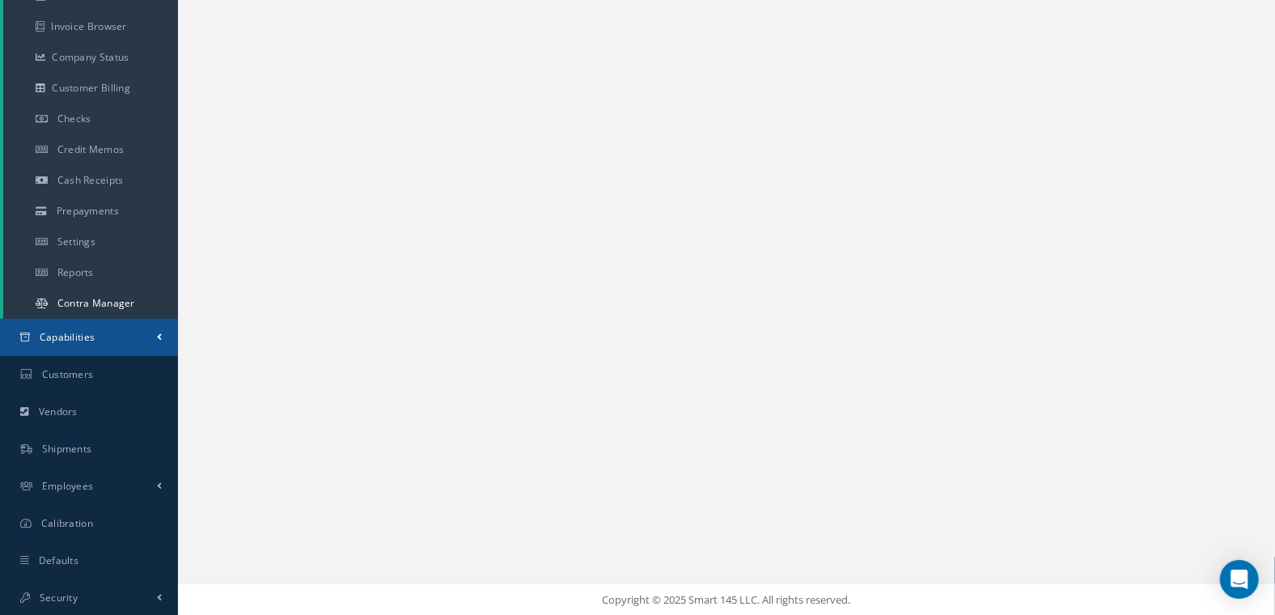
click at [143, 346] on link "Capabilities" at bounding box center [89, 337] width 178 height 37
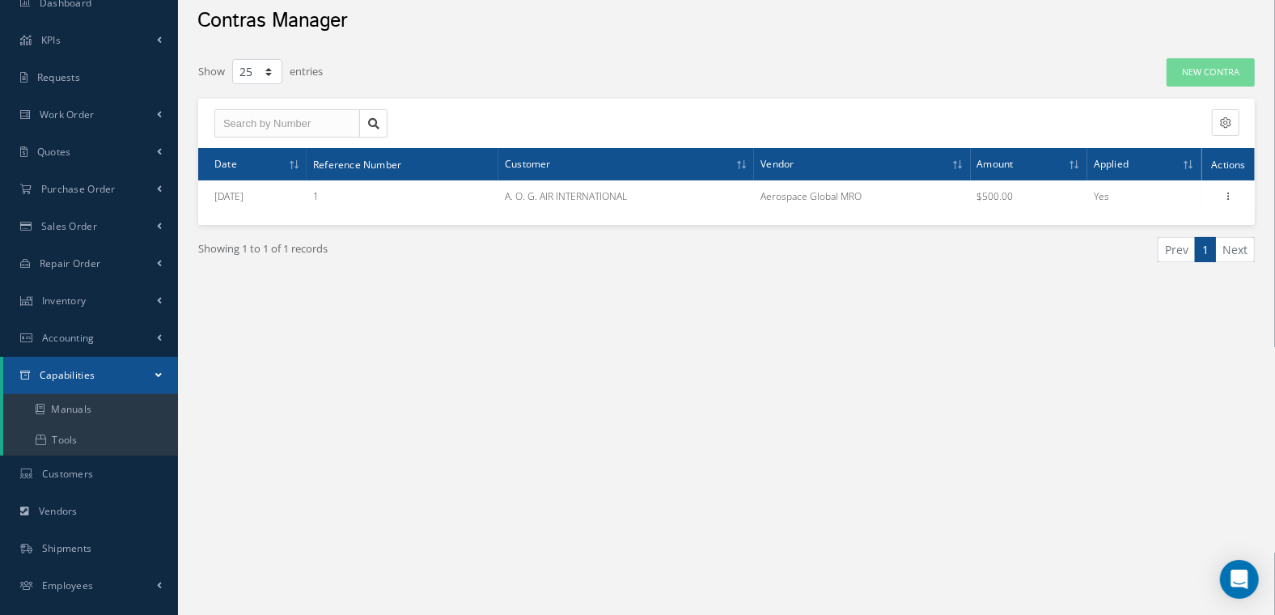
scroll to position [63, 0]
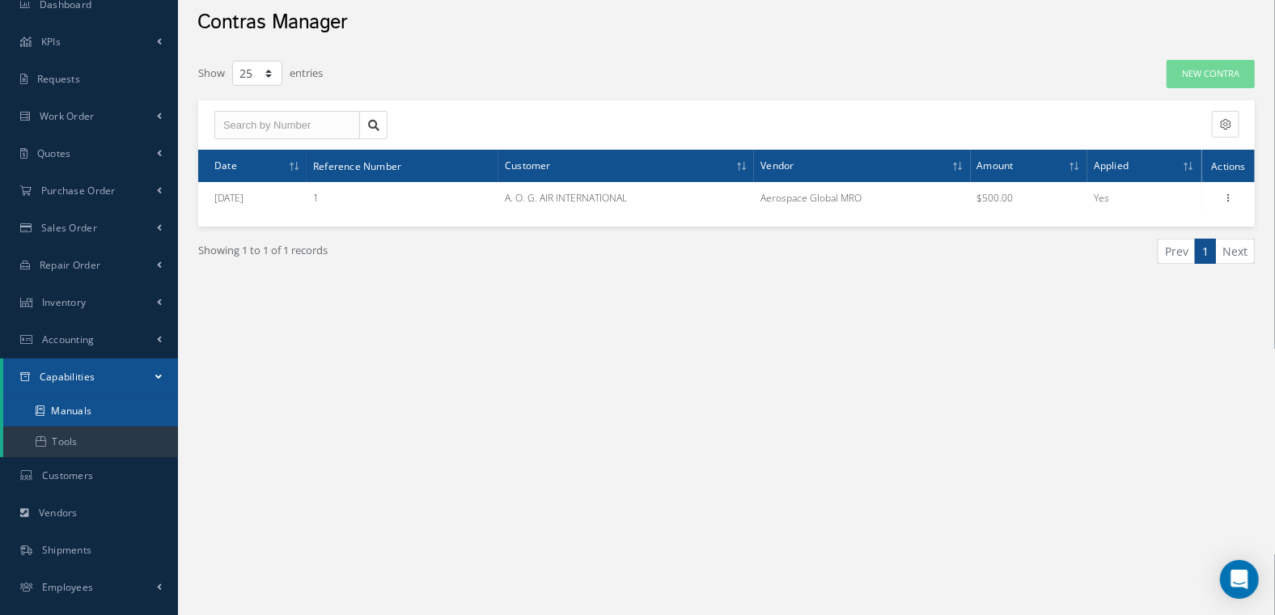
click at [115, 406] on link "Manuals" at bounding box center [90, 411] width 175 height 31
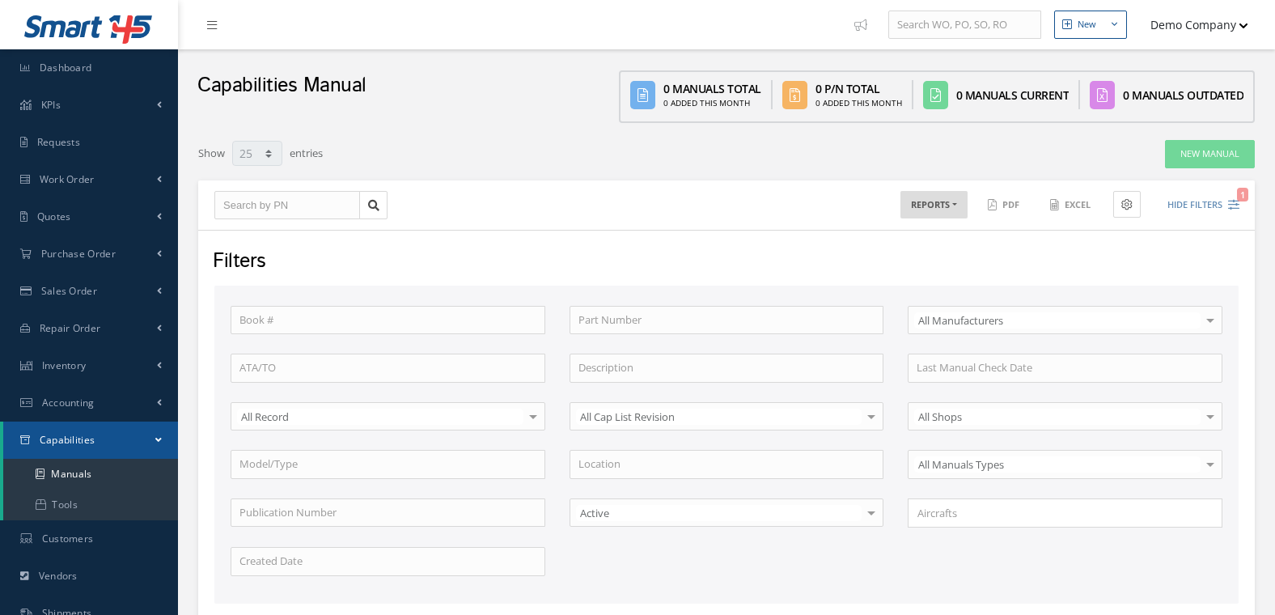
select select "25"
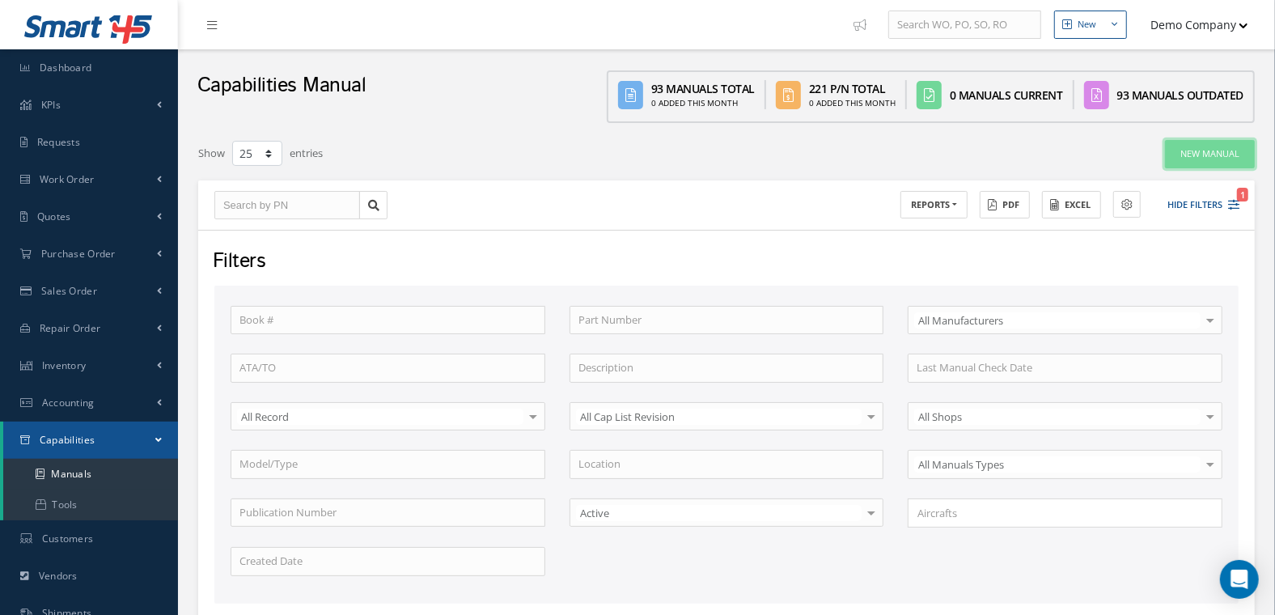
click at [1210, 153] on link "New Manual" at bounding box center [1210, 154] width 90 height 28
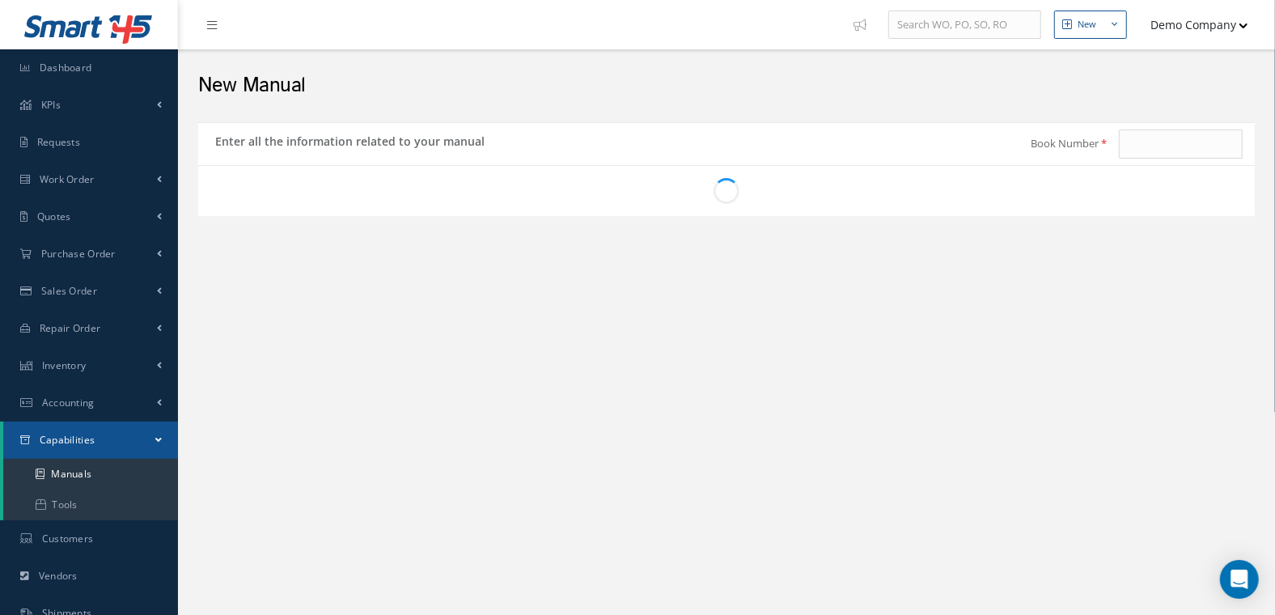
type input "2020000017-Z39"
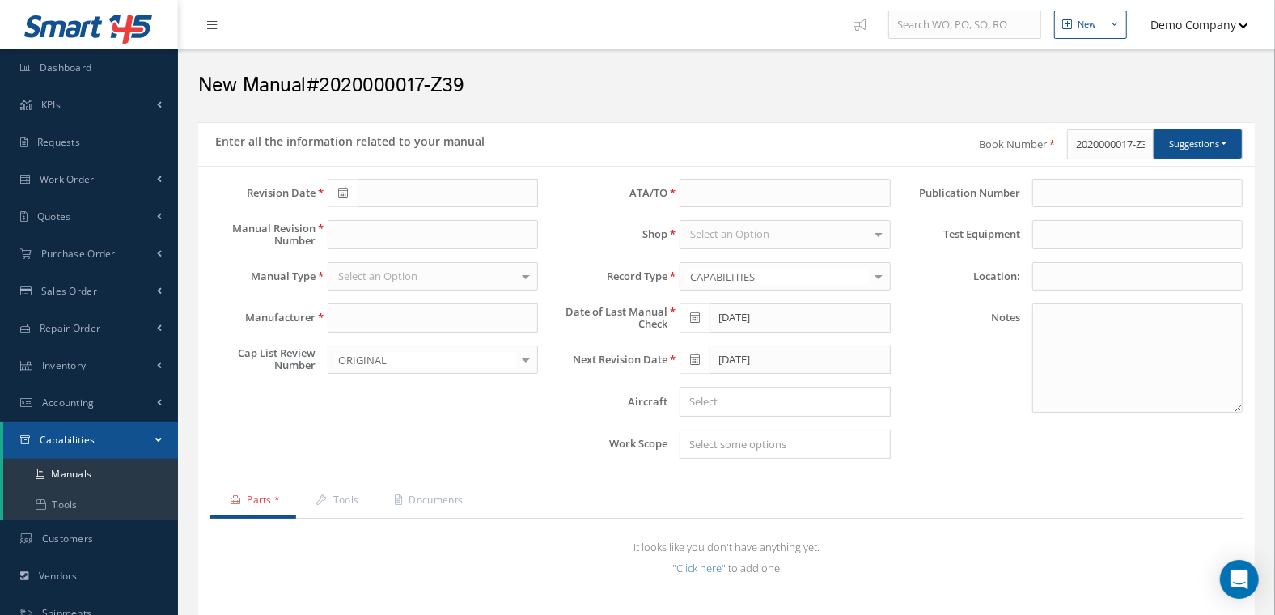
click at [954, 414] on div "Publication Number Test Equipment Location: Notes" at bounding box center [1079, 326] width 352 height 294
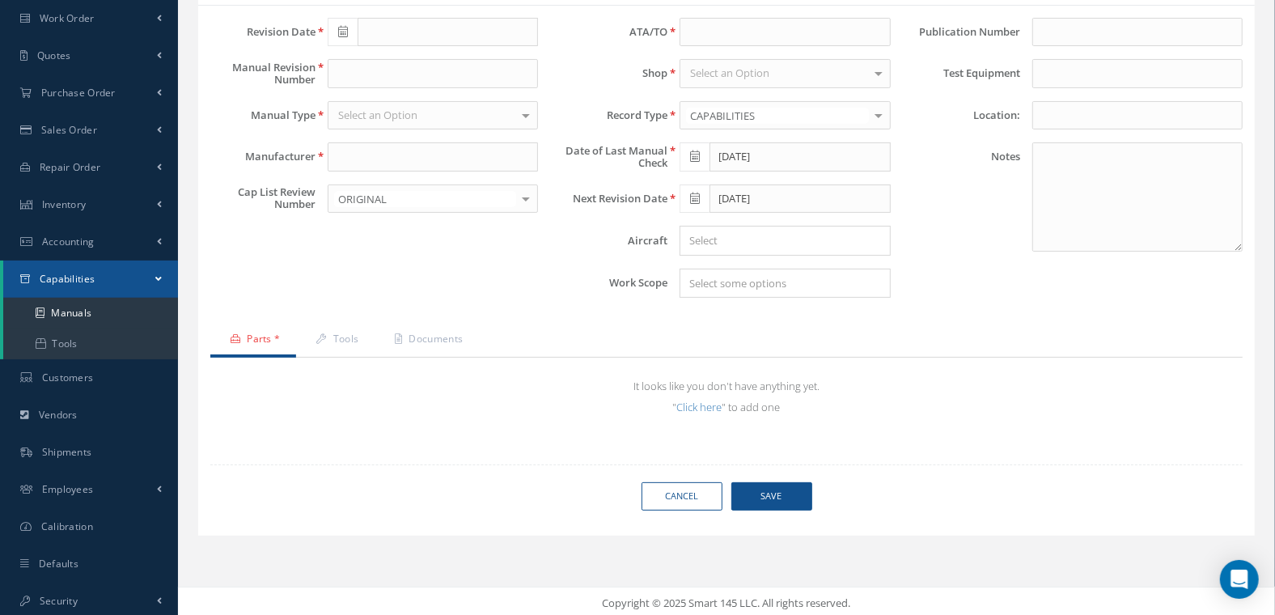
scroll to position [163, 0]
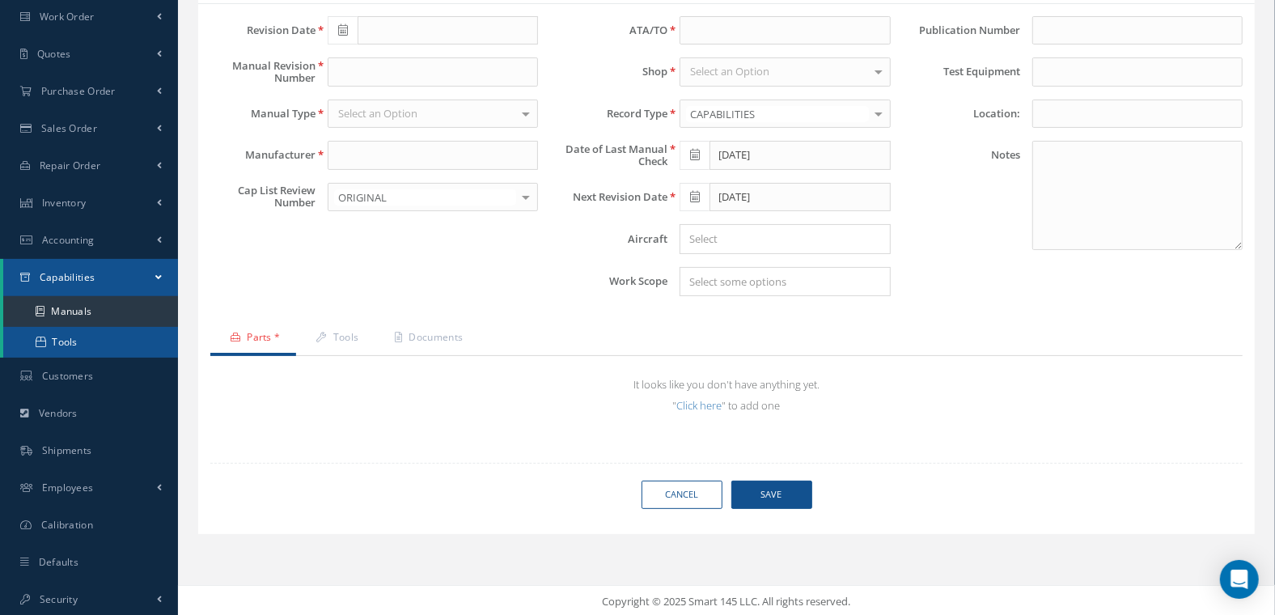
click at [89, 341] on link "Tools" at bounding box center [90, 342] width 175 height 31
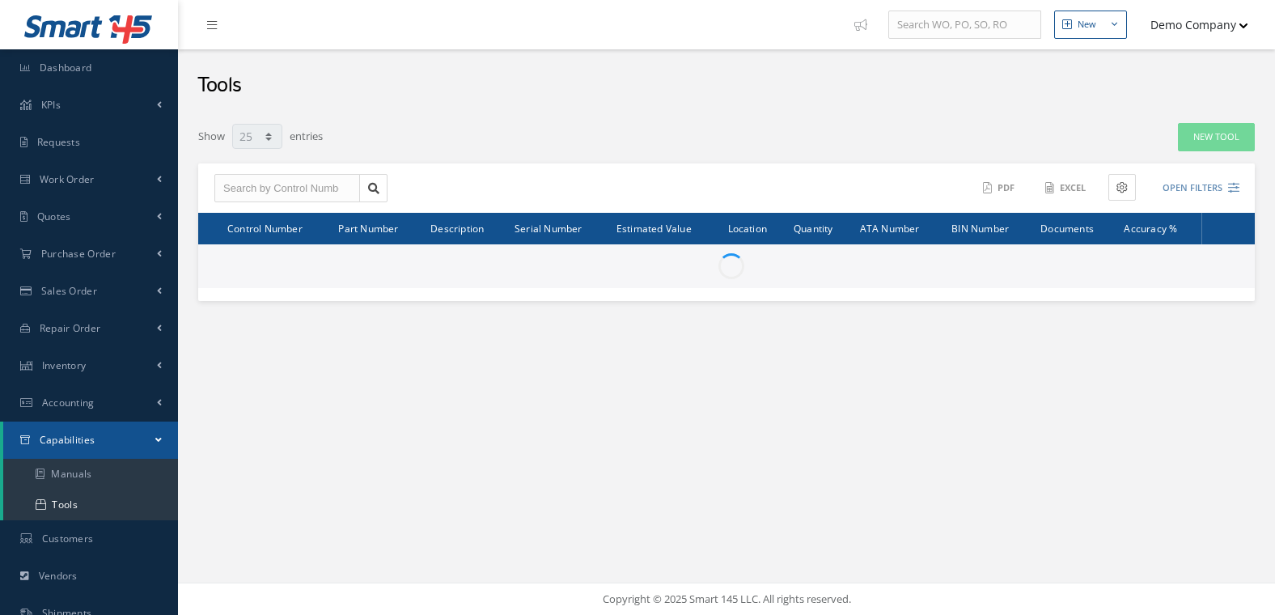
select select "25"
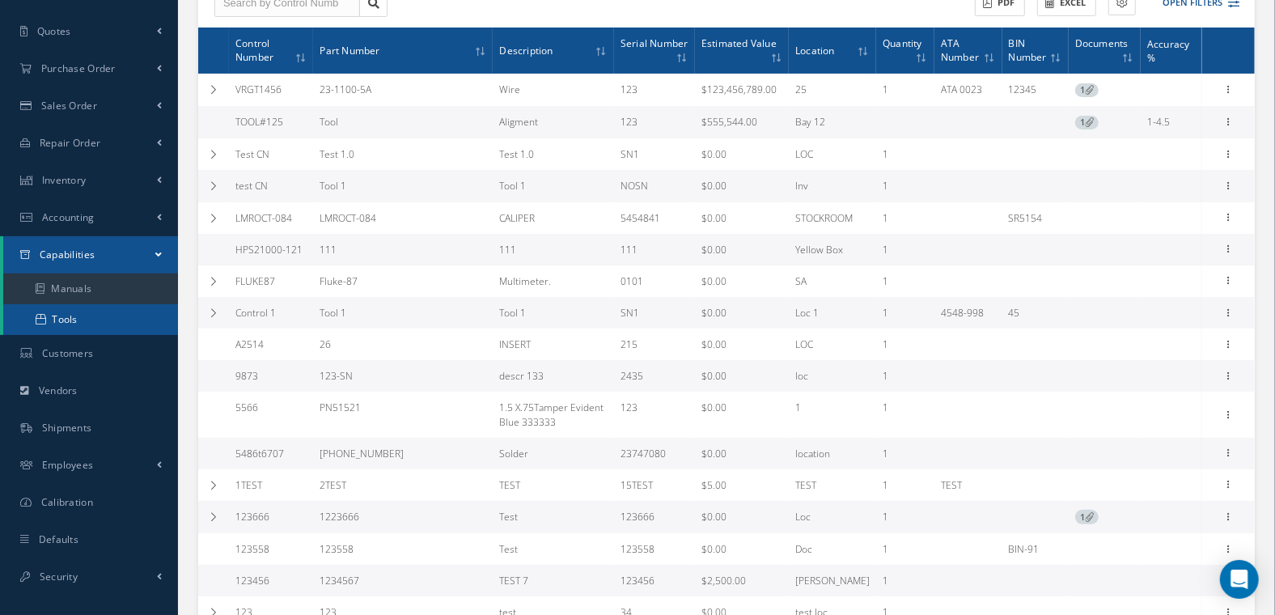
scroll to position [187, 0]
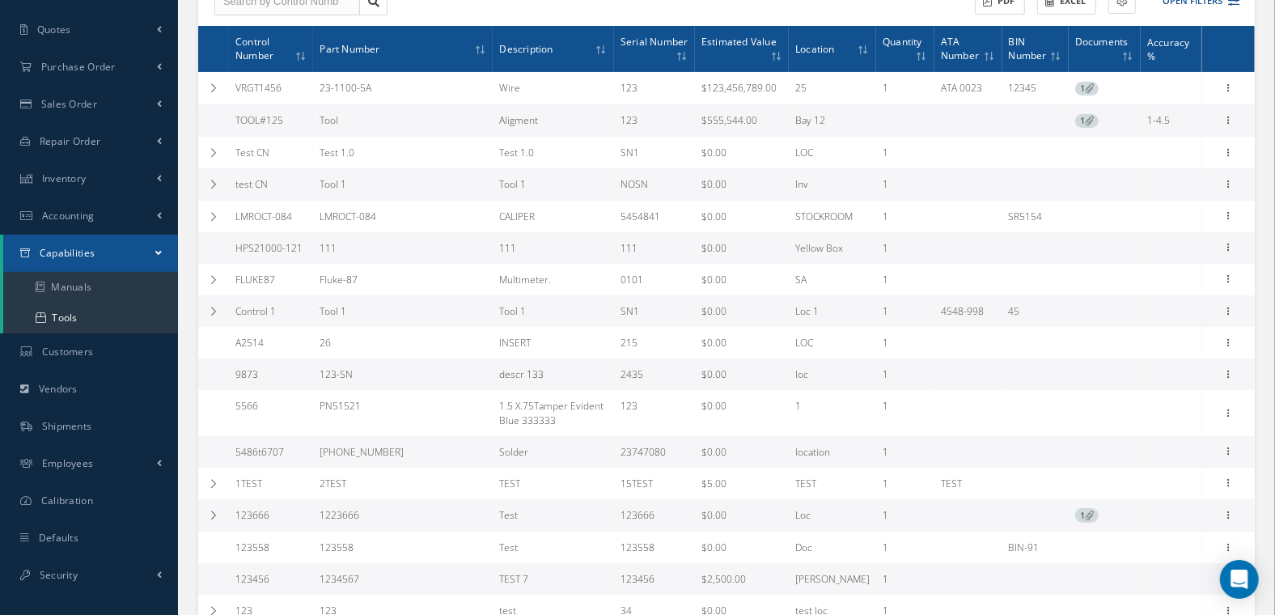
click at [156, 248] on span at bounding box center [158, 253] width 6 height 14
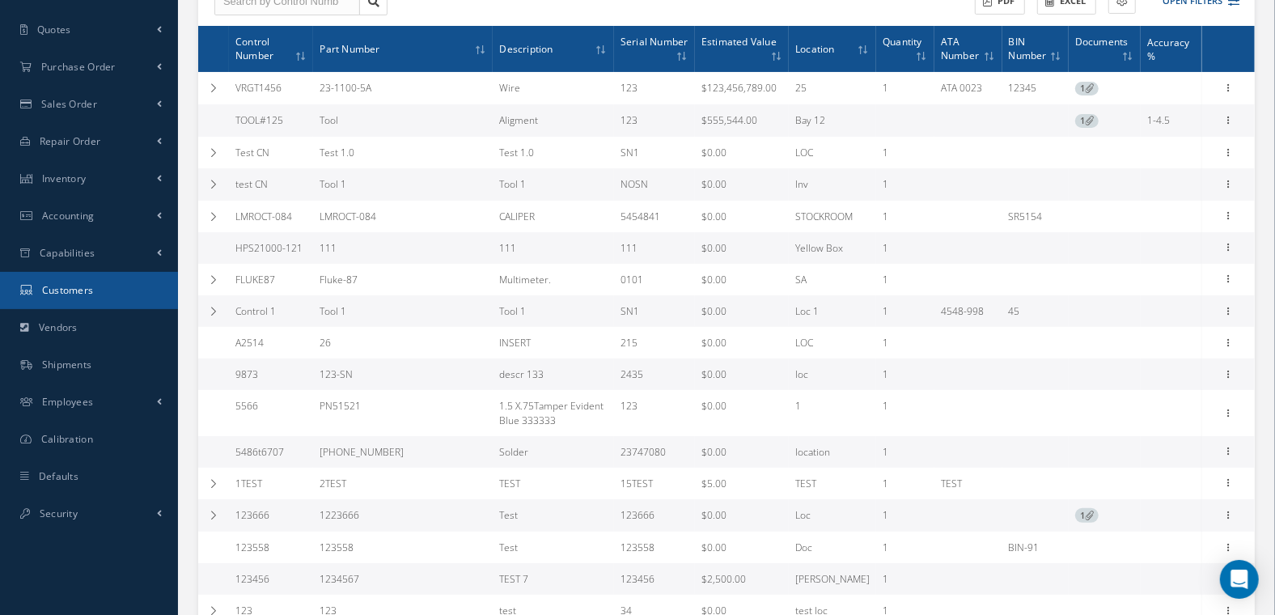
click at [121, 286] on link "Customers" at bounding box center [89, 290] width 178 height 37
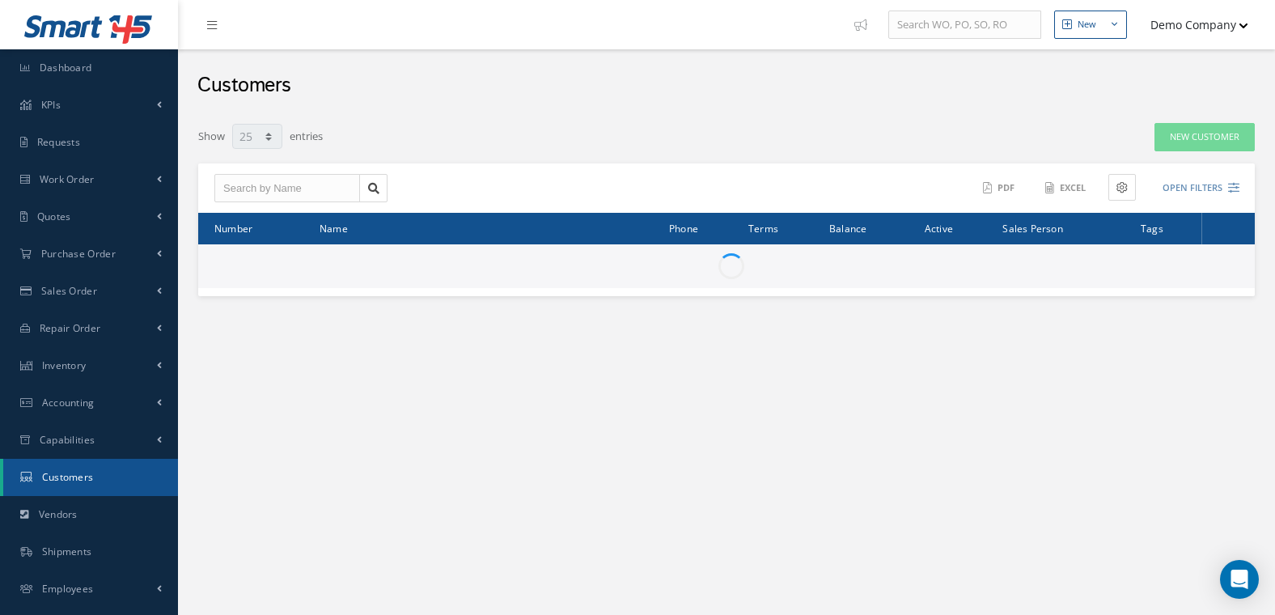
select select "25"
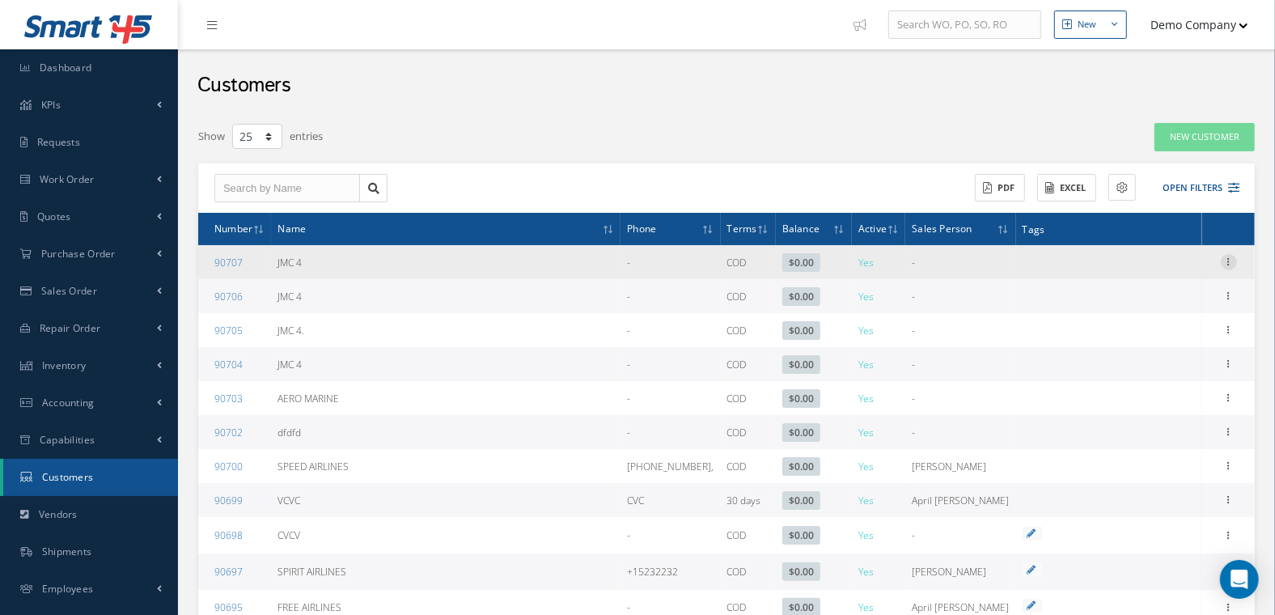
click at [1230, 261] on icon at bounding box center [1229, 260] width 16 height 13
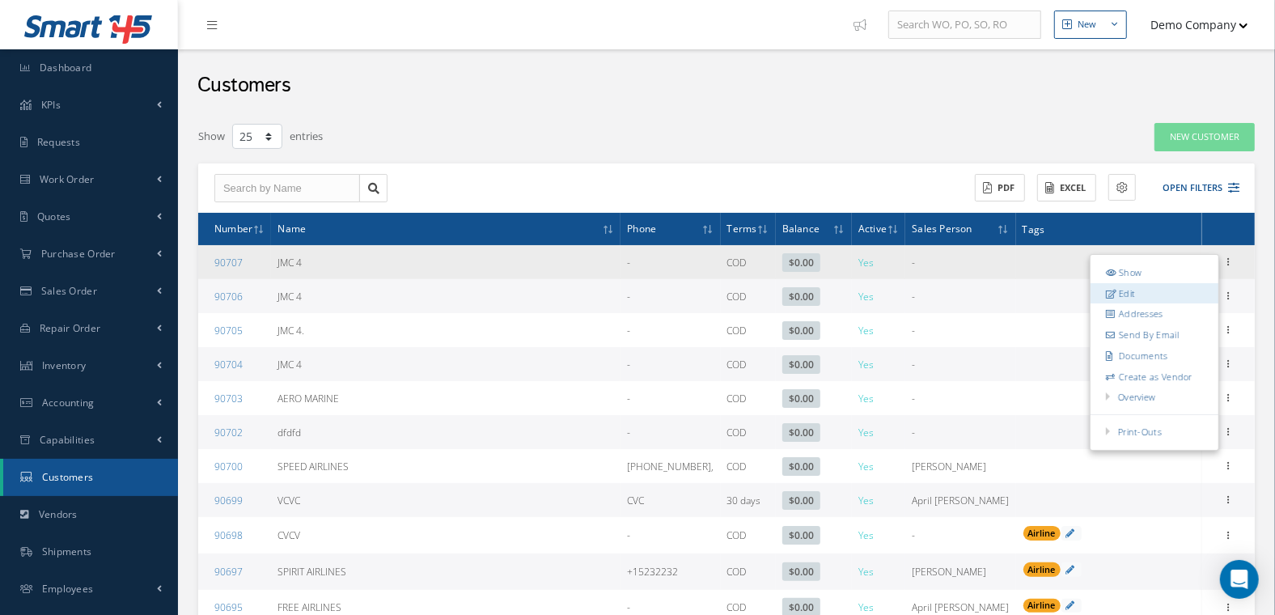
click at [1161, 292] on link "Edit" at bounding box center [1155, 293] width 128 height 21
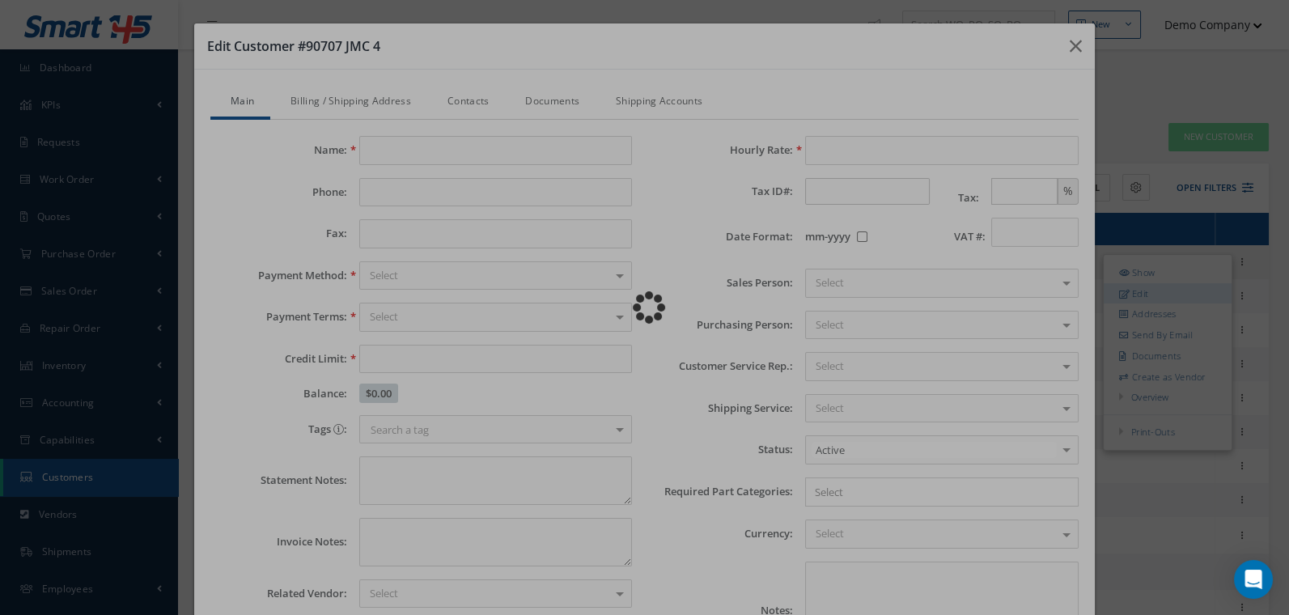
type input "JMC 4"
type input "0.00"
type input "100.00"
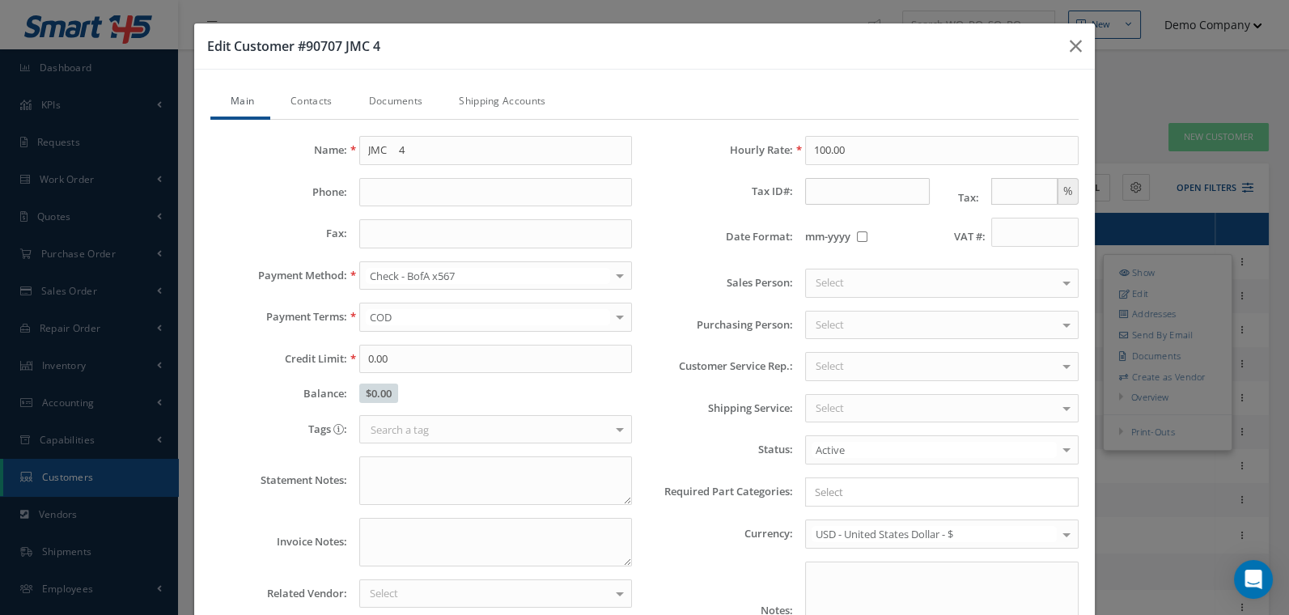
click at [330, 104] on link "Contacts" at bounding box center [309, 103] width 78 height 34
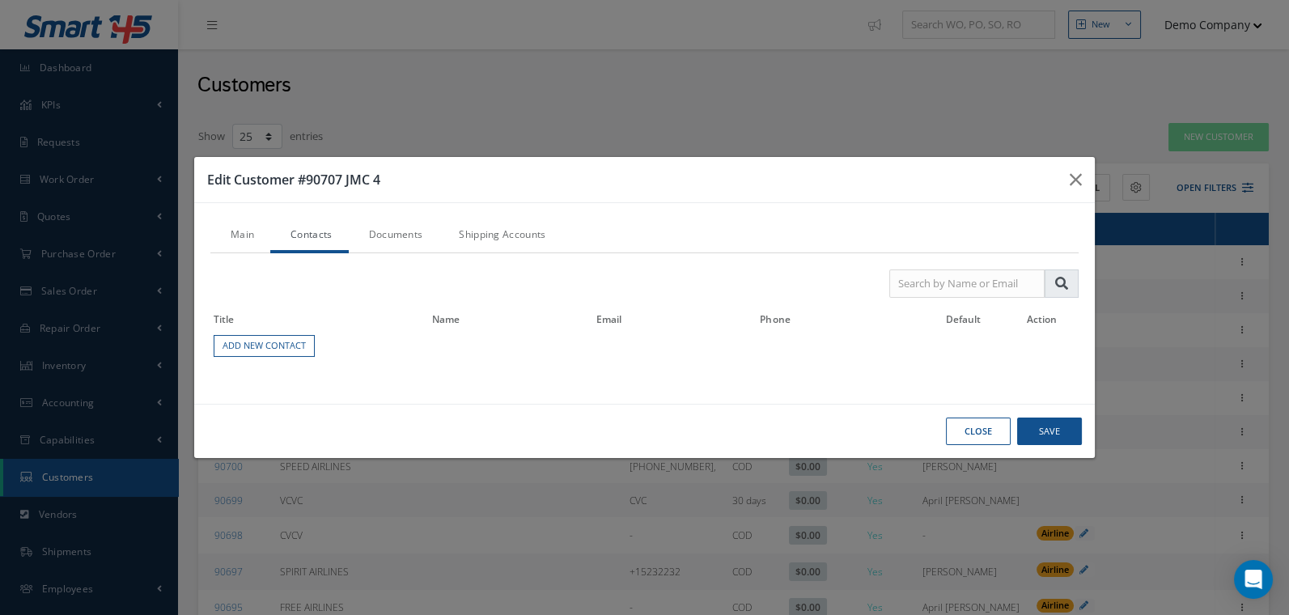
click at [406, 240] on link "Documents" at bounding box center [394, 236] width 91 height 34
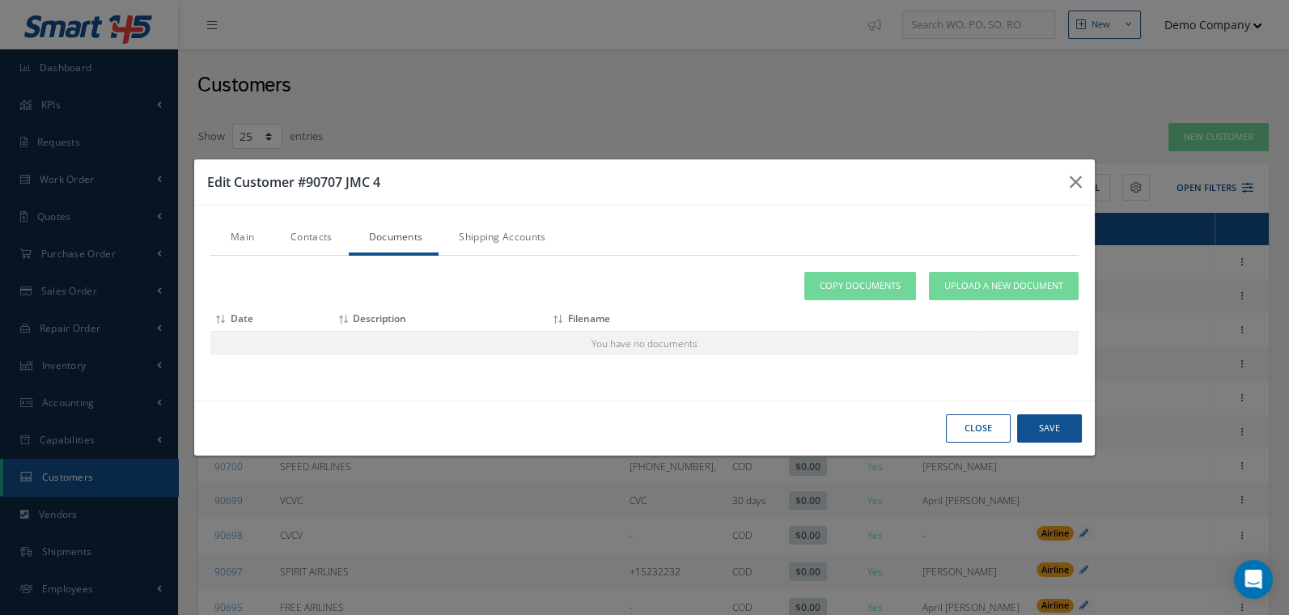
click at [464, 237] on link "Shipping Accounts" at bounding box center [500, 239] width 123 height 34
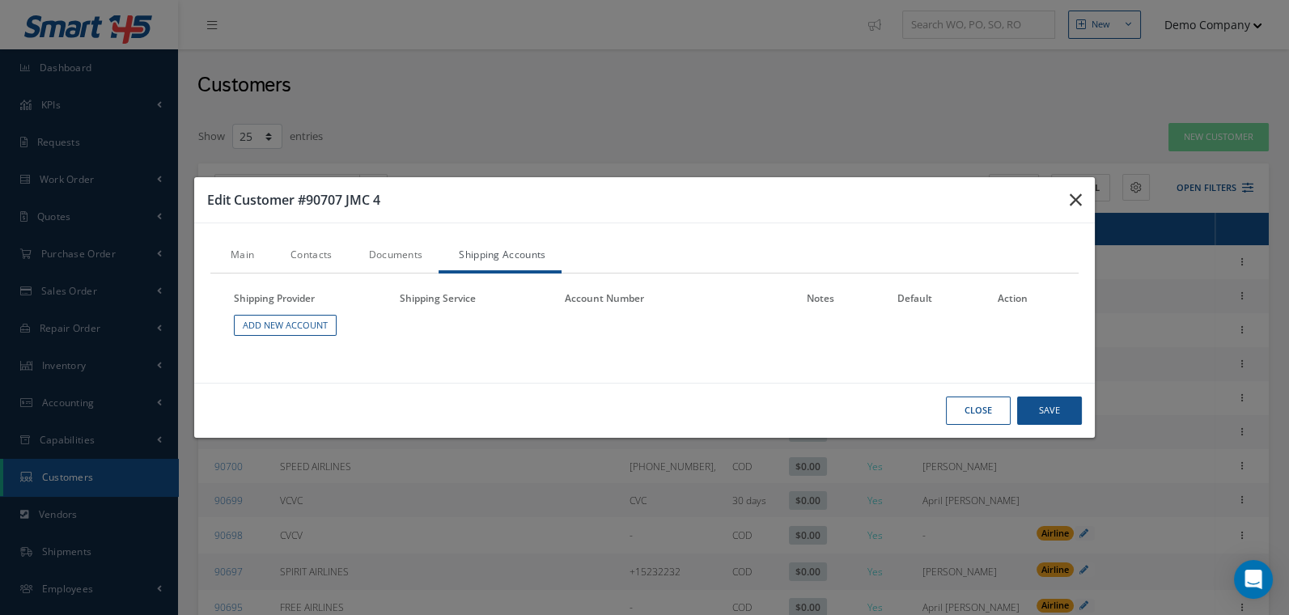
click at [1084, 206] on button "button" at bounding box center [1076, 199] width 38 height 45
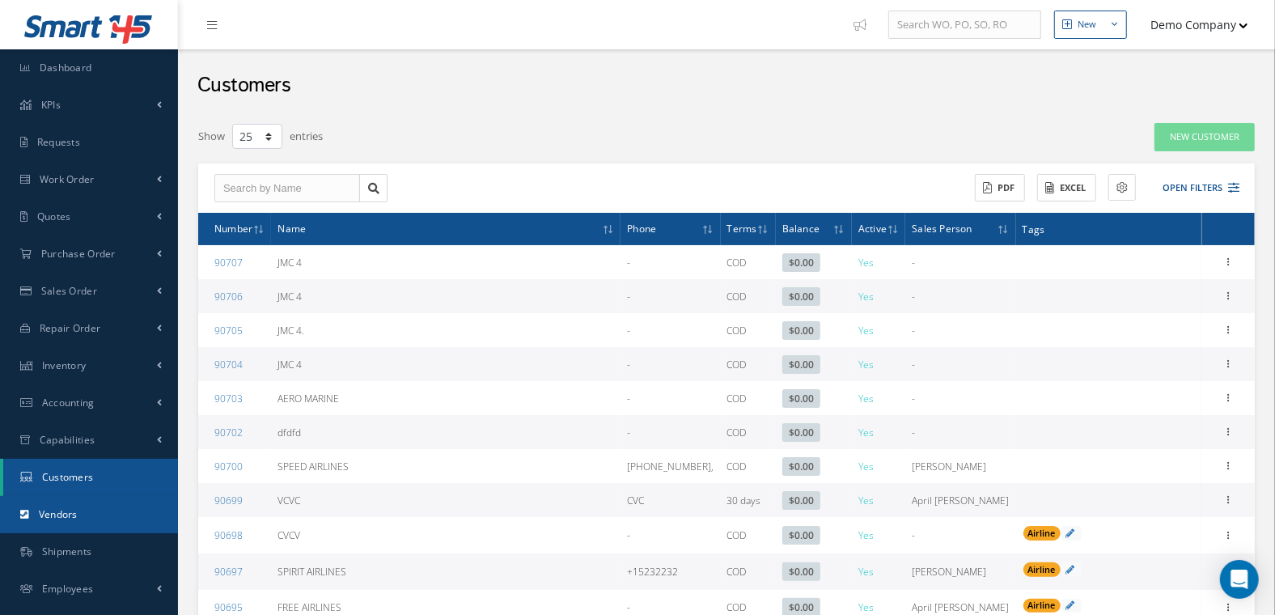
click at [134, 513] on link "Vendors" at bounding box center [89, 514] width 178 height 37
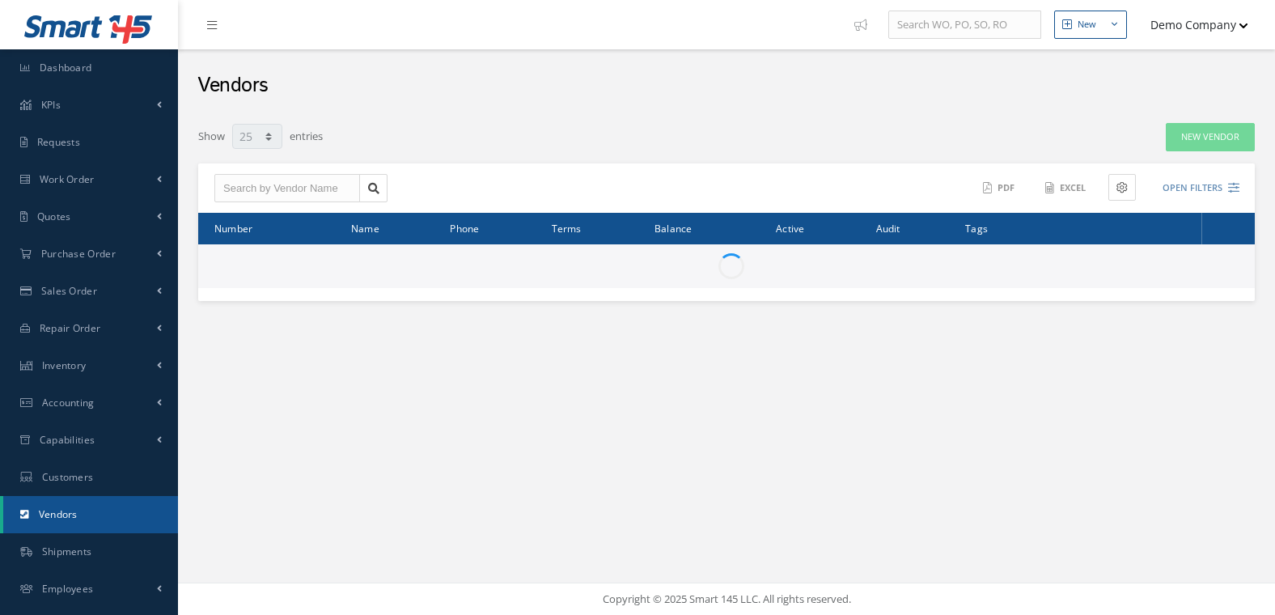
select select "25"
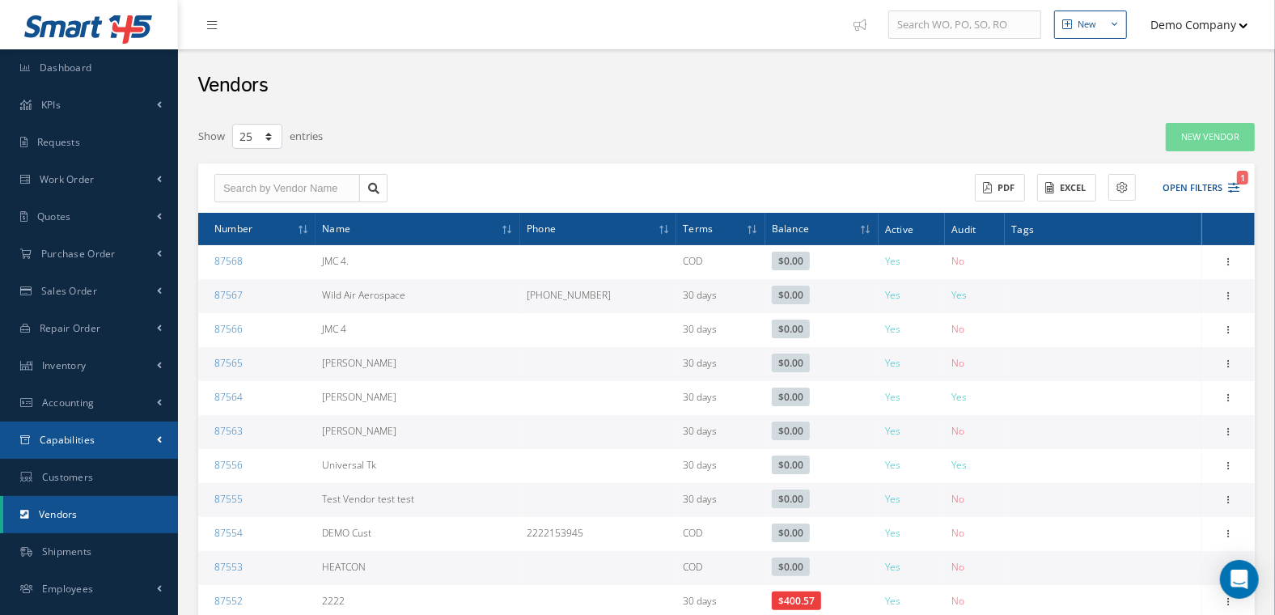
scroll to position [87, 0]
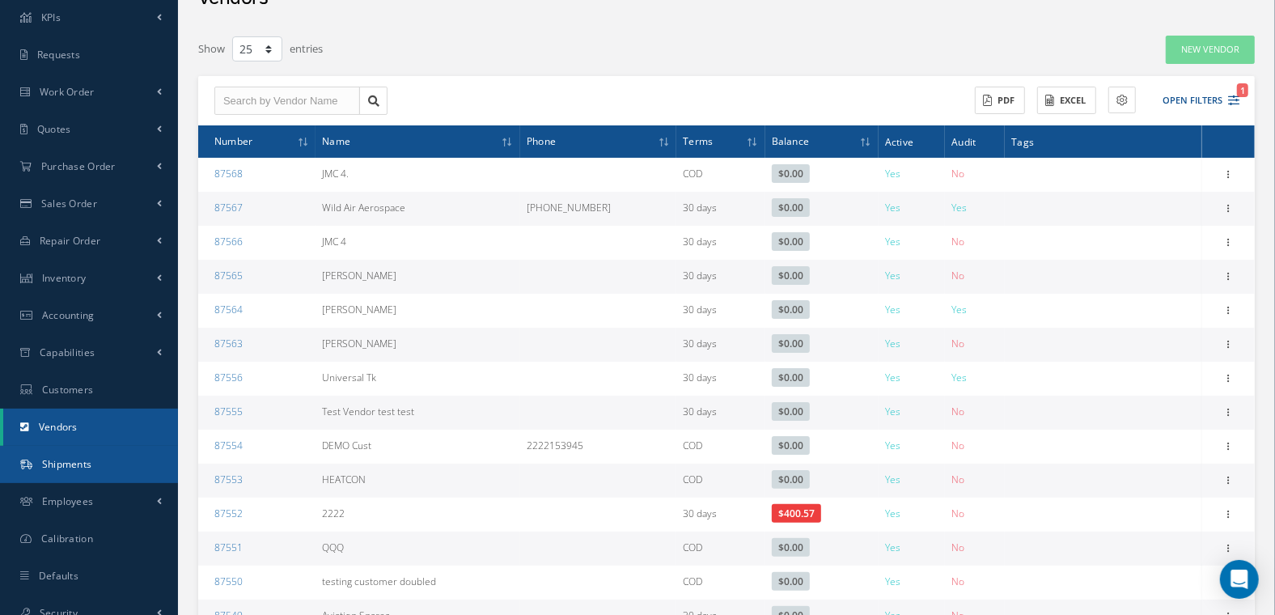
click at [116, 473] on link "Shipments" at bounding box center [89, 464] width 178 height 37
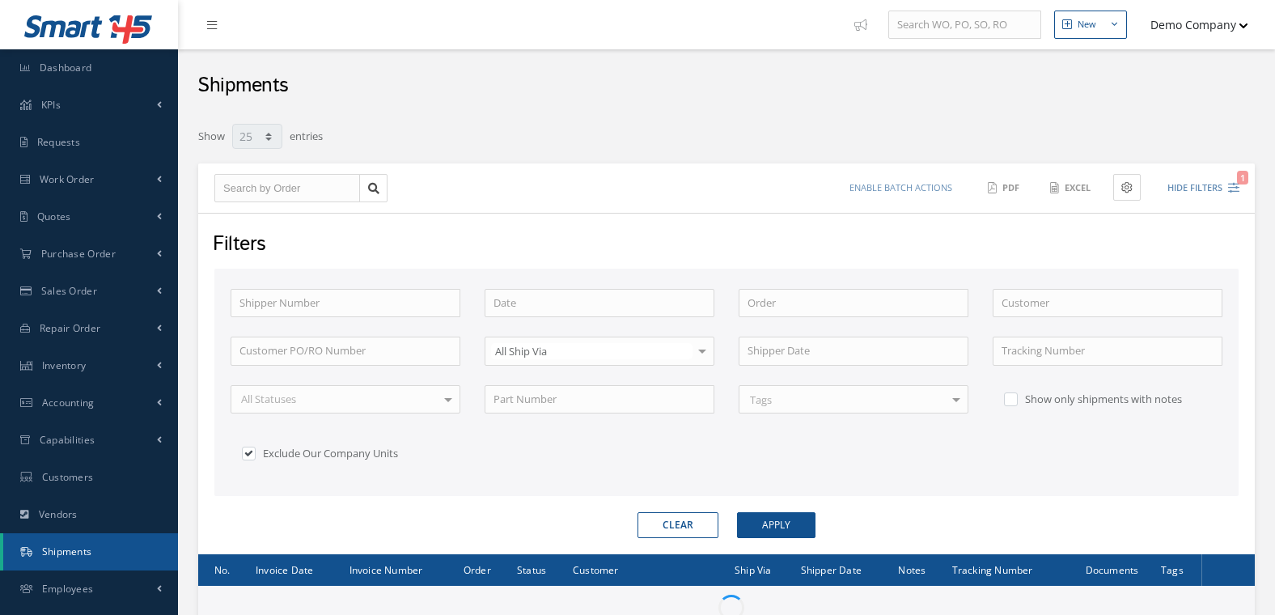
select select "25"
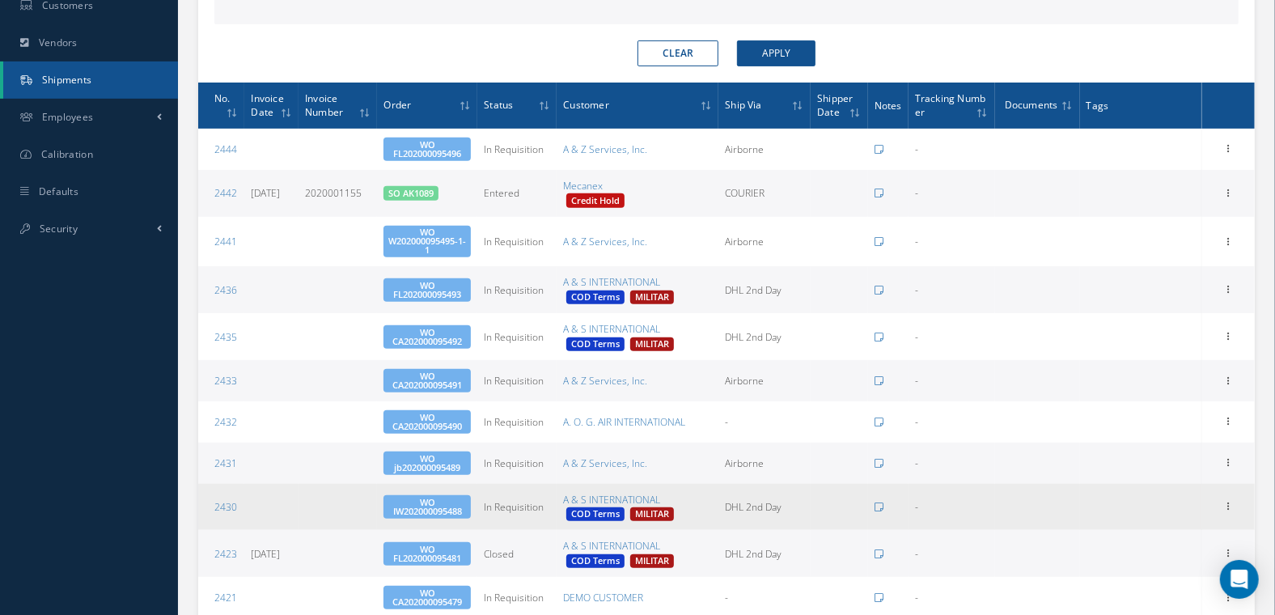
scroll to position [471, 0]
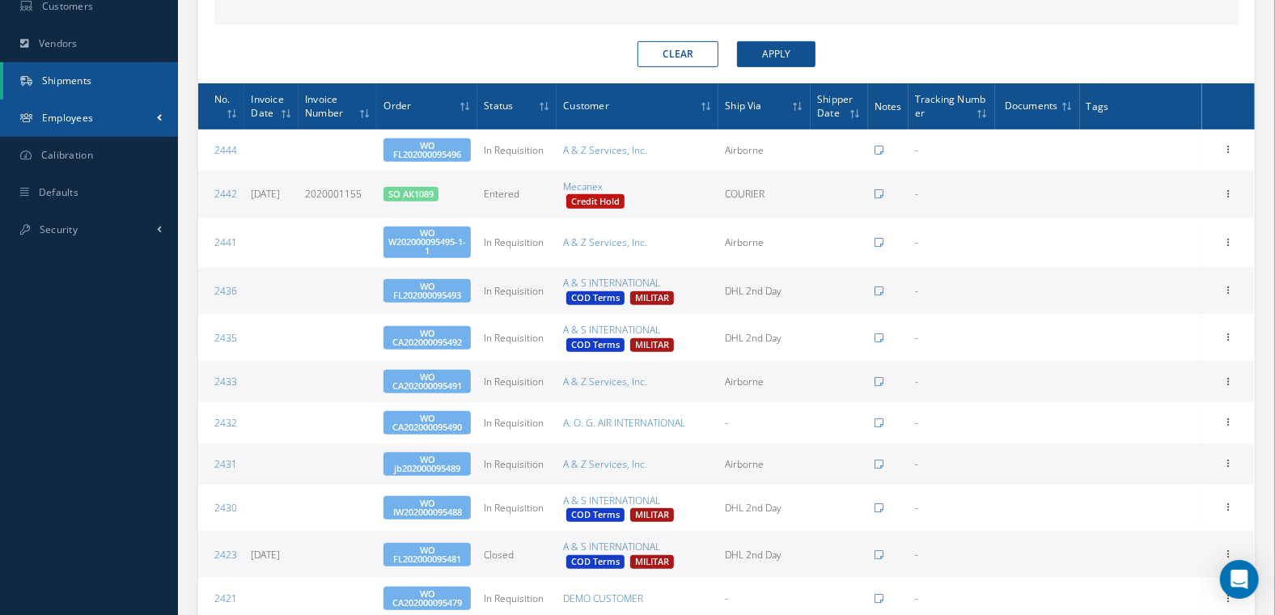
click at [129, 119] on link "Employees" at bounding box center [89, 118] width 178 height 37
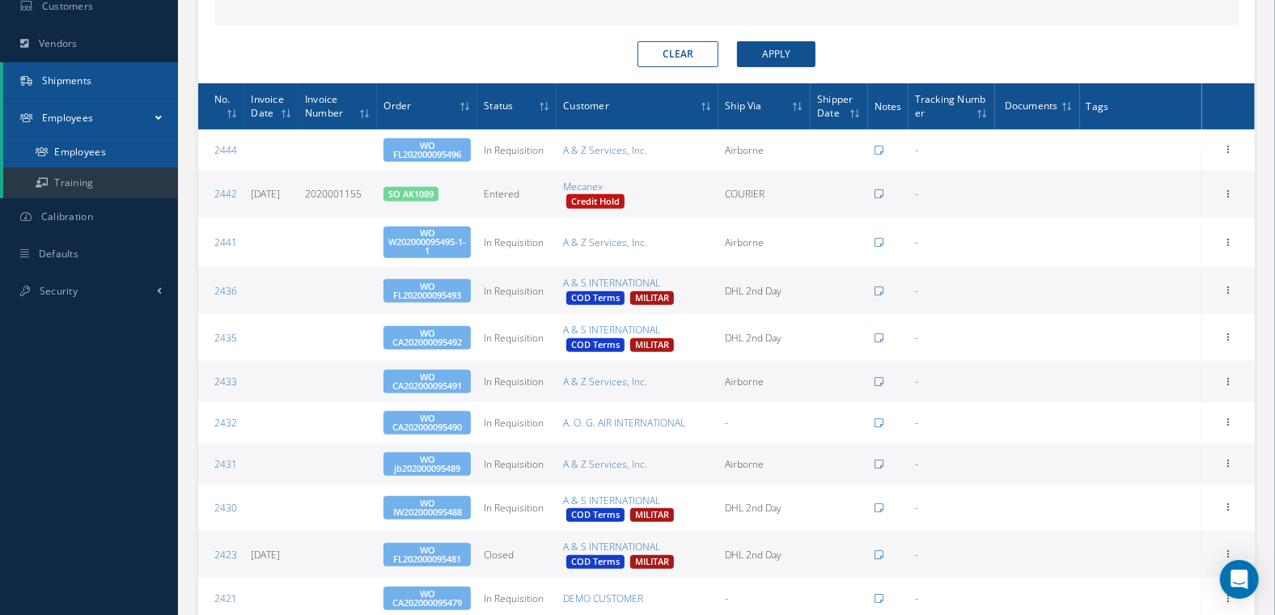
click at [100, 157] on link "Employees" at bounding box center [90, 152] width 175 height 31
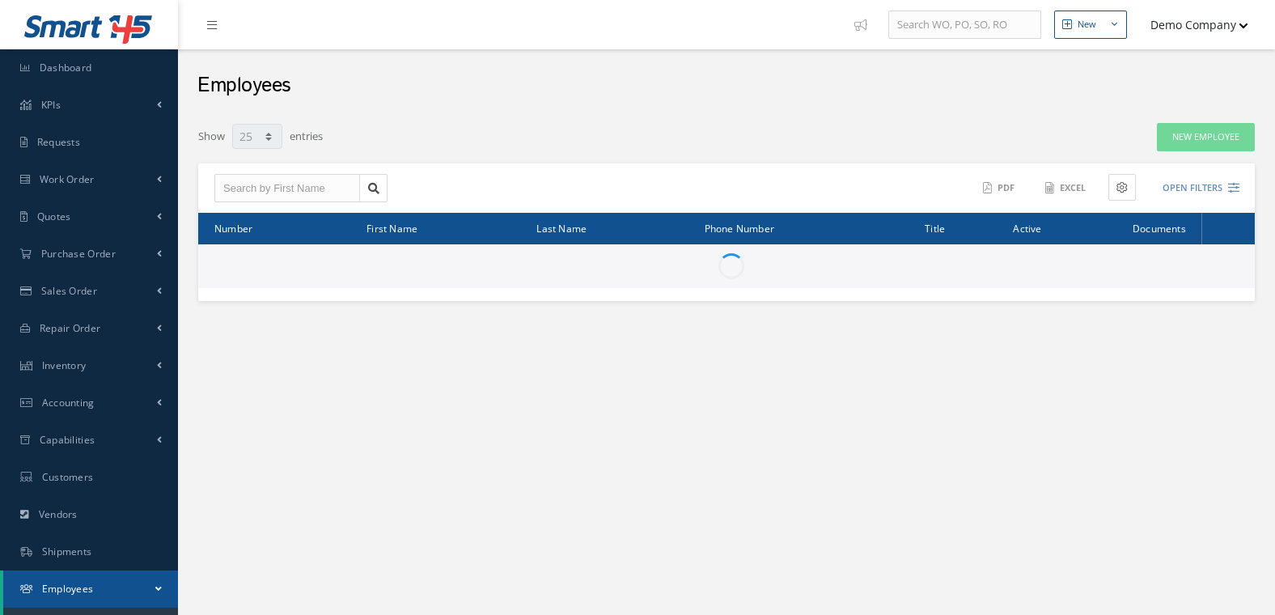
select select "25"
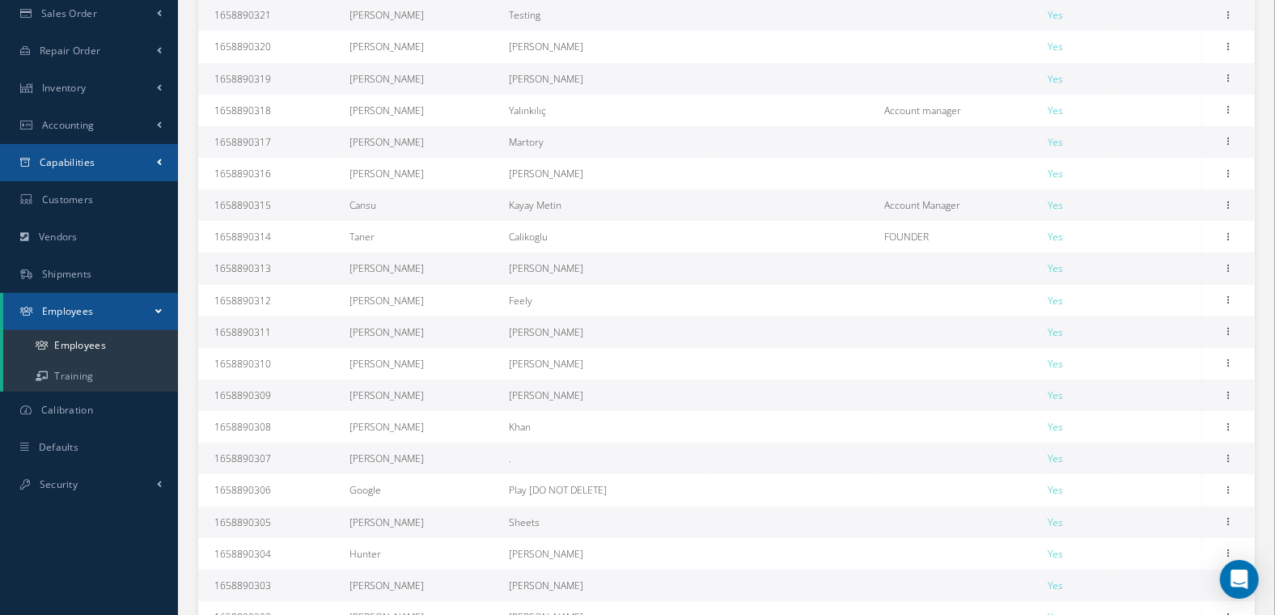
scroll to position [286, 0]
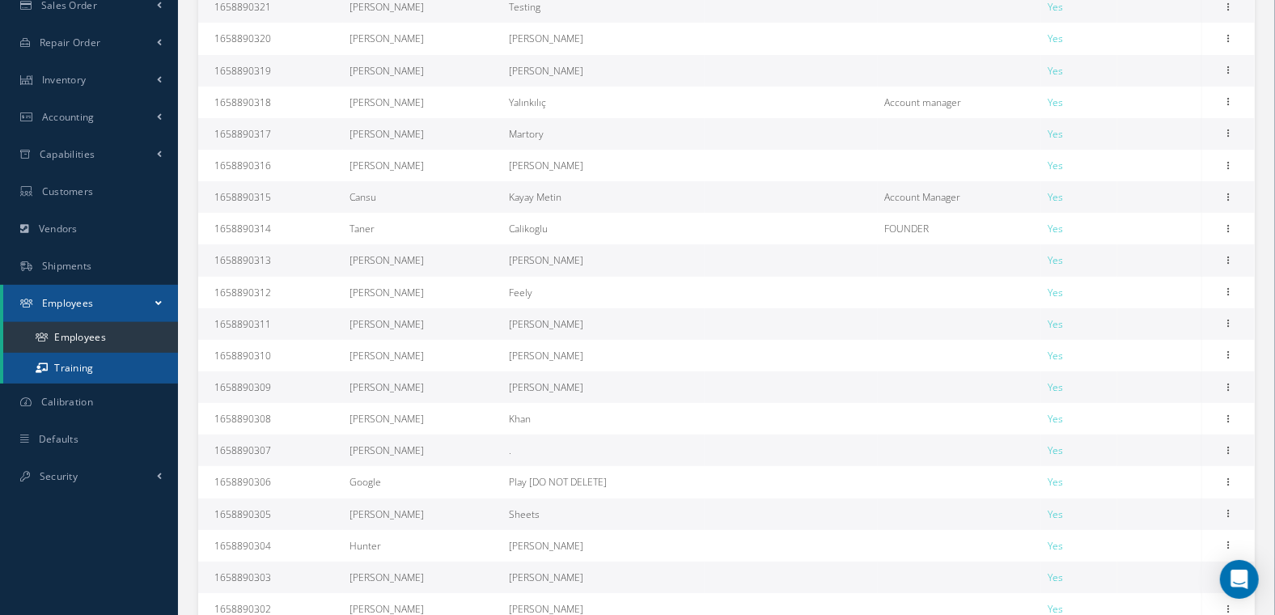
click at [110, 366] on link "Training" at bounding box center [90, 368] width 175 height 31
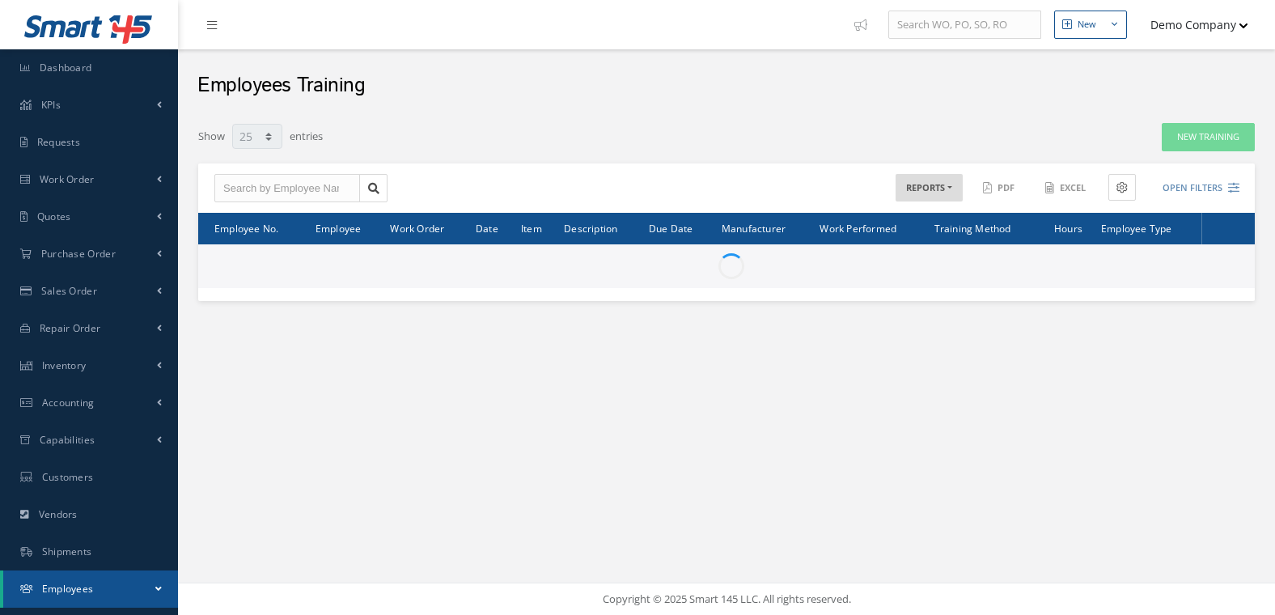
select select "25"
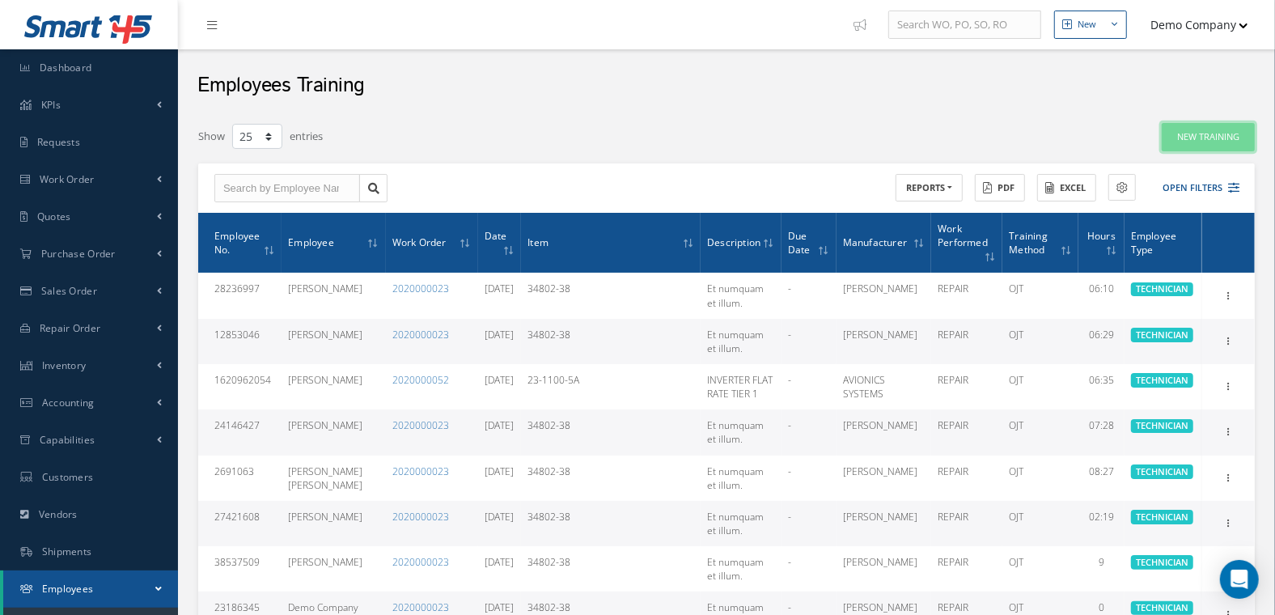
click at [1216, 141] on button "New Training" at bounding box center [1208, 137] width 93 height 28
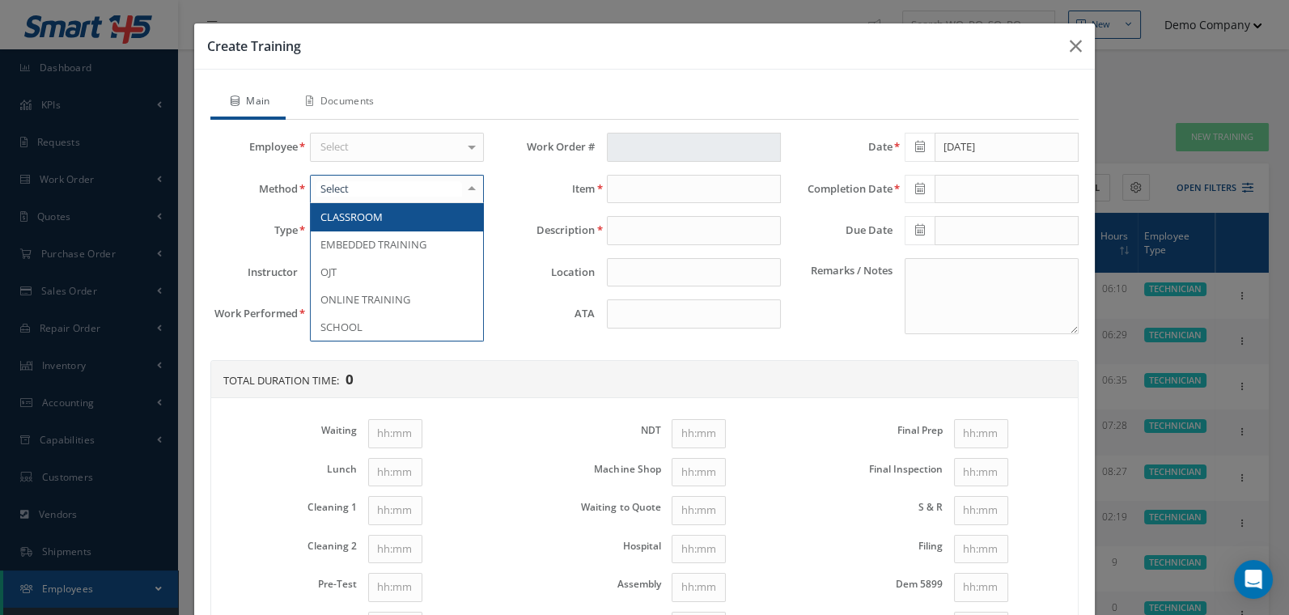
click at [426, 197] on div at bounding box center [397, 189] width 174 height 29
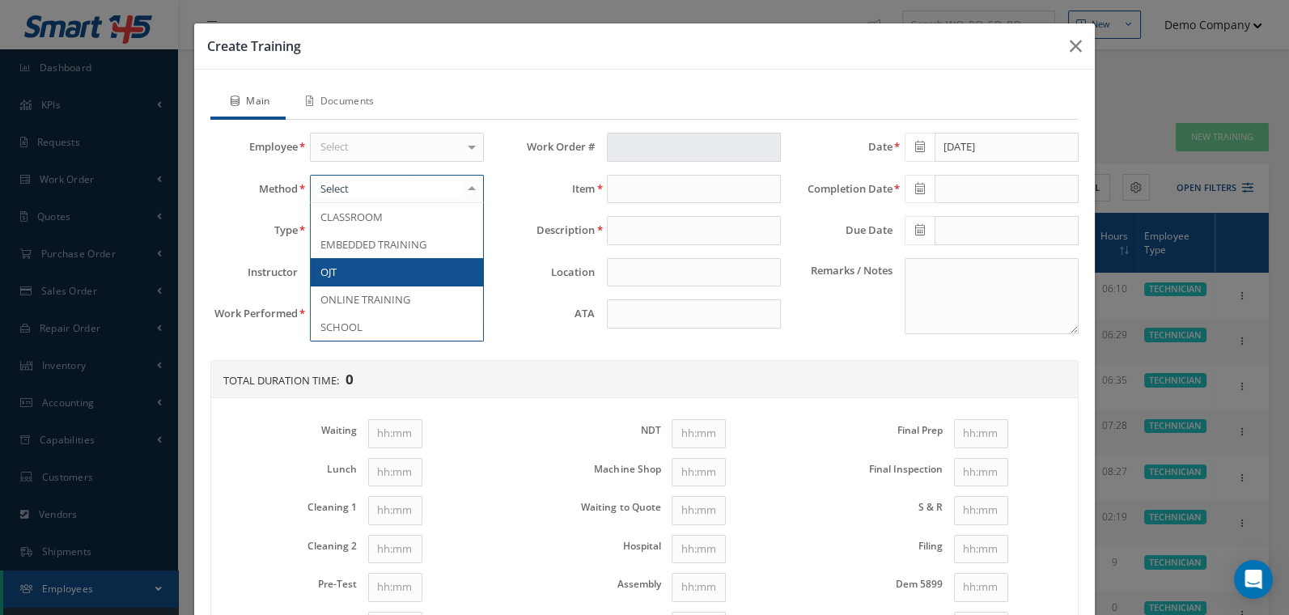
click at [416, 265] on span "OJT" at bounding box center [397, 272] width 172 height 28
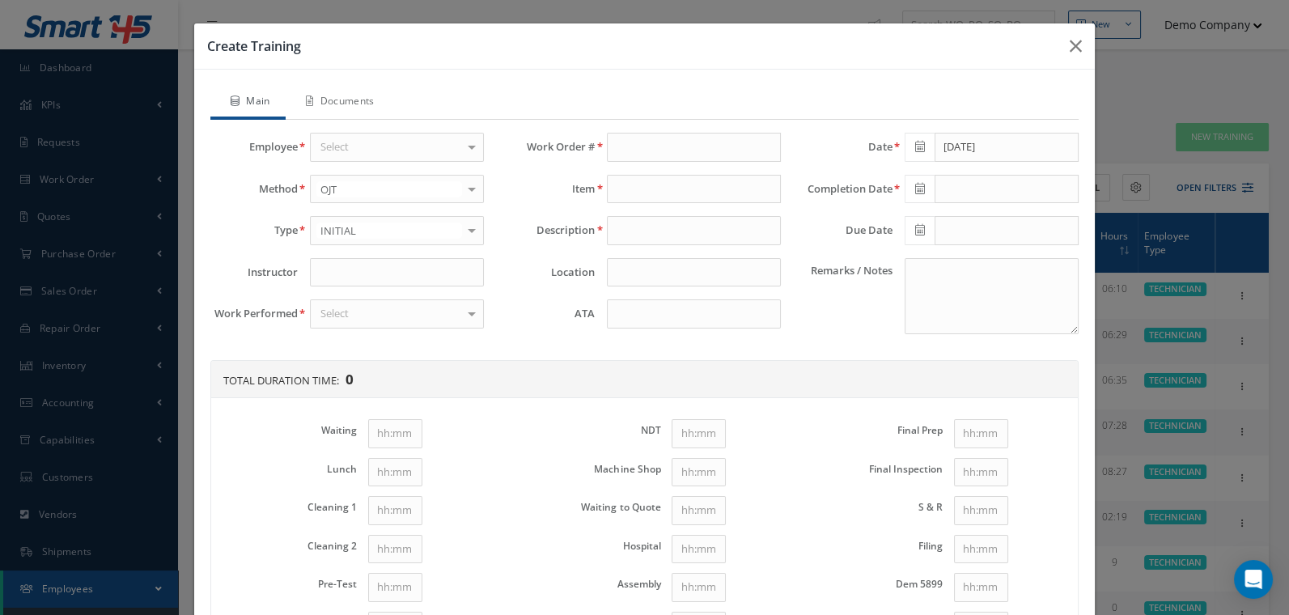
drag, startPoint x: 524, startPoint y: 142, endPoint x: 583, endPoint y: 147, distance: 60.1
click at [583, 147] on label "Work Order #" at bounding box center [546, 147] width 100 height 12
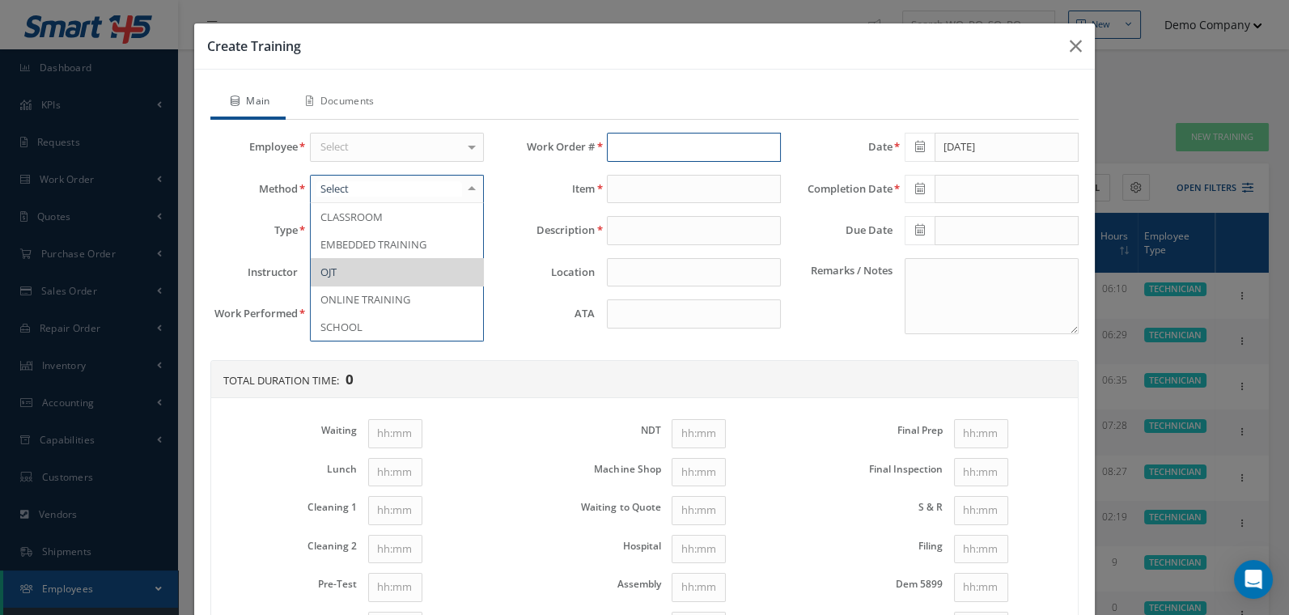
click at [652, 146] on input "text" at bounding box center [694, 147] width 174 height 29
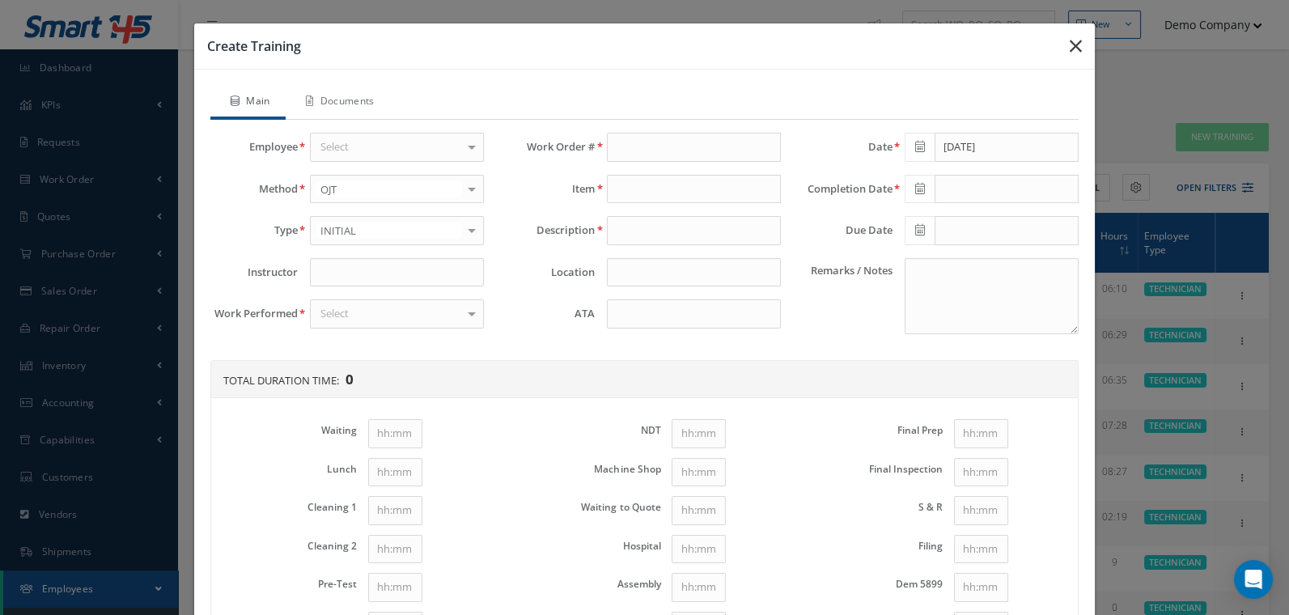
click at [1057, 48] on button "button" at bounding box center [1076, 45] width 38 height 45
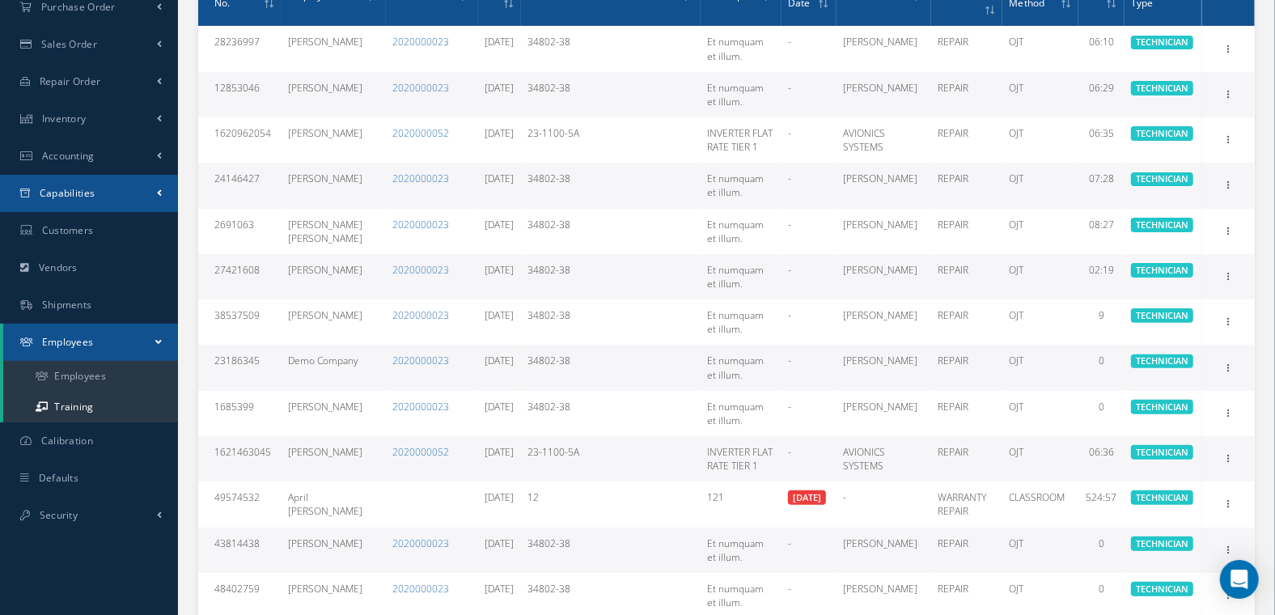
scroll to position [248, 0]
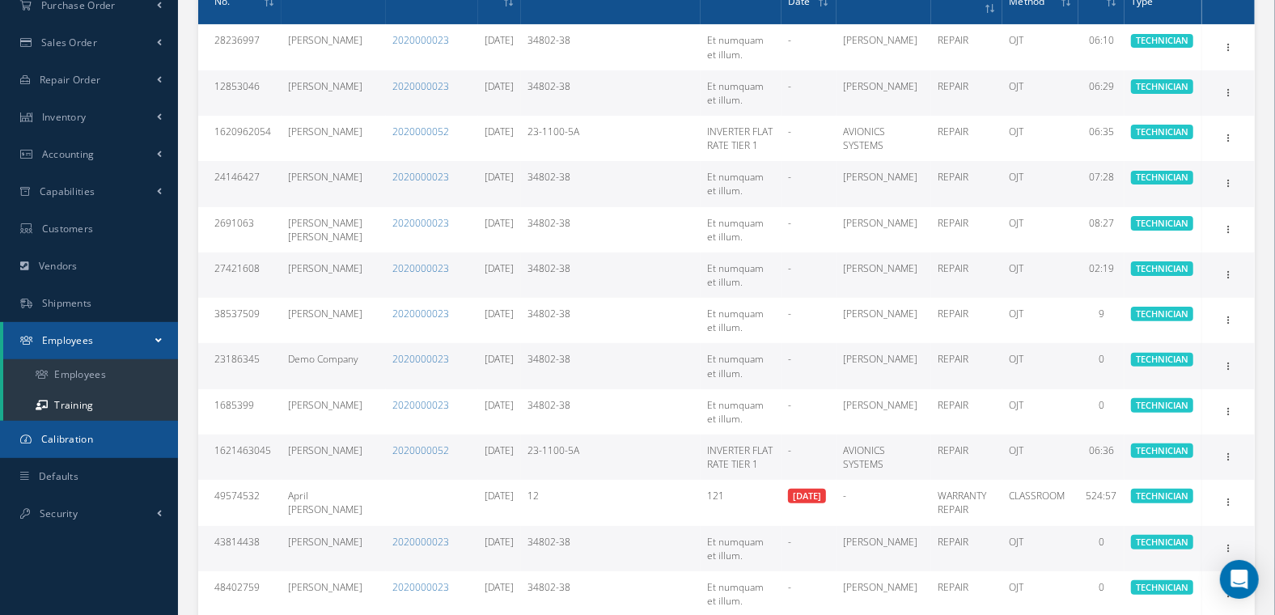
click at [70, 437] on span "Calibration" at bounding box center [67, 439] width 52 height 14
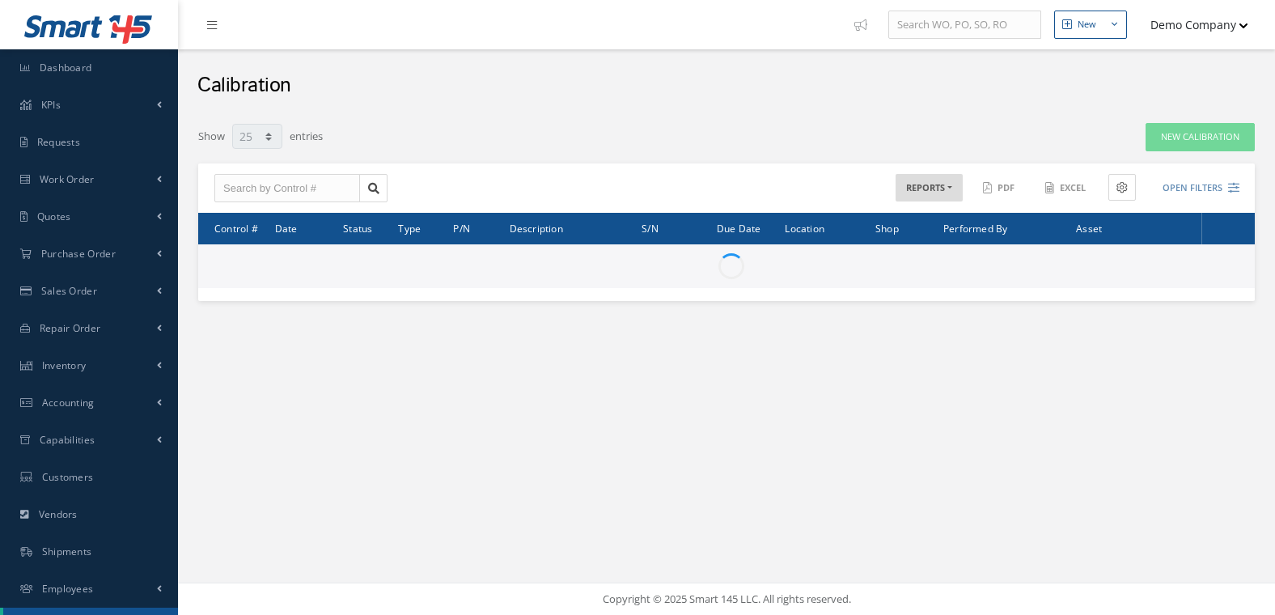
select select "25"
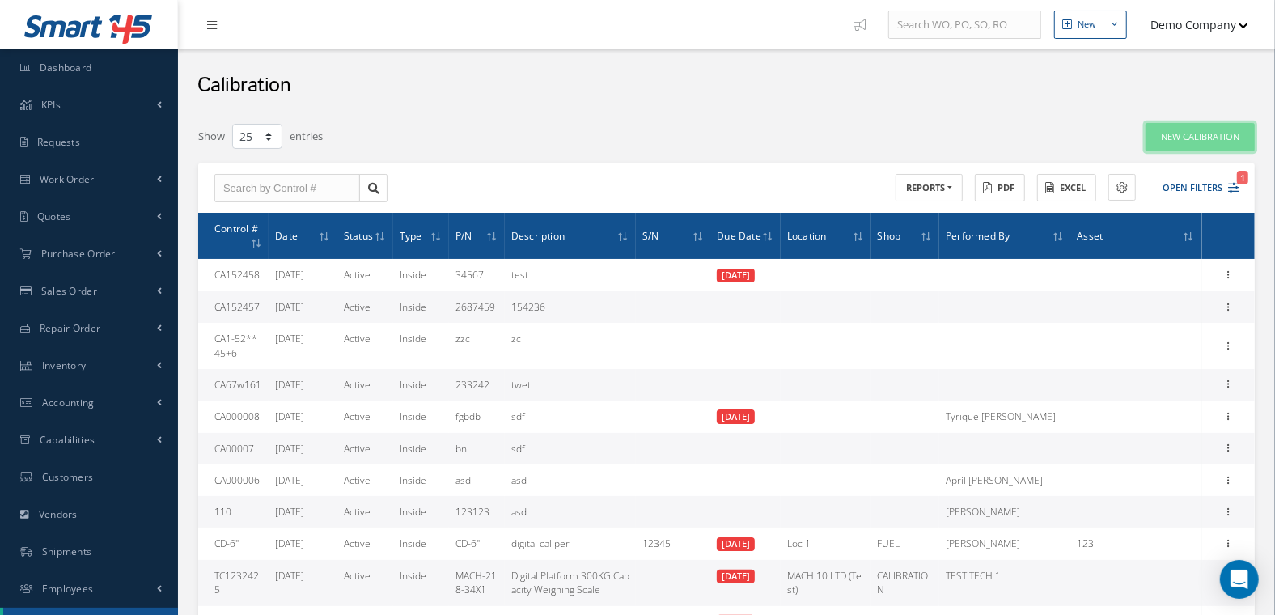
click at [1189, 136] on link "New Calibration" at bounding box center [1200, 137] width 109 height 28
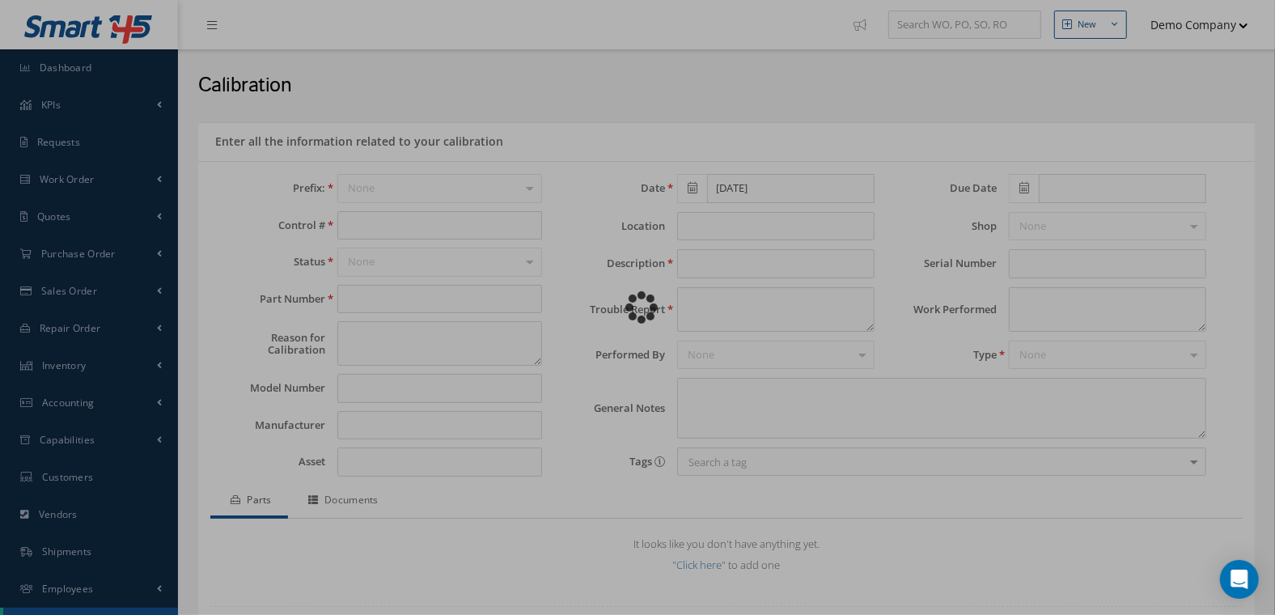
type input "152459"
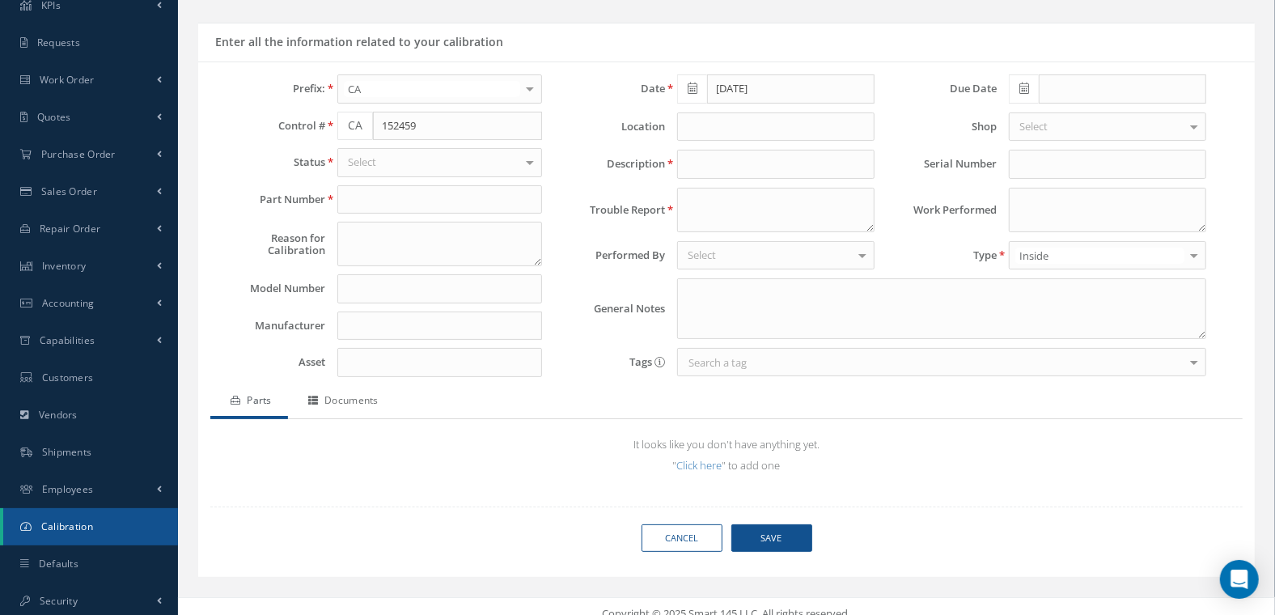
scroll to position [106, 0]
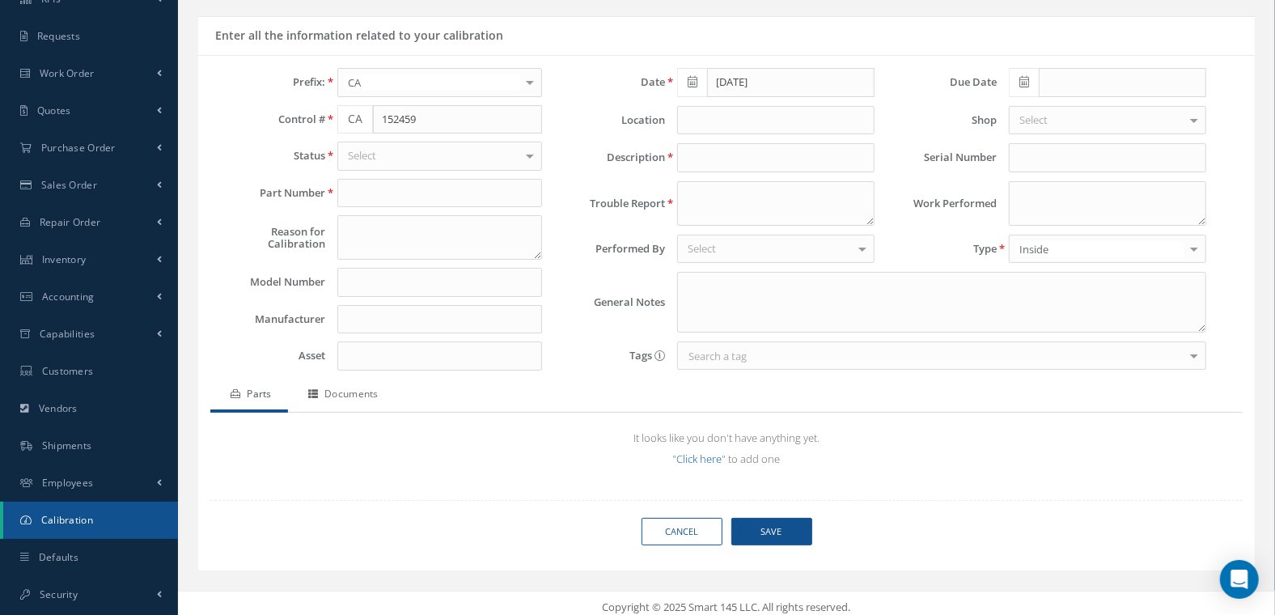
click at [701, 455] on link "Click here" at bounding box center [699, 459] width 45 height 15
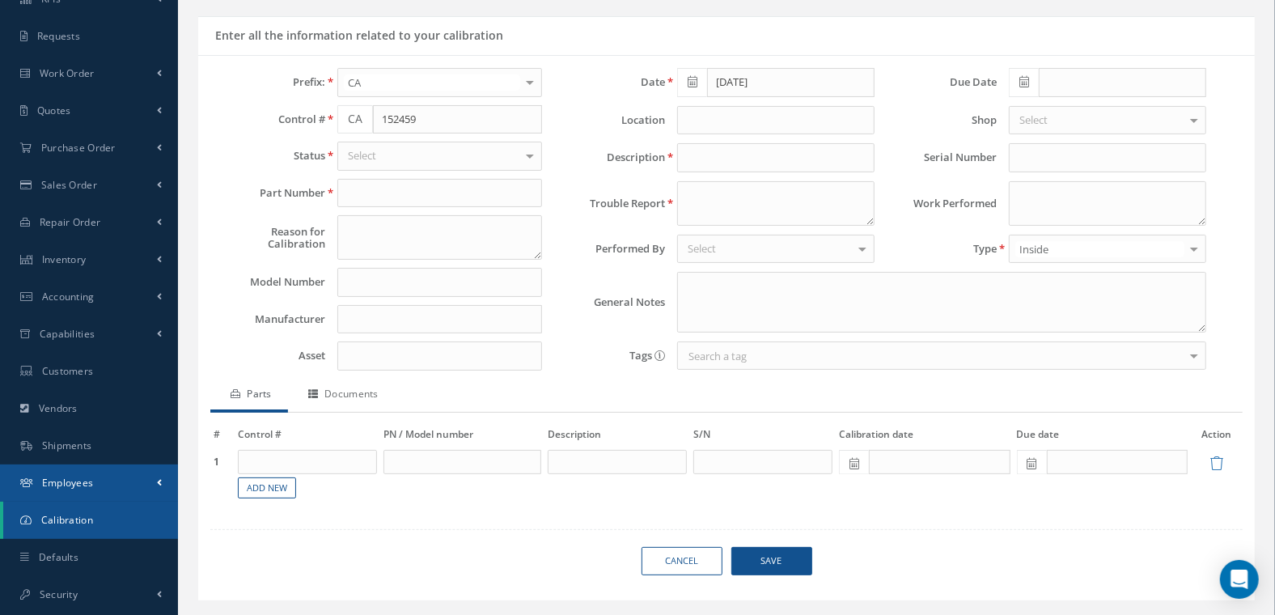
scroll to position [139, 0]
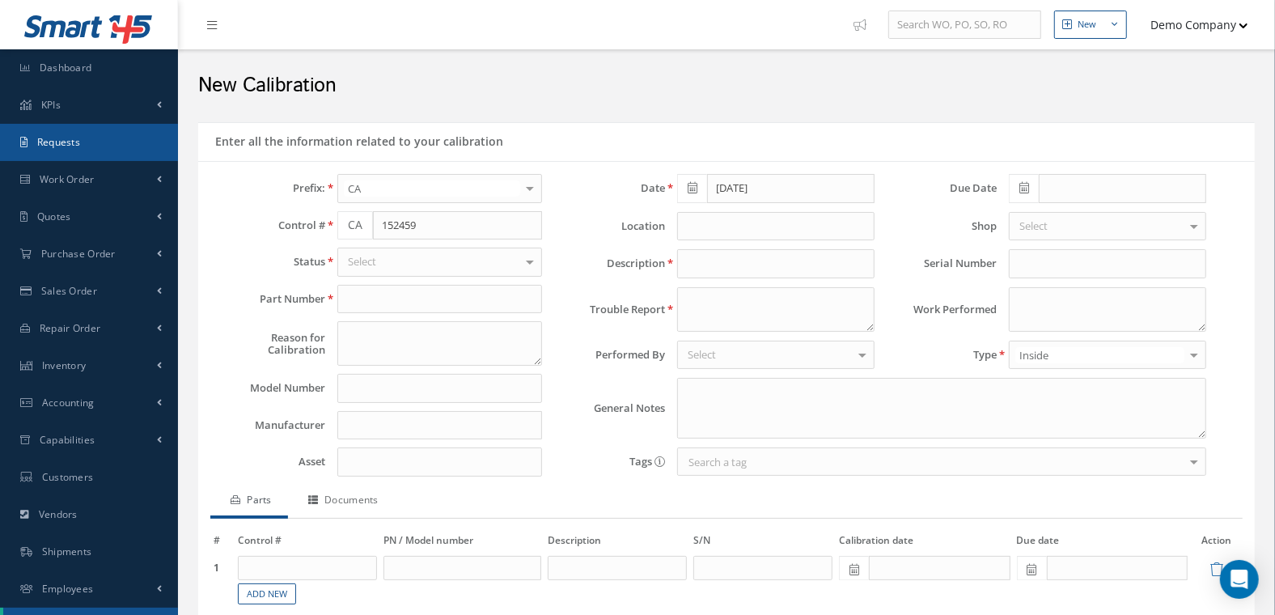
select select "25"
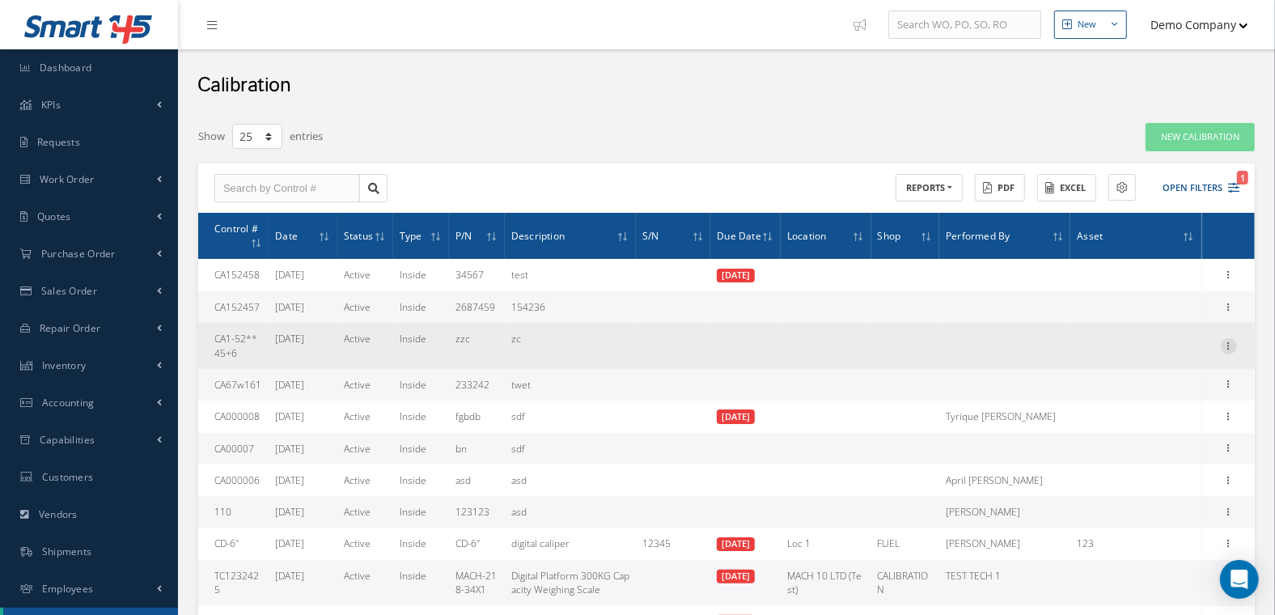
click at [1235, 351] on icon at bounding box center [1229, 344] width 16 height 13
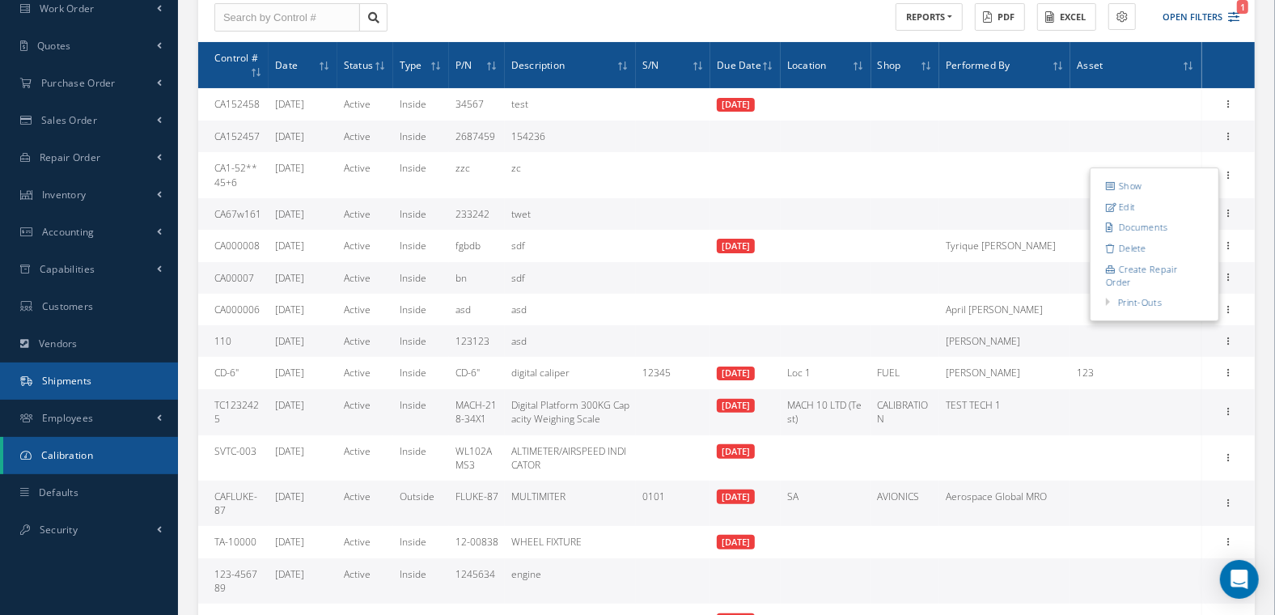
scroll to position [172, 0]
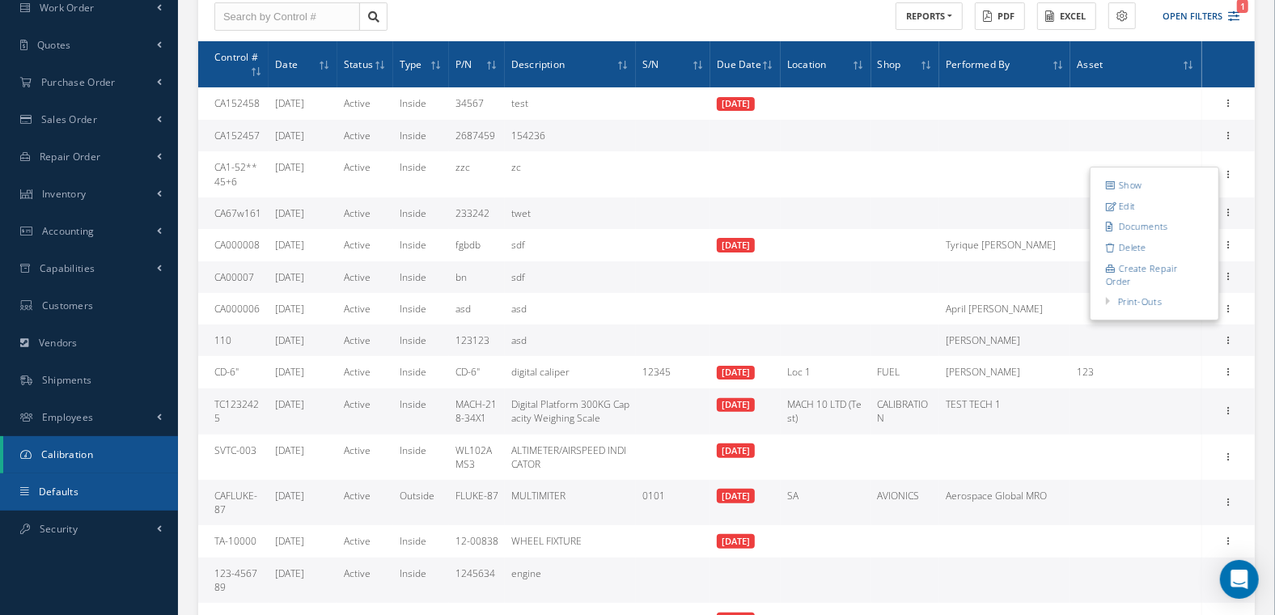
click at [91, 485] on link "Defaults" at bounding box center [89, 491] width 178 height 37
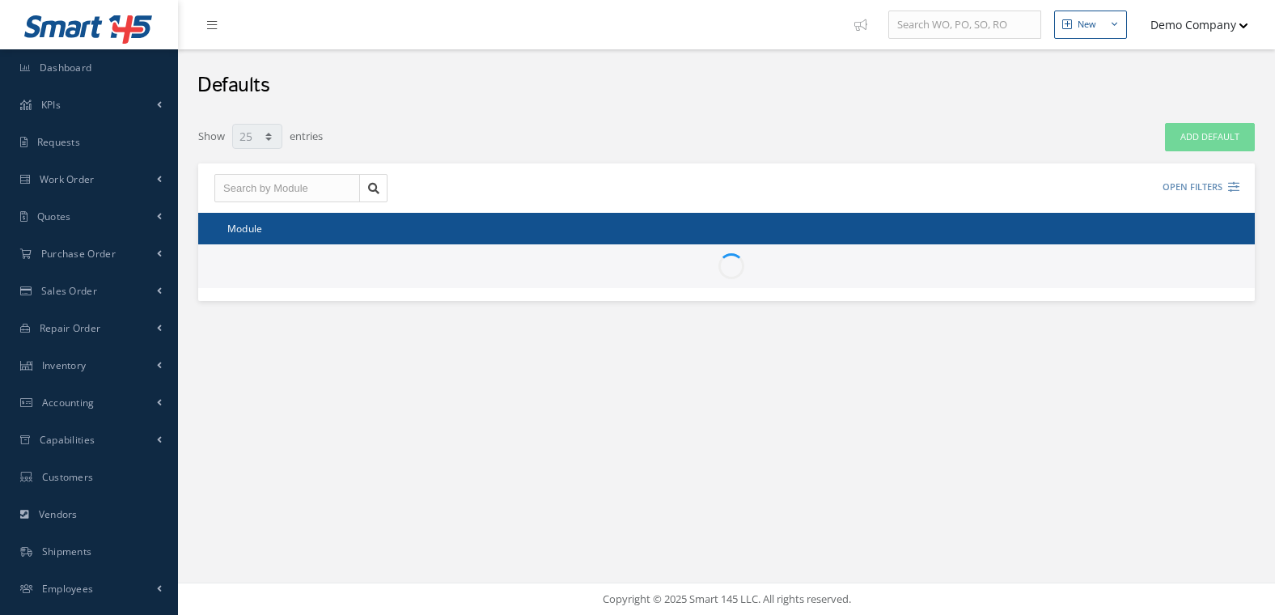
select select "25"
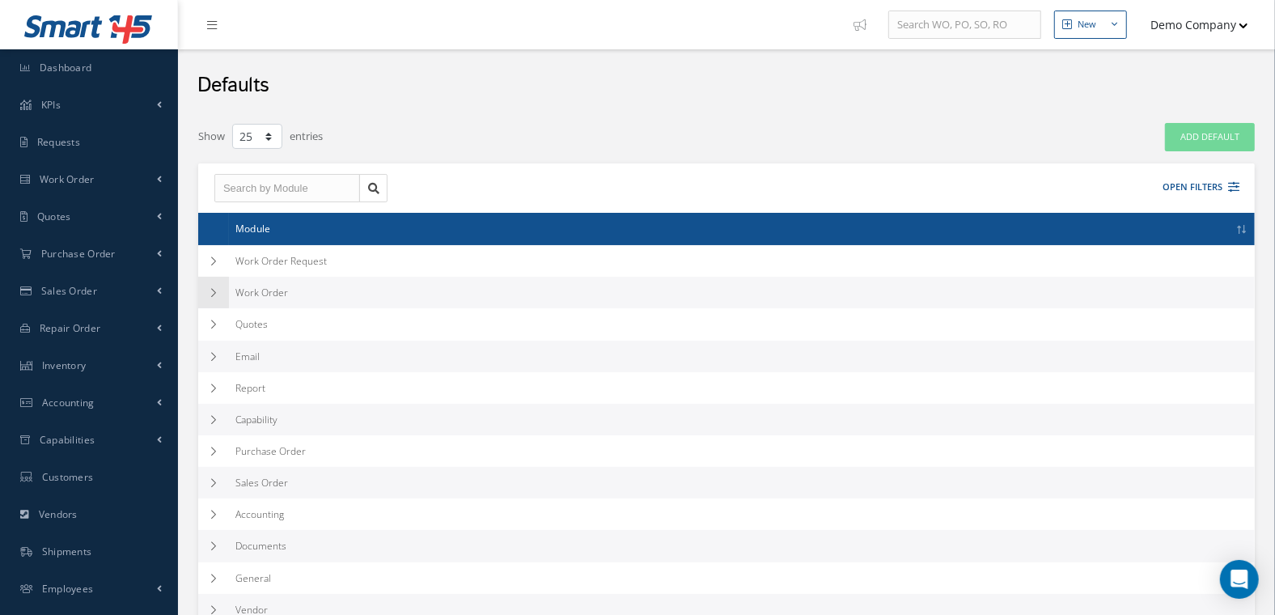
click at [214, 295] on icon at bounding box center [213, 293] width 11 height 10
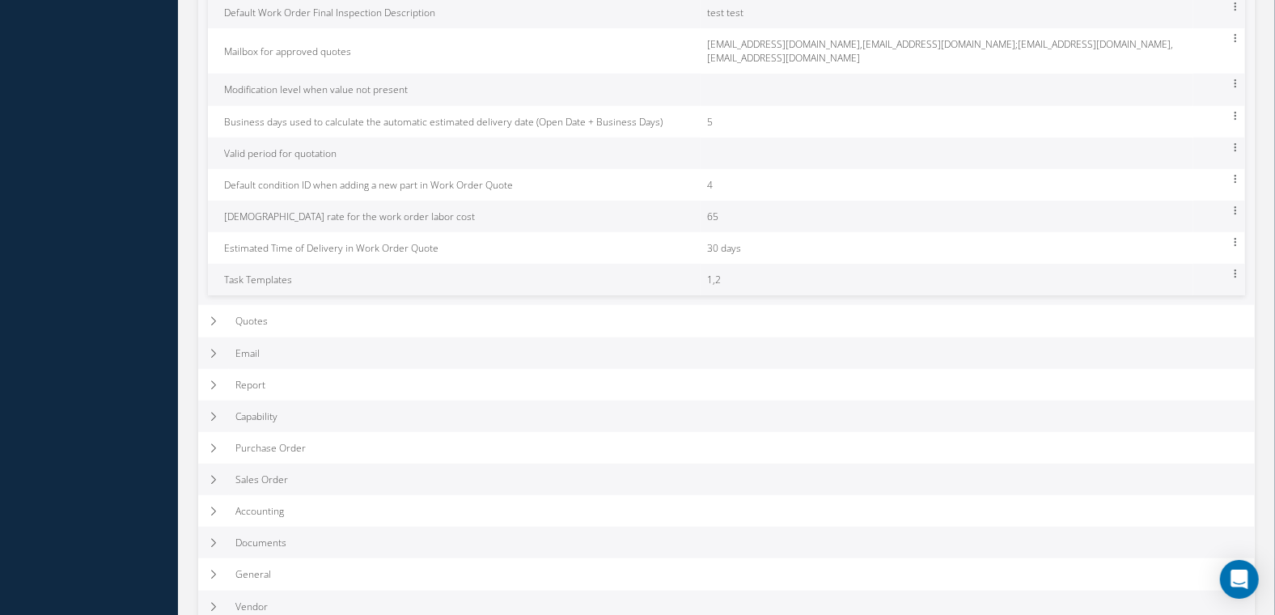
scroll to position [840, 0]
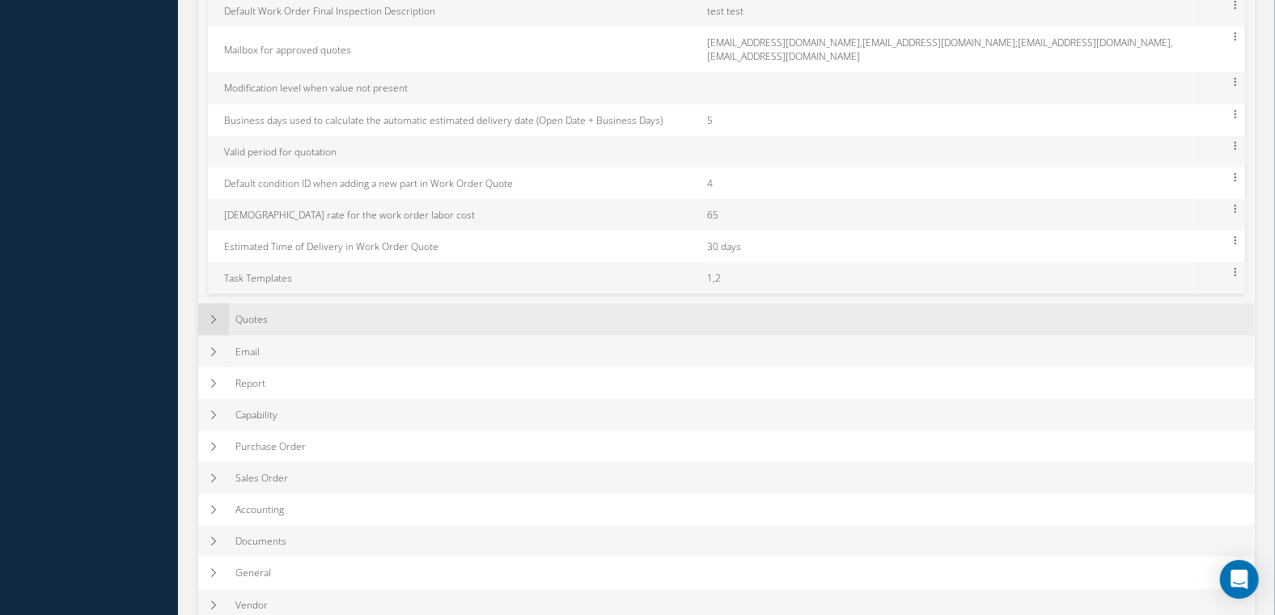
click at [205, 307] on td at bounding box center [213, 319] width 31 height 32
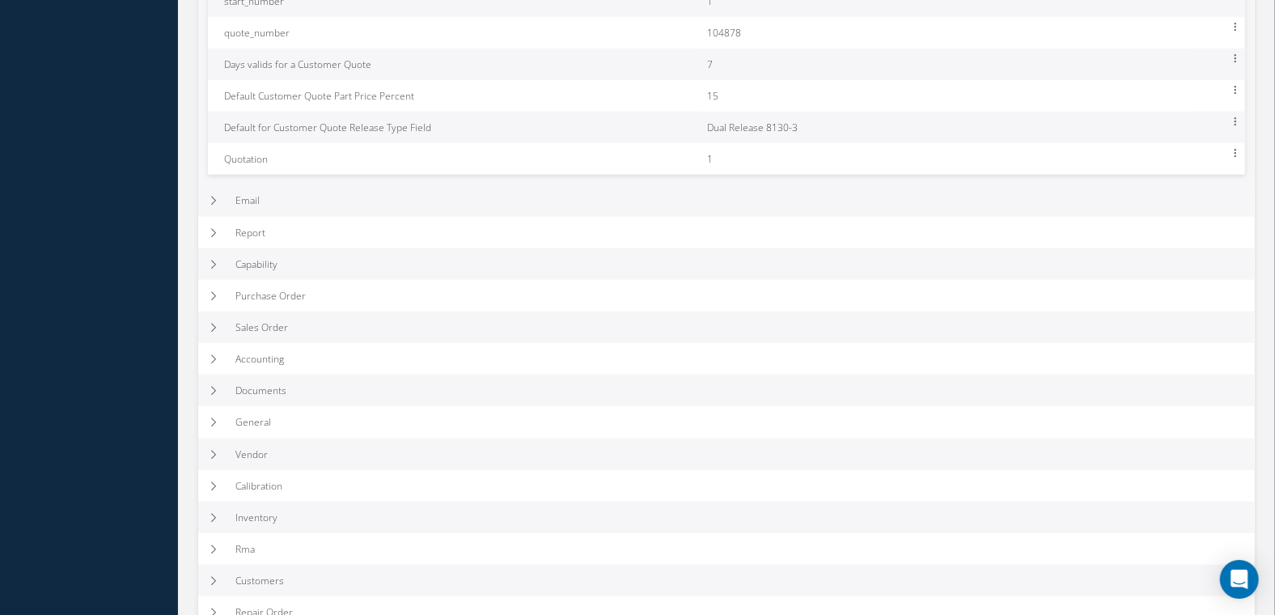
scroll to position [1235, 0]
click at [218, 193] on icon at bounding box center [213, 198] width 11 height 10
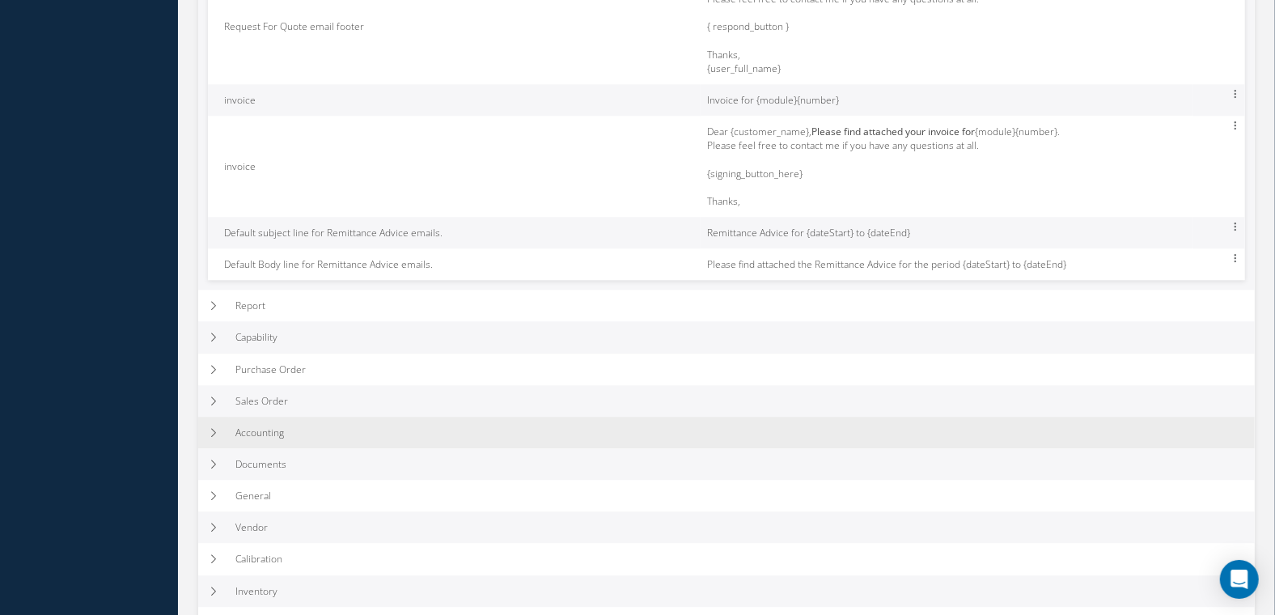
scroll to position [2933, 0]
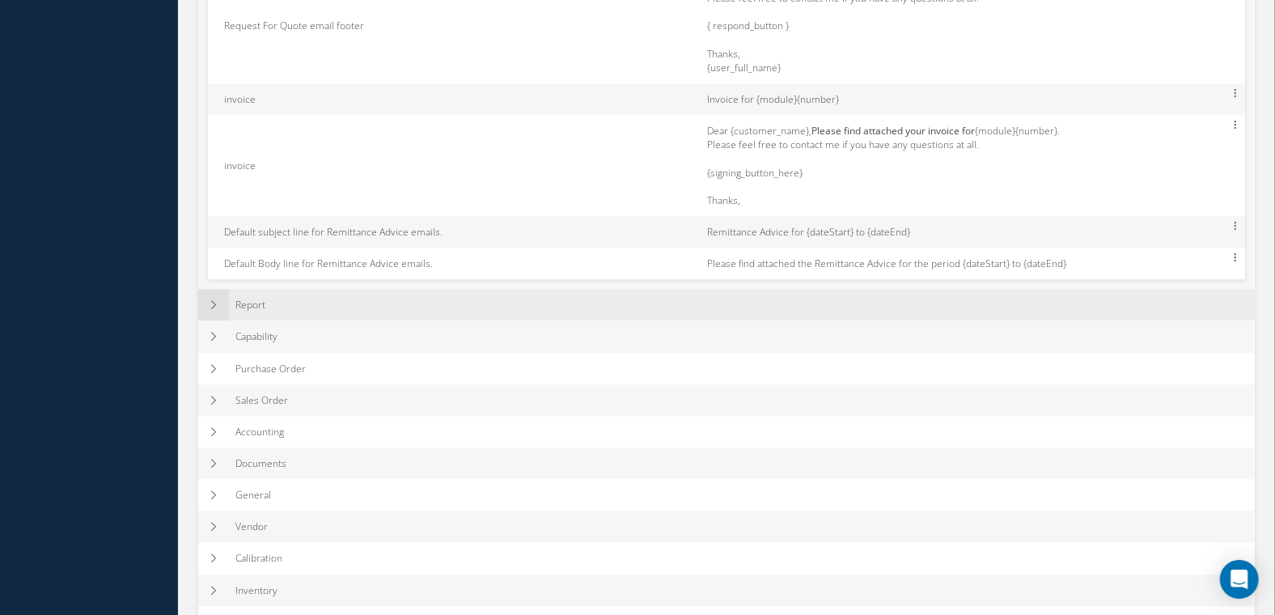
click at [215, 310] on icon at bounding box center [213, 305] width 11 height 10
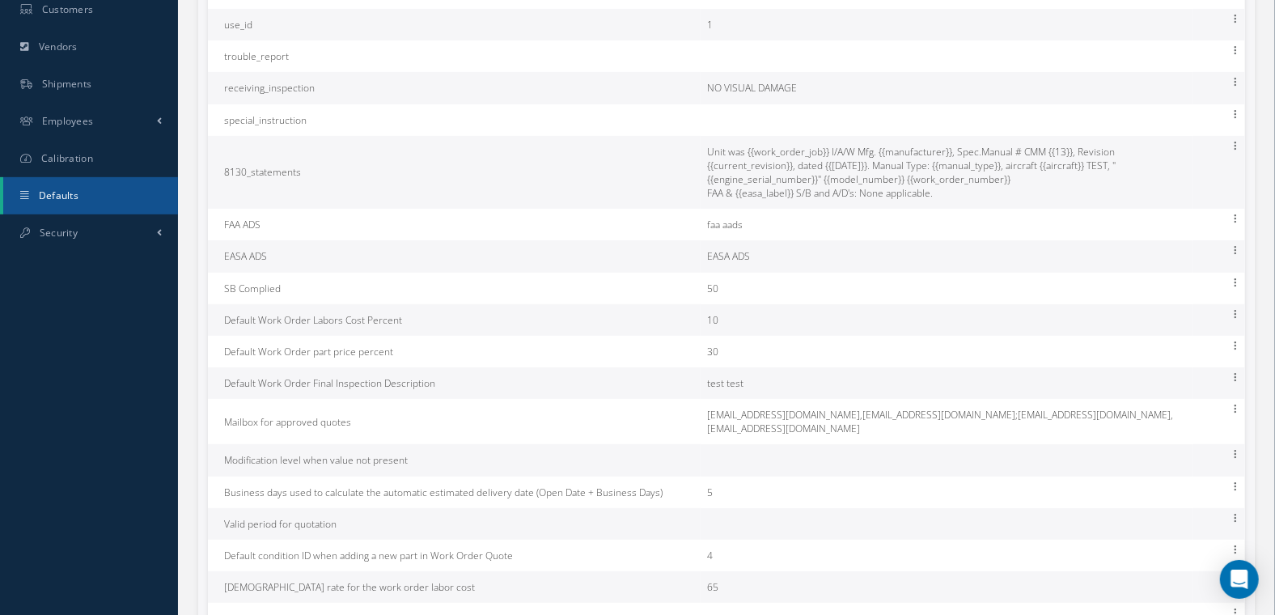
scroll to position [463, 0]
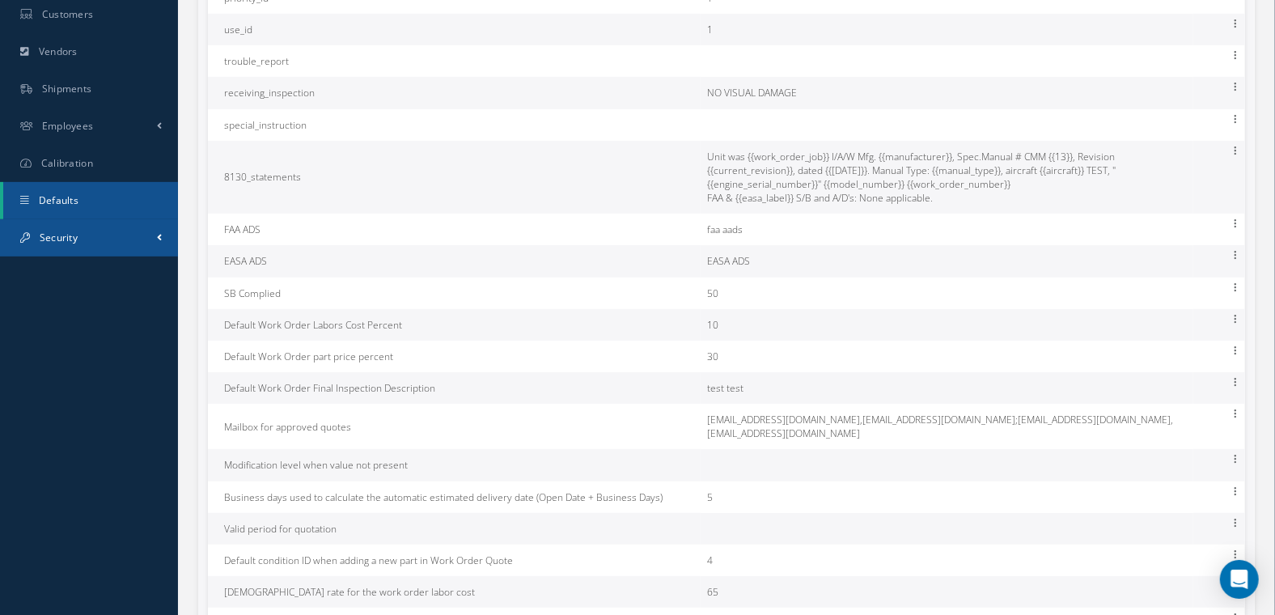
click at [102, 241] on link "Security" at bounding box center [89, 237] width 178 height 37
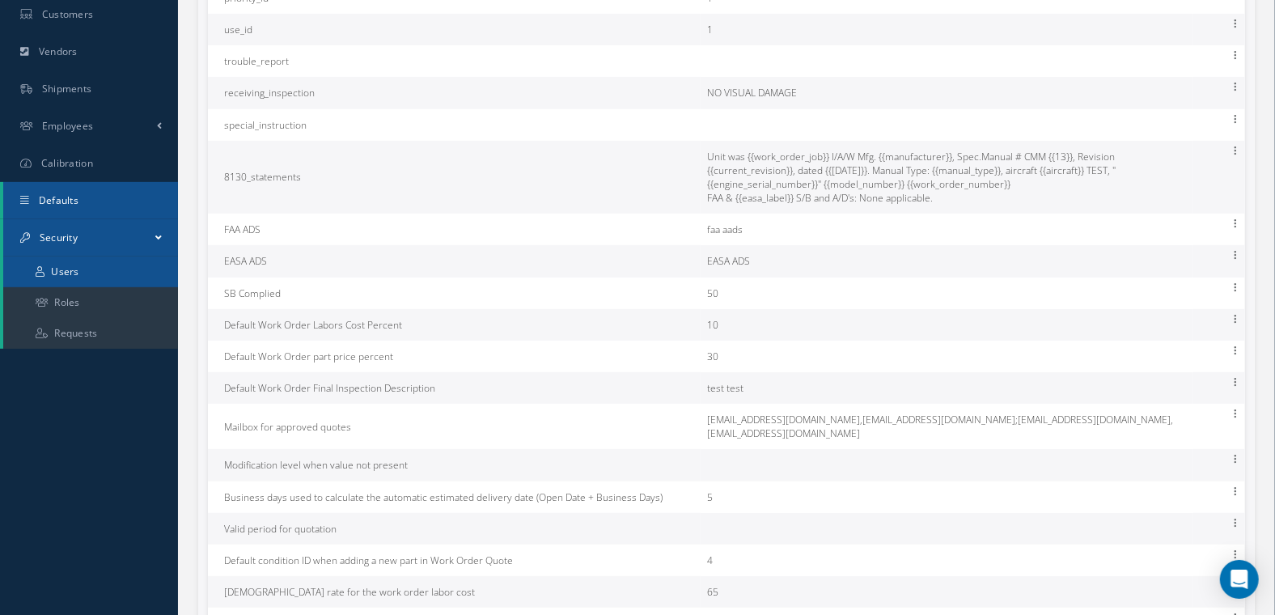
click at [98, 278] on link "Users" at bounding box center [90, 272] width 175 height 31
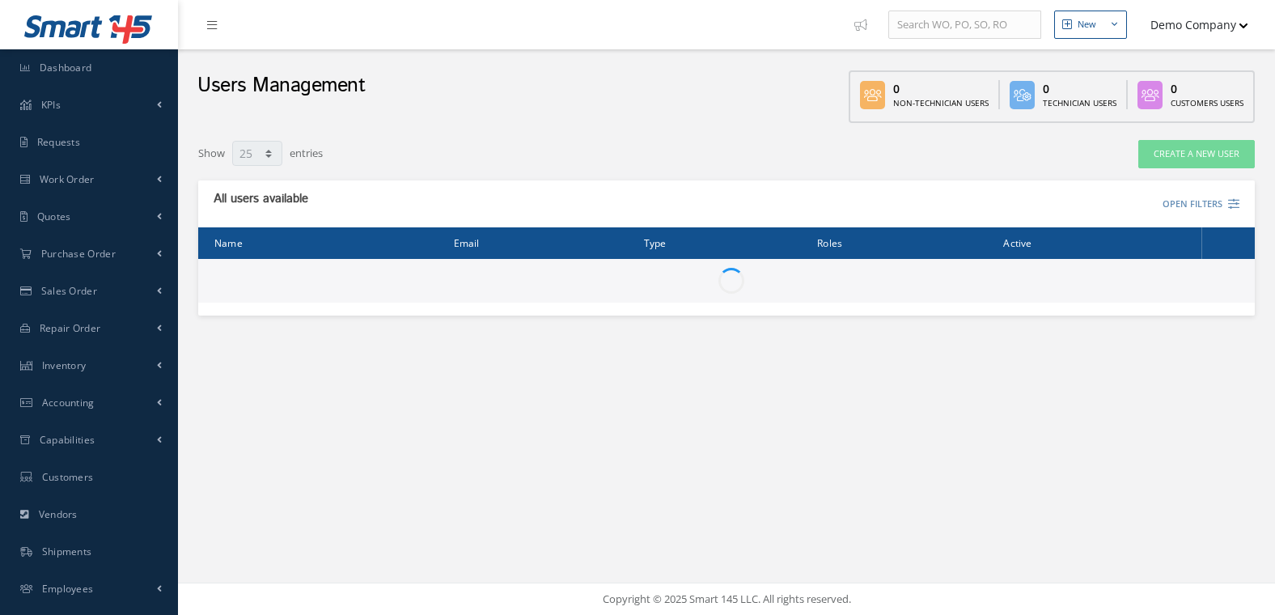
select select "25"
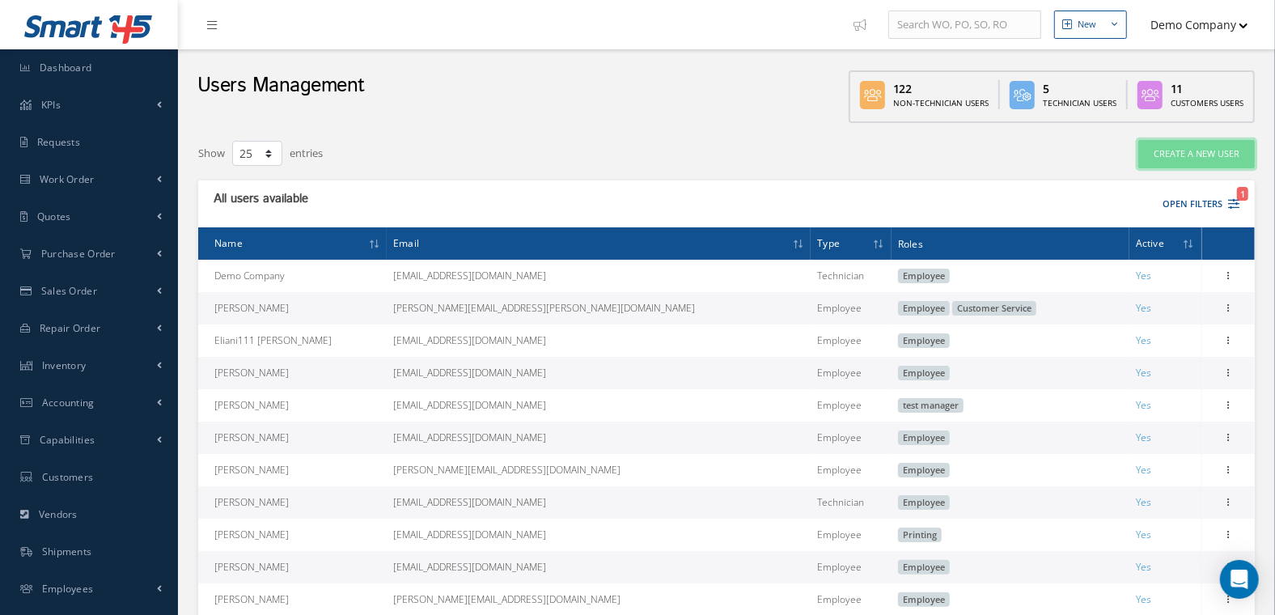
click at [1156, 159] on link "Create a New User" at bounding box center [1197, 154] width 117 height 28
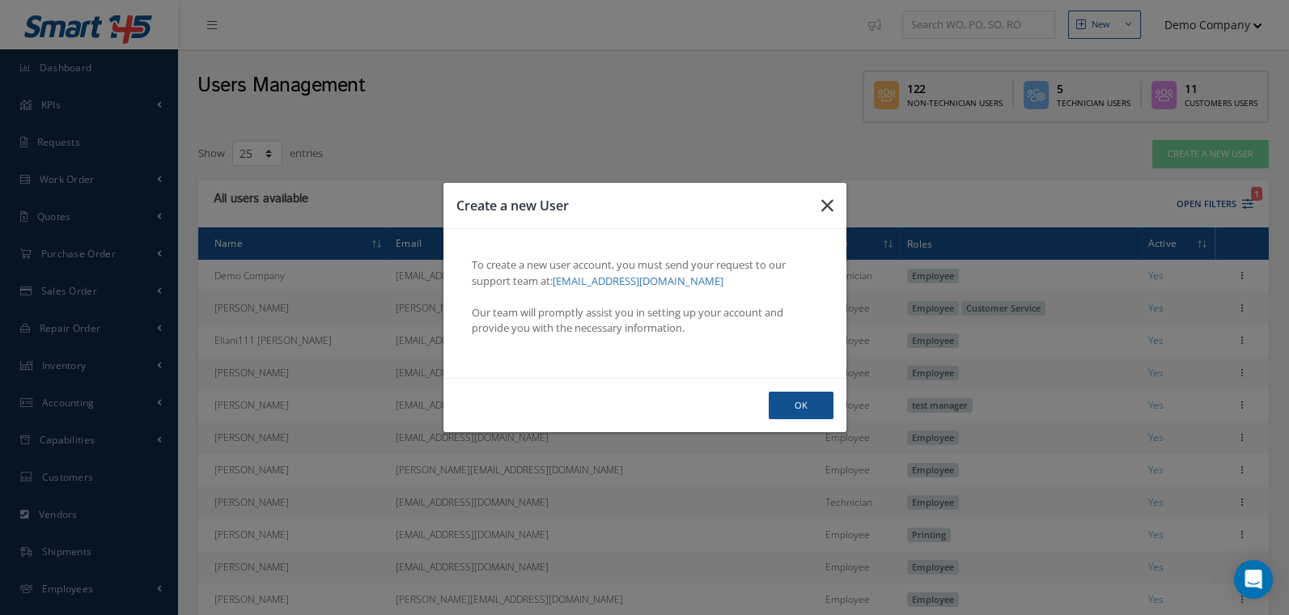
click at [833, 214] on button "button" at bounding box center [827, 205] width 38 height 45
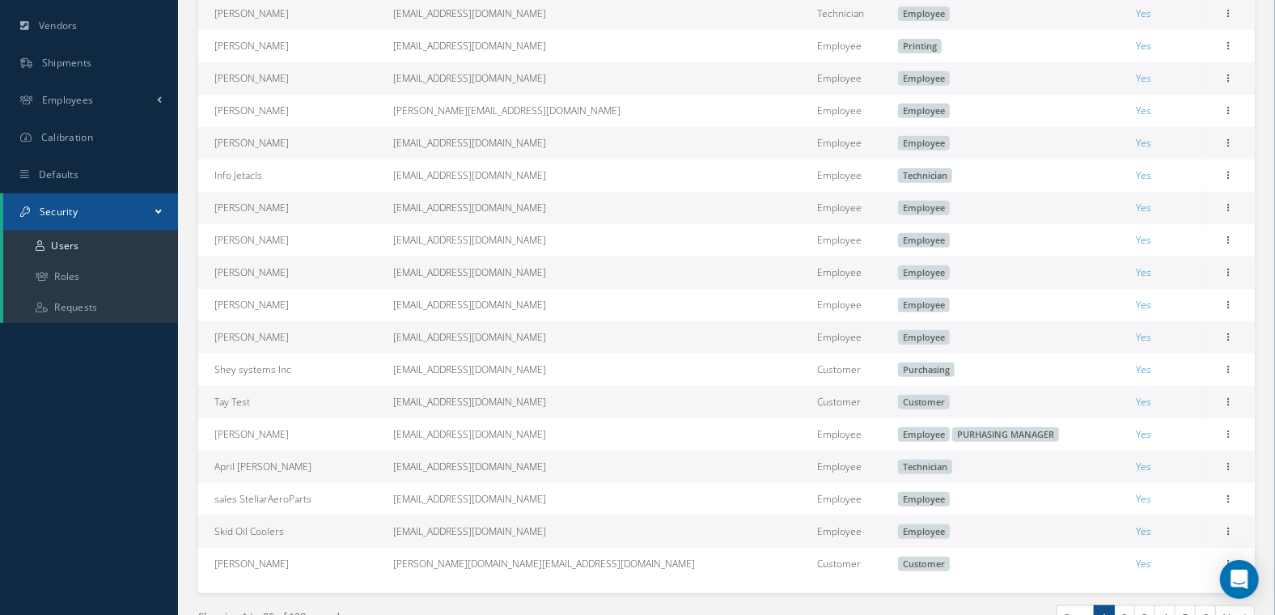
scroll to position [492, 0]
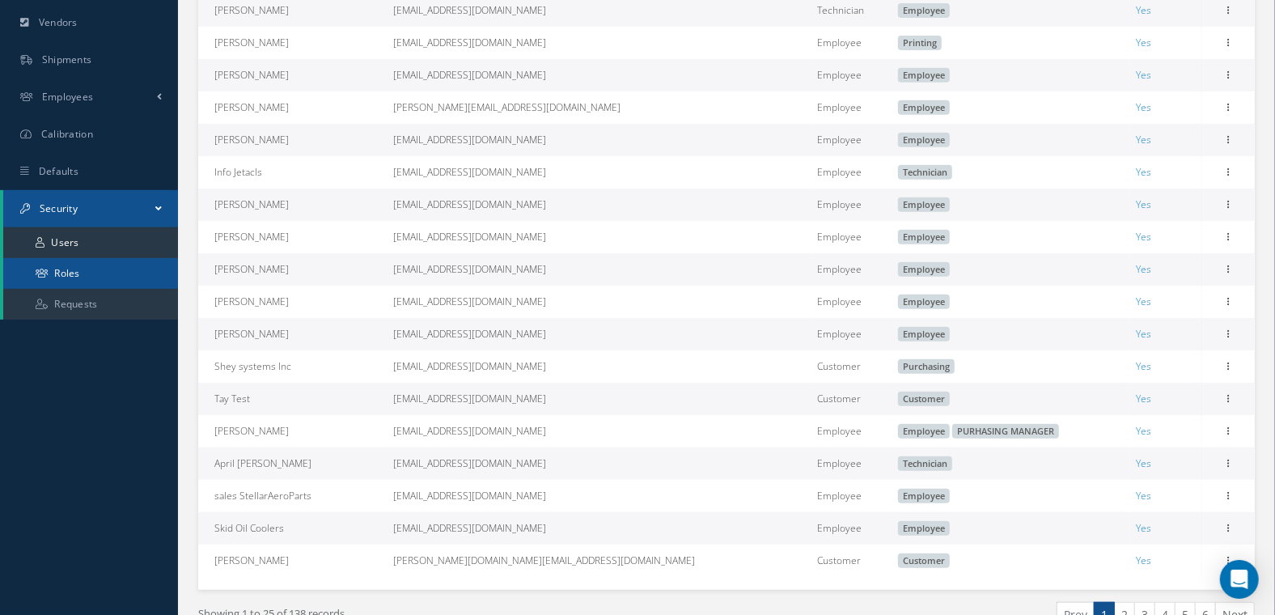
click at [114, 275] on link "Roles" at bounding box center [90, 273] width 175 height 31
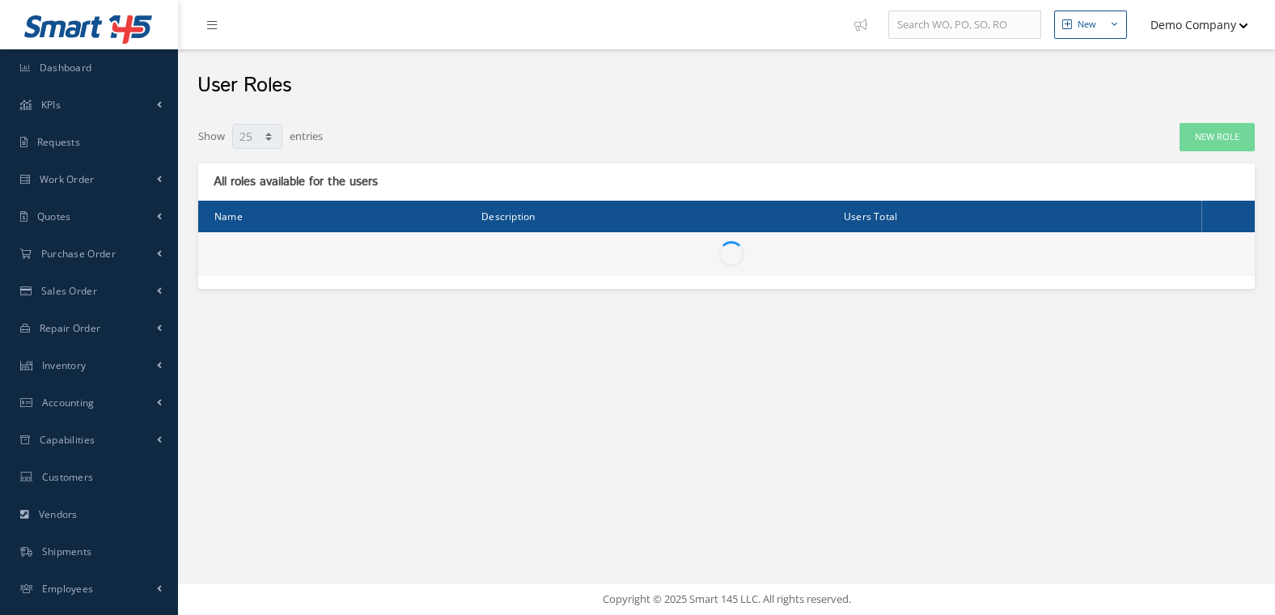
select select "25"
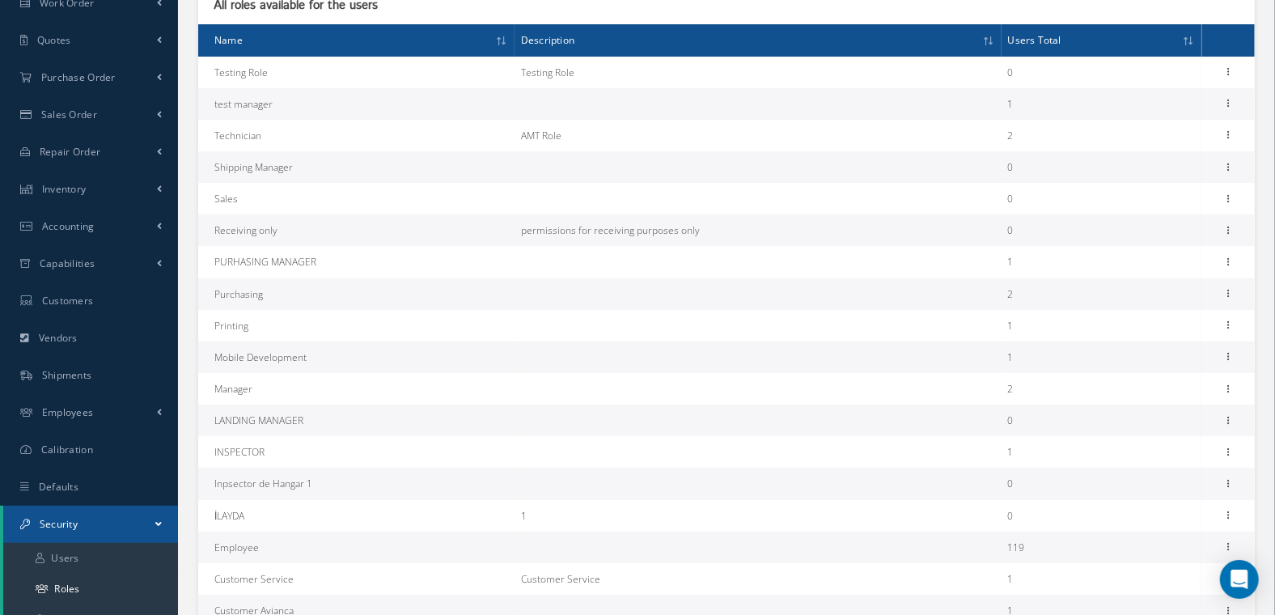
scroll to position [255, 0]
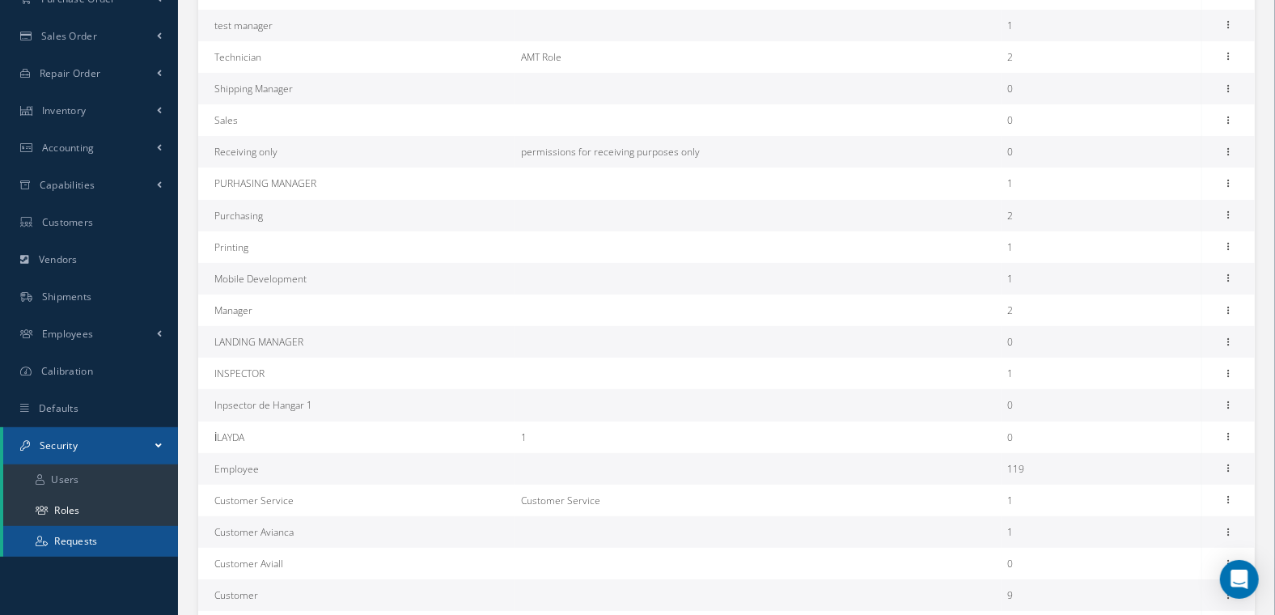
click at [129, 537] on link "Requests" at bounding box center [90, 541] width 175 height 31
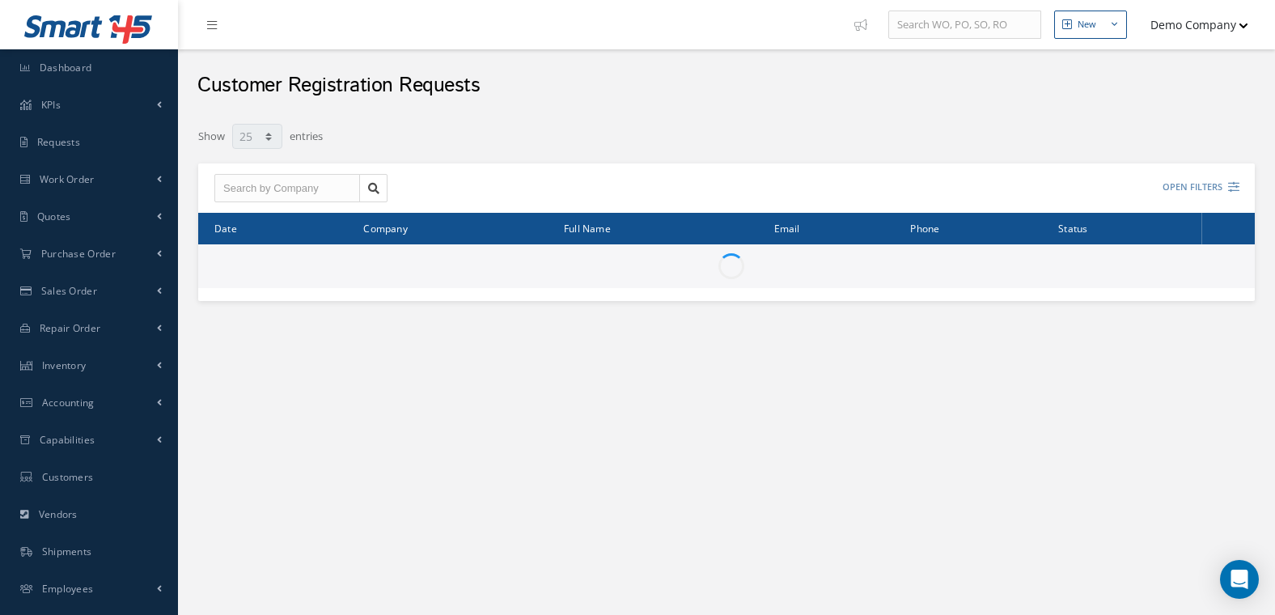
select select "25"
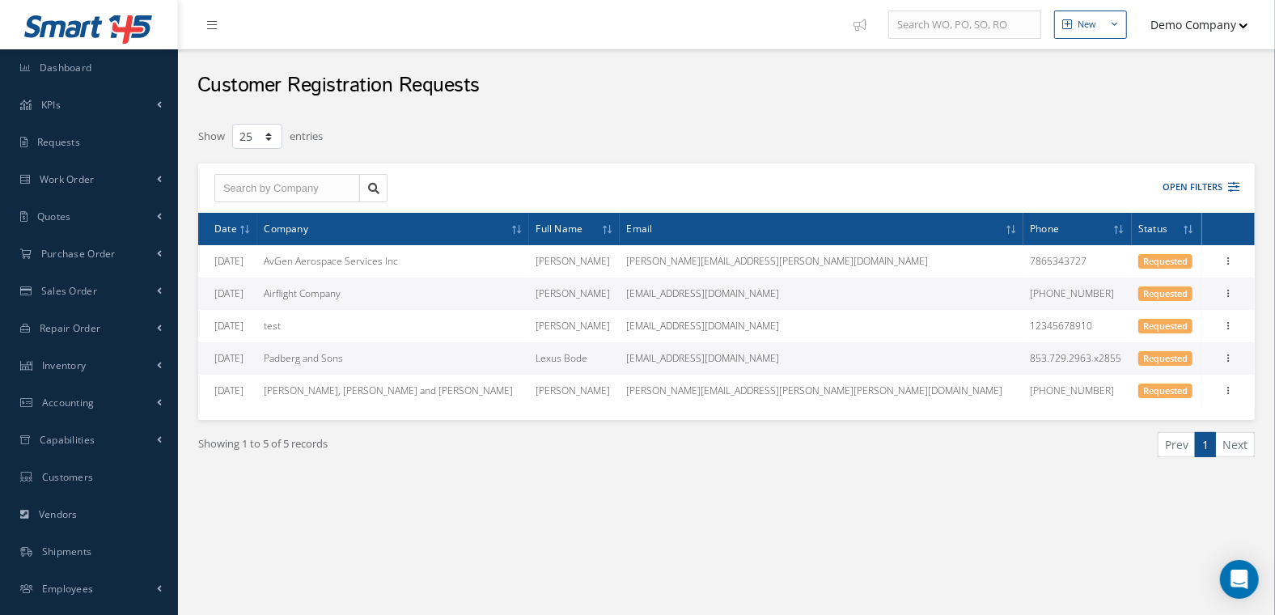
click at [1238, 20] on button "Demo Company" at bounding box center [1191, 25] width 113 height 32
click at [1150, 167] on link "Logout" at bounding box center [1183, 165] width 129 height 28
